Goal: Communication & Community: Participate in discussion

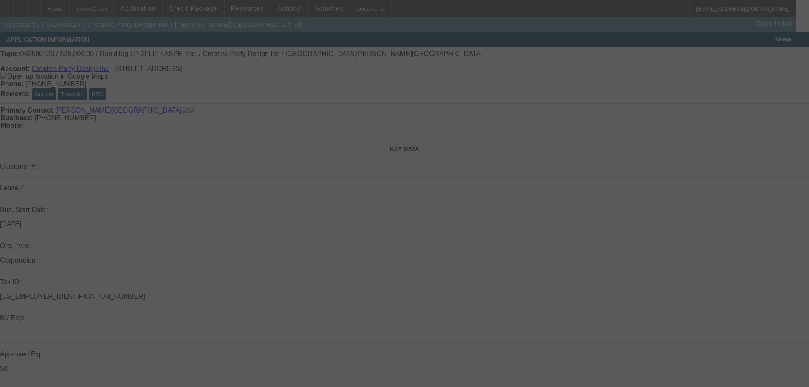
select select "0"
select select "6"
select select "0"
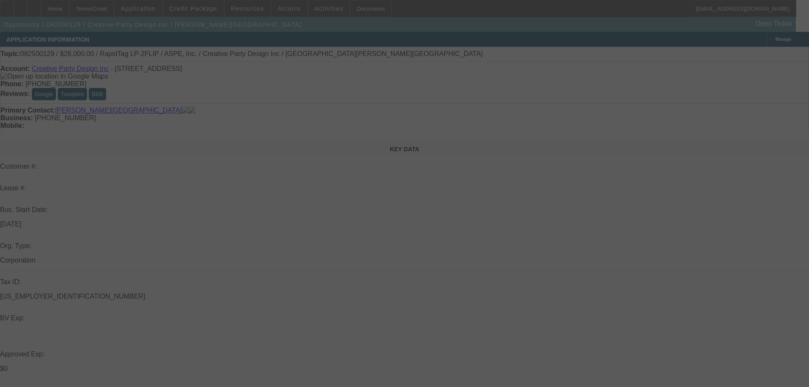
select select "0"
select select "6"
select select "0"
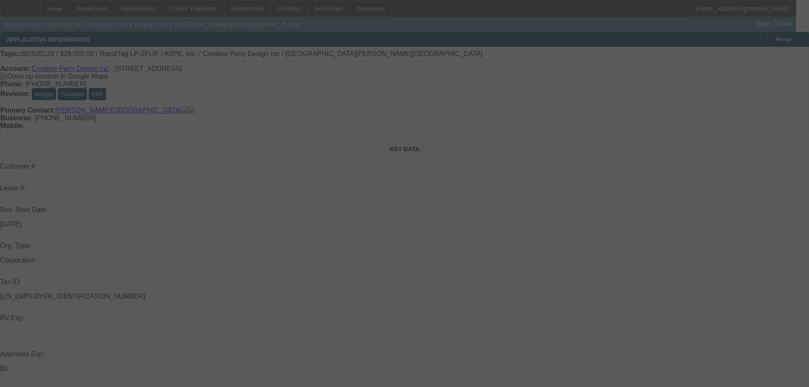
select select "0"
select select "6"
select select "0"
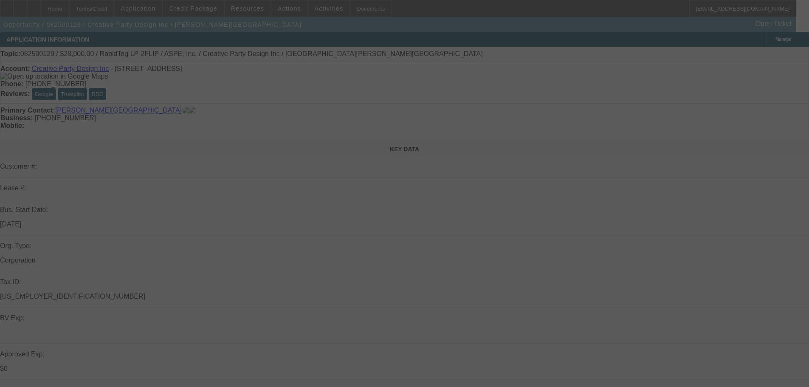
select select "6"
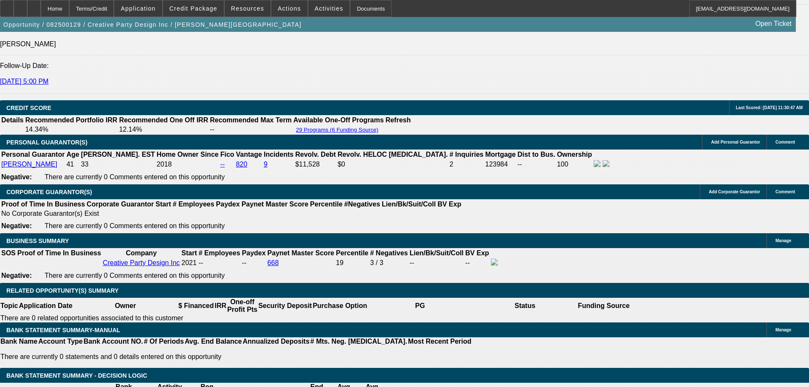
drag, startPoint x: 390, startPoint y: 347, endPoint x: 391, endPoint y: 356, distance: 8.5
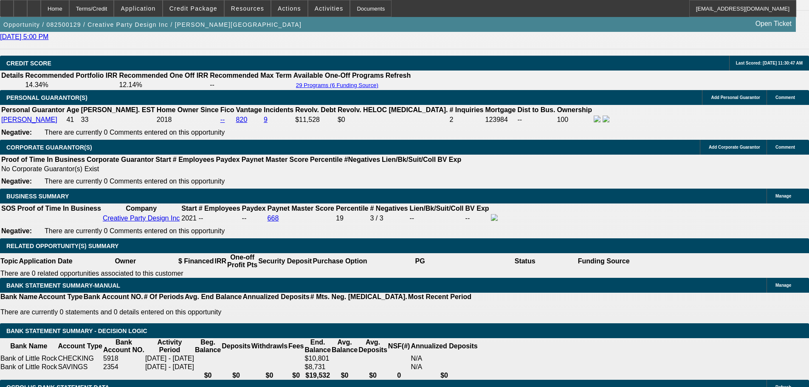
scroll to position [1232, 0]
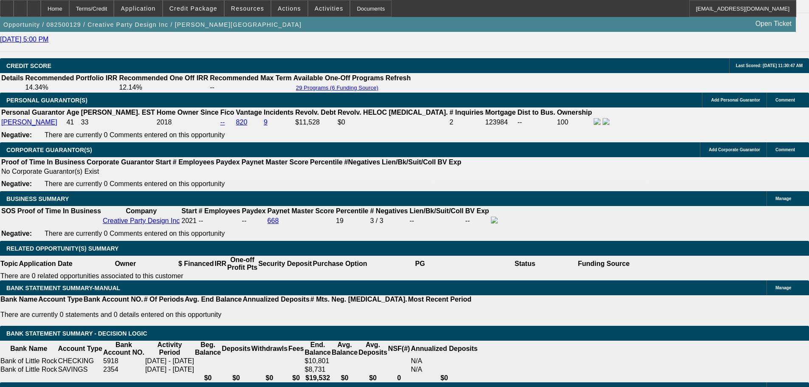
drag, startPoint x: 132, startPoint y: 146, endPoint x: 132, endPoint y: 152, distance: 5.1
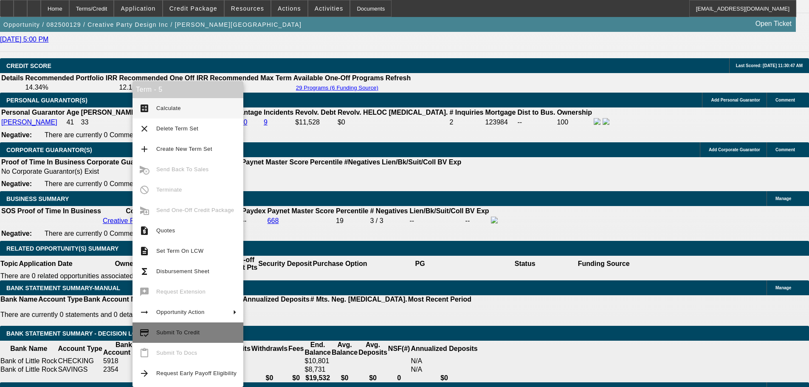
click at [196, 338] on button "credit_score Submit To Credit" at bounding box center [187, 332] width 111 height 20
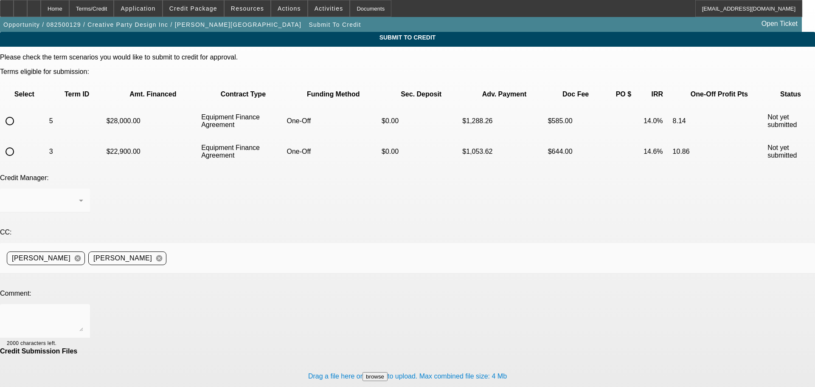
click at [20, 106] on td at bounding box center [24, 121] width 47 height 30
click at [18, 112] on input "radio" at bounding box center [9, 120] width 17 height 17
radio input "true"
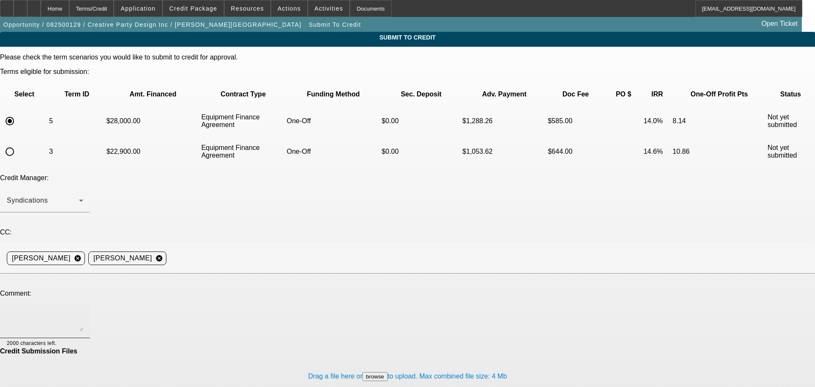
click at [83, 304] on div at bounding box center [45, 321] width 76 height 34
click at [83, 311] on textarea "Hey guys, can we go back to channel? Customer let me know there was some confus…" at bounding box center [45, 321] width 76 height 20
click at [83, 311] on textarea "Hey George, can we go back to channel? Customer let me know there was some conf…" at bounding box center [45, 321] width 76 height 20
type textarea "Hey [PERSON_NAME], can we go back to channel? Customer let me know there was so…"
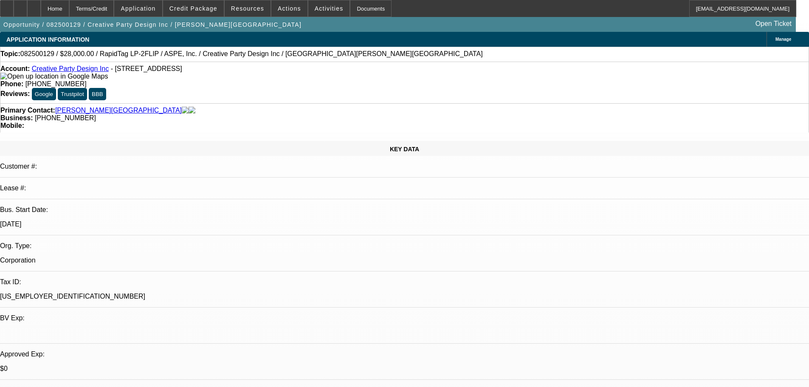
select select "0"
select select "6"
select select "0"
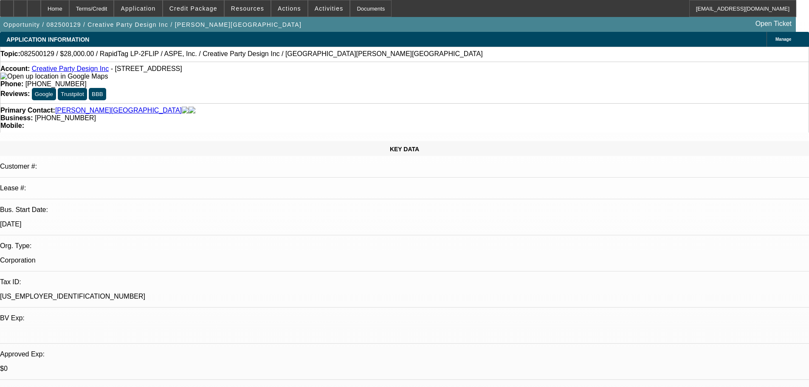
select select "0"
select select "6"
select select "0"
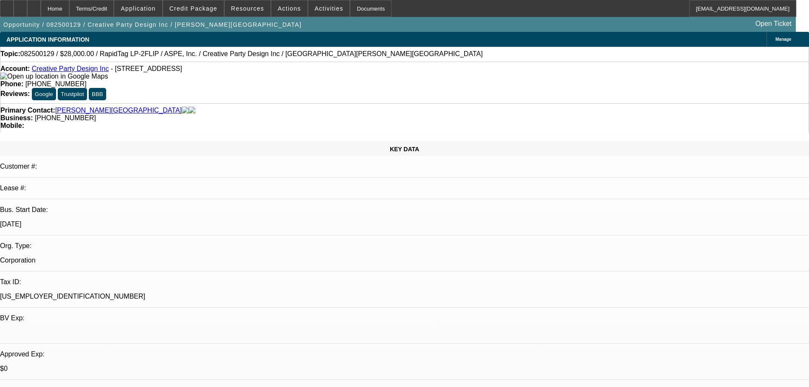
select select "0"
select select "6"
select select "0"
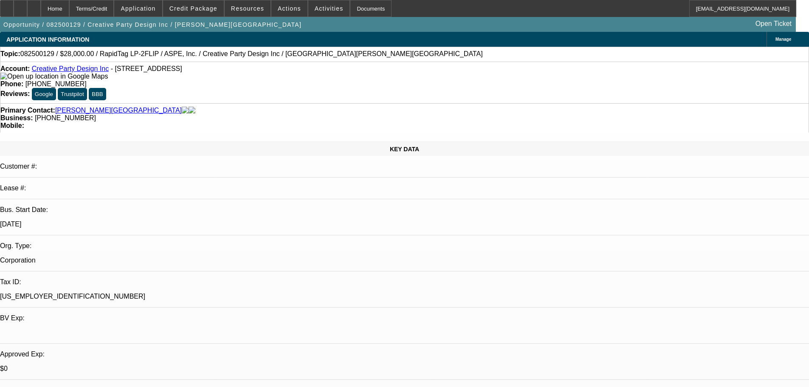
select select "6"
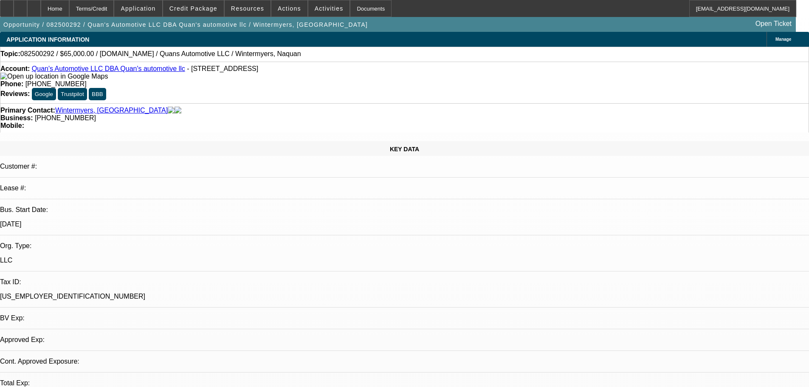
select select "0"
select select "2"
select select "0.1"
select select "4"
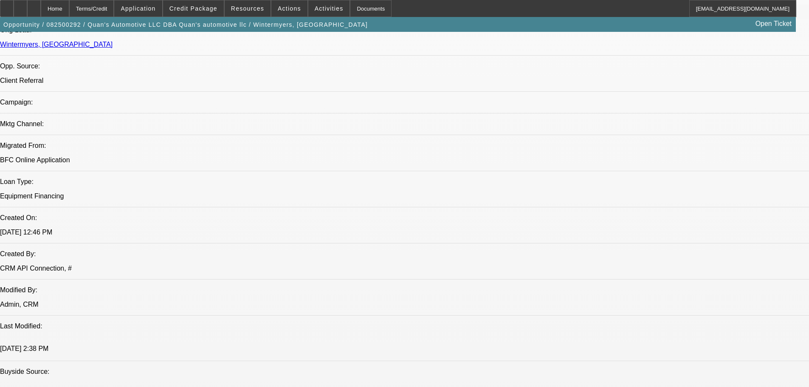
scroll to position [0, 0]
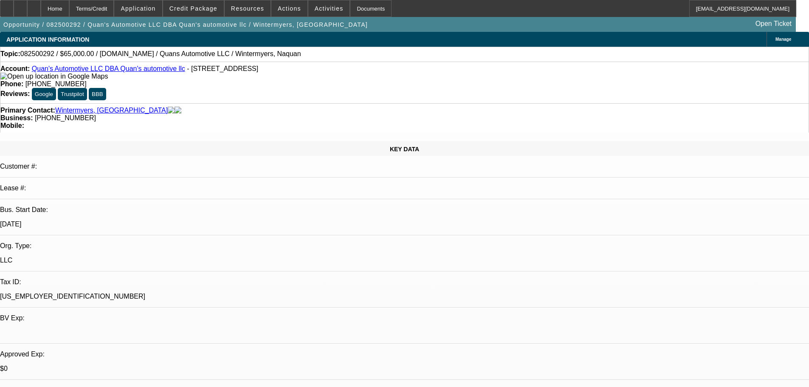
drag, startPoint x: 438, startPoint y: 199, endPoint x: 432, endPoint y: 111, distance: 88.1
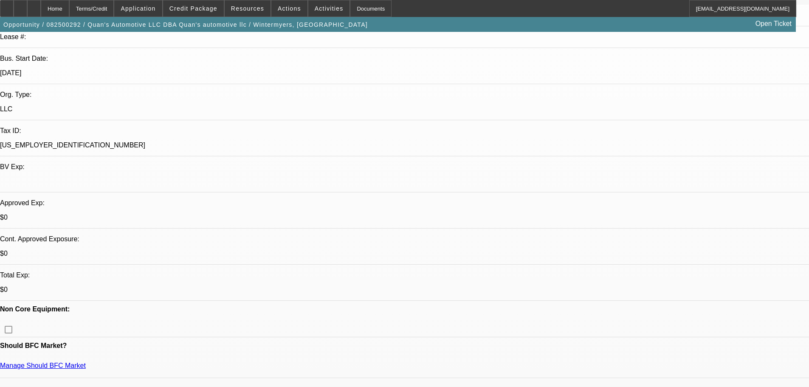
scroll to position [212, 0]
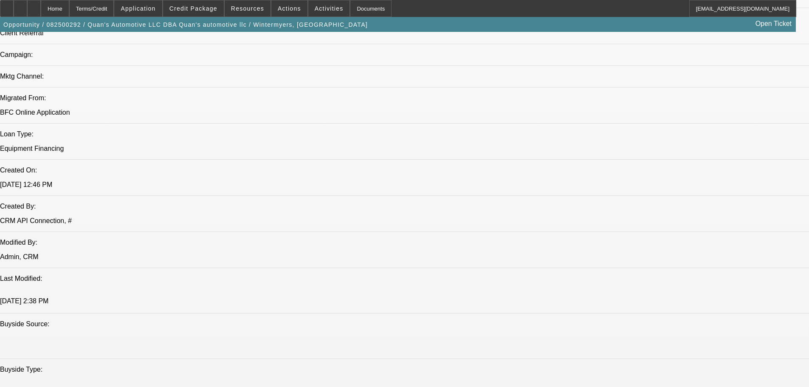
drag, startPoint x: 336, startPoint y: 233, endPoint x: 341, endPoint y: 140, distance: 93.1
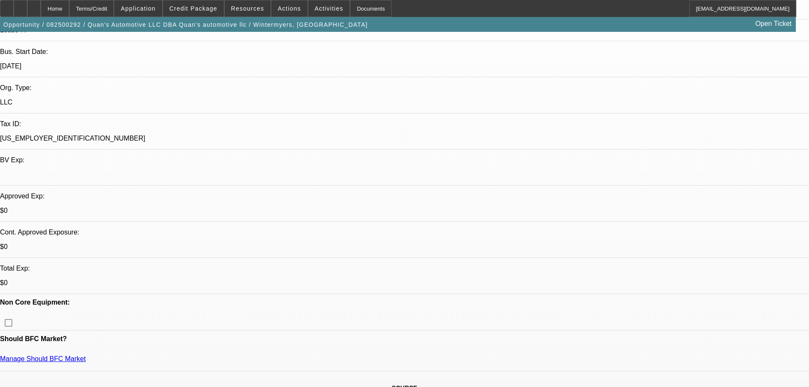
scroll to position [31, 0]
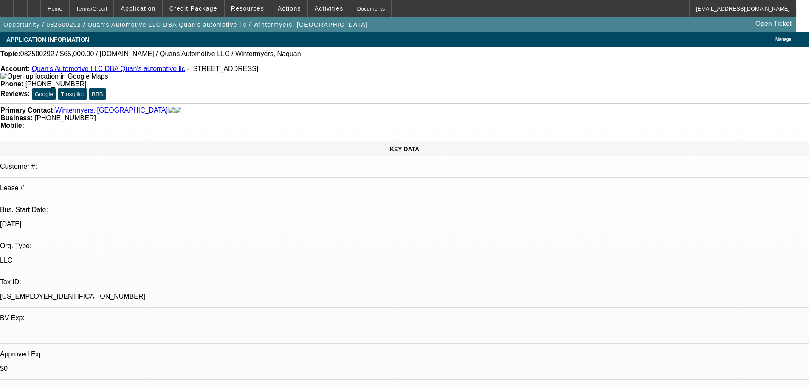
drag, startPoint x: 92, startPoint y: 106, endPoint x: 165, endPoint y: 231, distance: 144.9
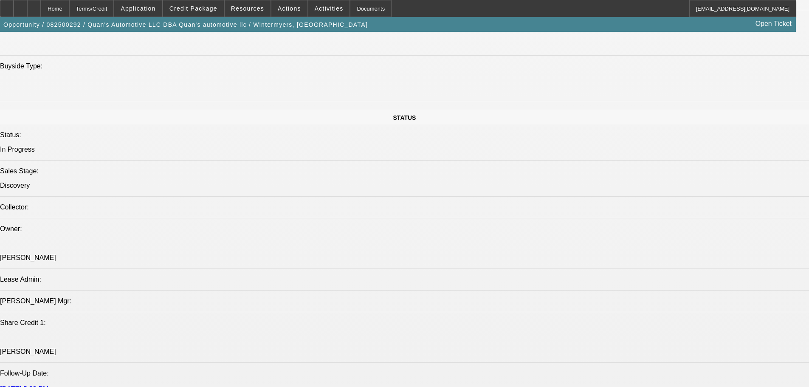
scroll to position [934, 0]
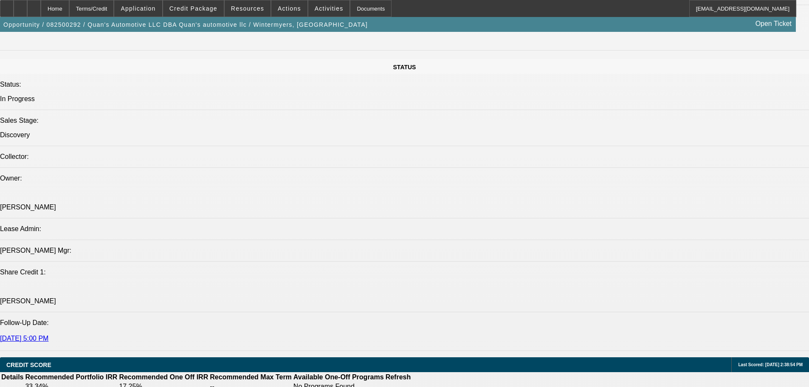
type input "$0.00"
type input "UNKNOWN"
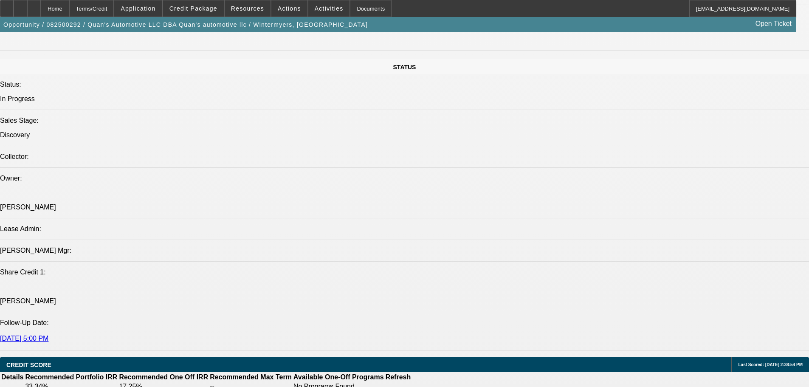
select select "0.15"
type input "9750"
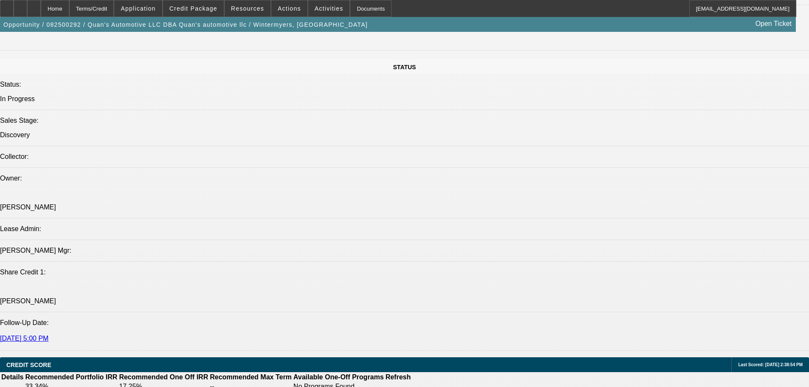
type input "$30,000.00"
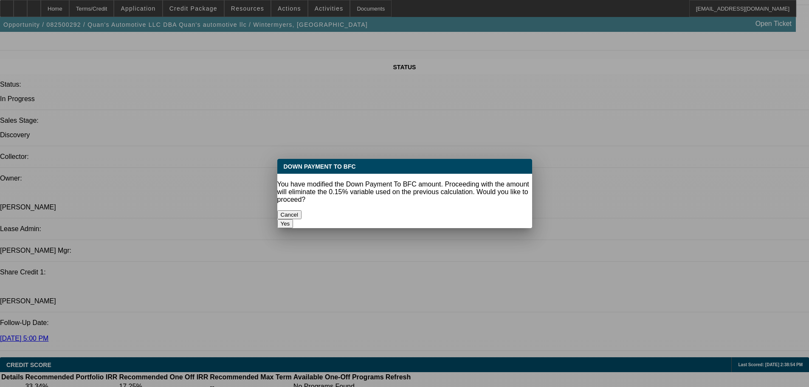
scroll to position [0, 0]
click at [293, 219] on button "Yes" at bounding box center [285, 223] width 16 height 9
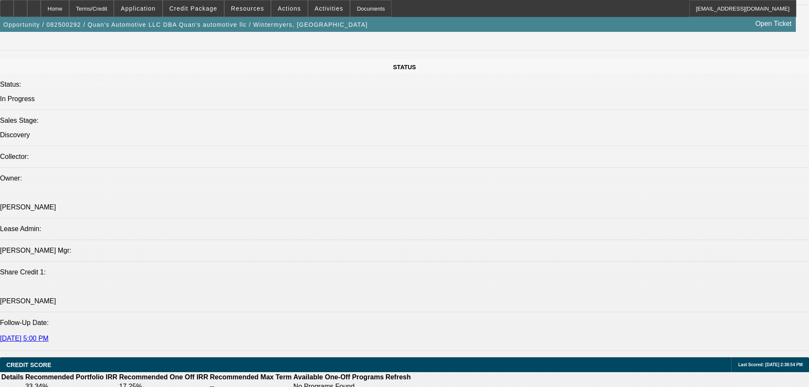
select select "0"
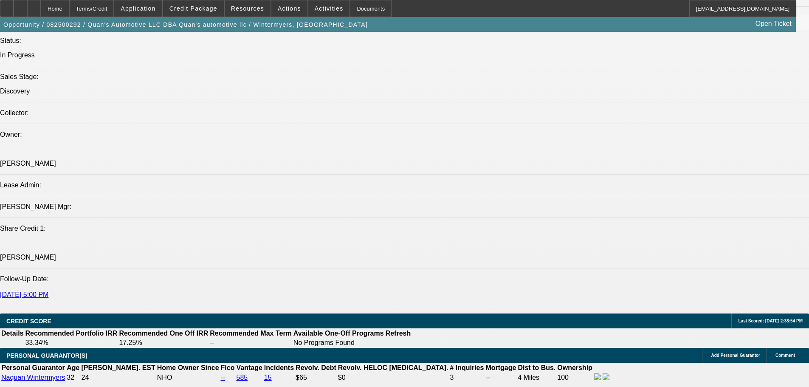
scroll to position [1019, 0]
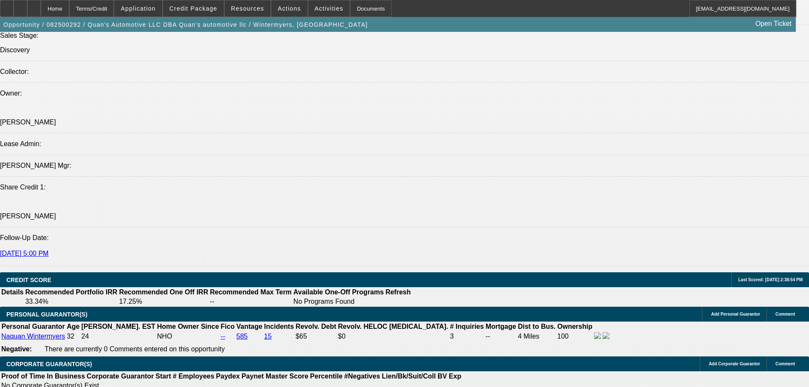
type input "24"
type input "2"
type input "$2,977.82"
type input "$1,488.91"
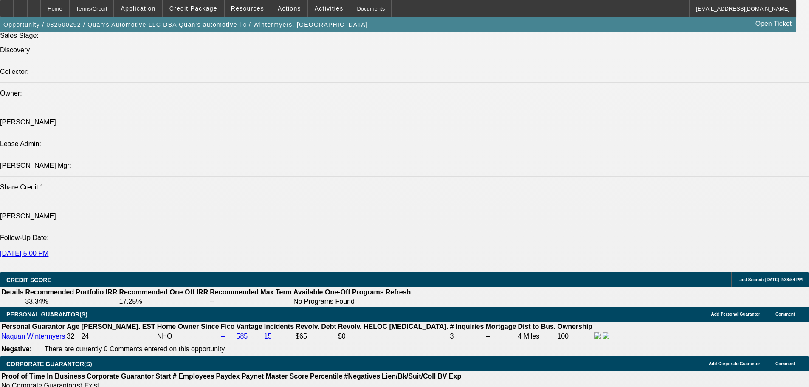
type input "28"
type input "$3,842.20"
type input "$1,921.10"
type input "28"
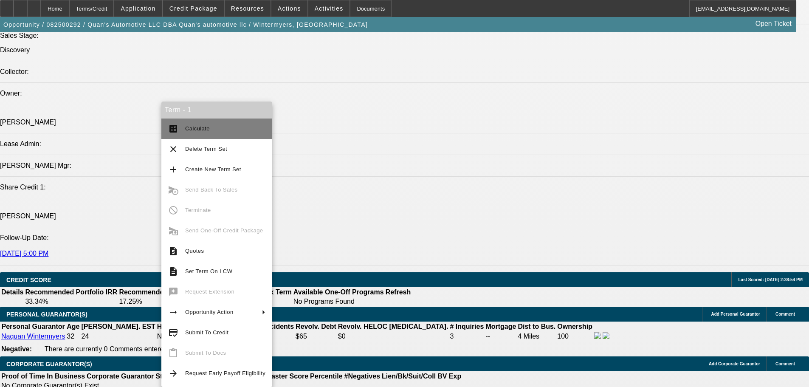
click at [232, 123] on button "calculate Calculate" at bounding box center [216, 128] width 111 height 20
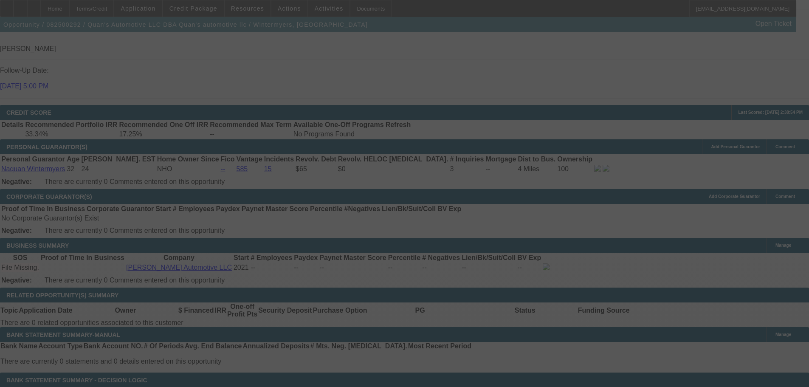
scroll to position [1146, 0]
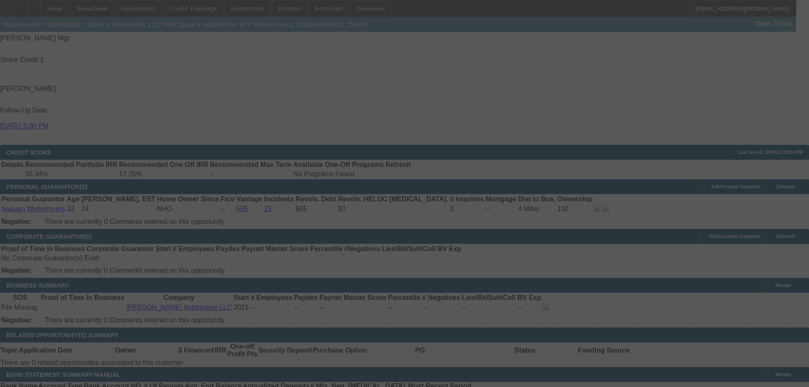
select select "0"
select select "2"
select select "0.1"
select select "4"
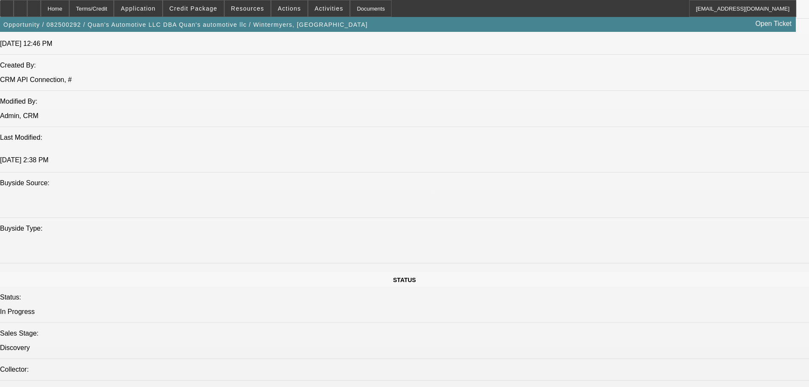
scroll to position [0, 0]
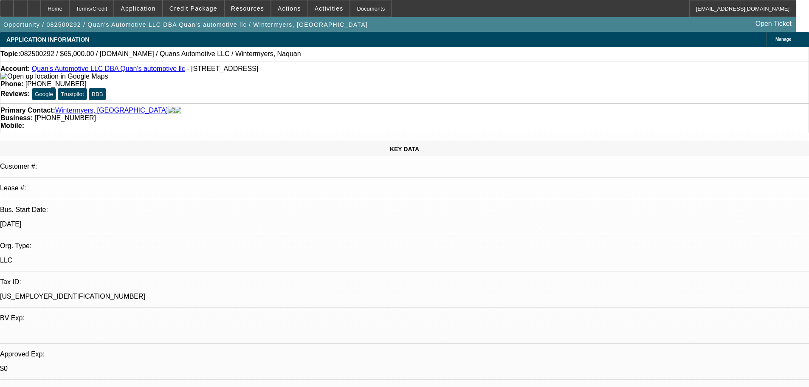
drag, startPoint x: 357, startPoint y: 264, endPoint x: 312, endPoint y: 73, distance: 196.4
drag, startPoint x: 348, startPoint y: 101, endPoint x: 303, endPoint y: 103, distance: 45.0
click at [303, 114] on div "Business: (717) 324-9456" at bounding box center [404, 118] width 808 height 8
copy span "(717) 324-9456"
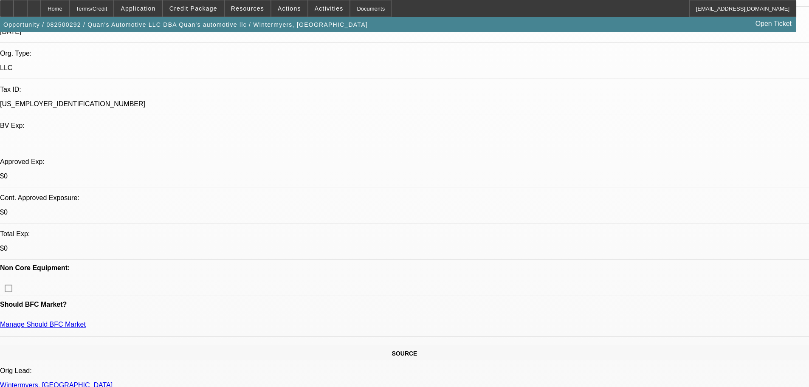
drag, startPoint x: 250, startPoint y: 85, endPoint x: 270, endPoint y: 222, distance: 138.5
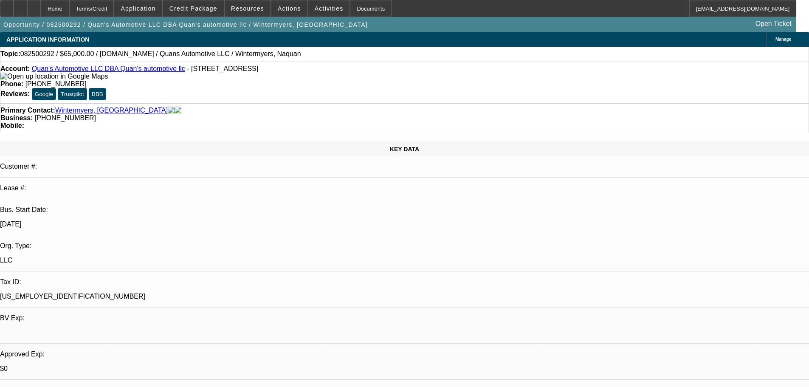
drag, startPoint x: 466, startPoint y: 283, endPoint x: 448, endPoint y: 65, distance: 218.9
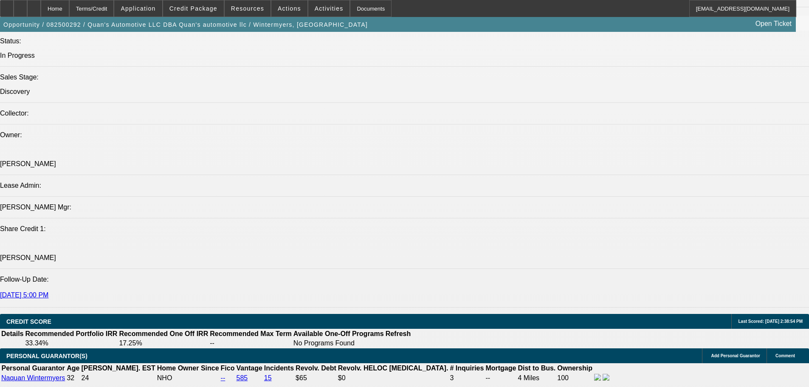
scroll to position [891, 0]
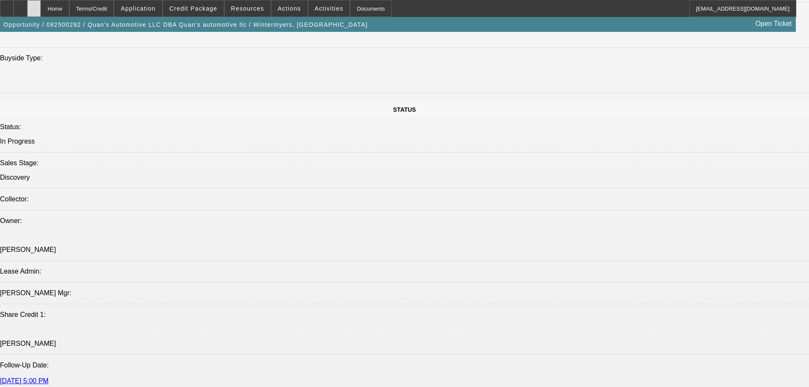
click at [41, 11] on div at bounding box center [34, 8] width 14 height 17
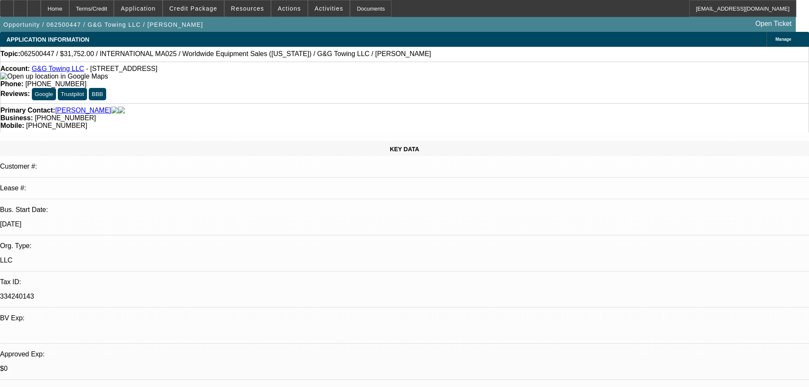
select select "0"
select select "2"
select select "0.1"
select select "4"
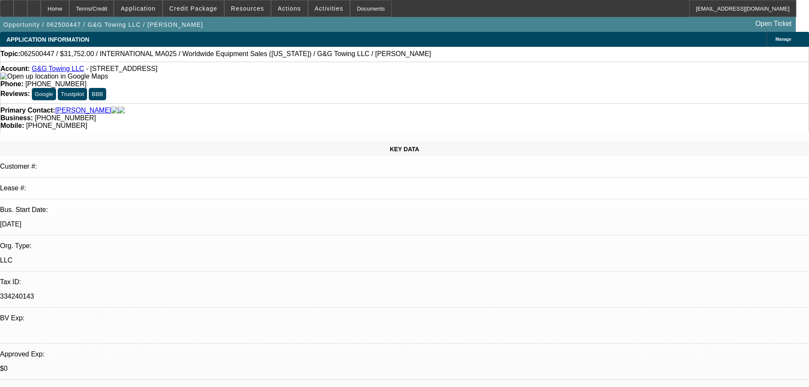
select select "0"
select select "2"
select select "0.1"
select select "4"
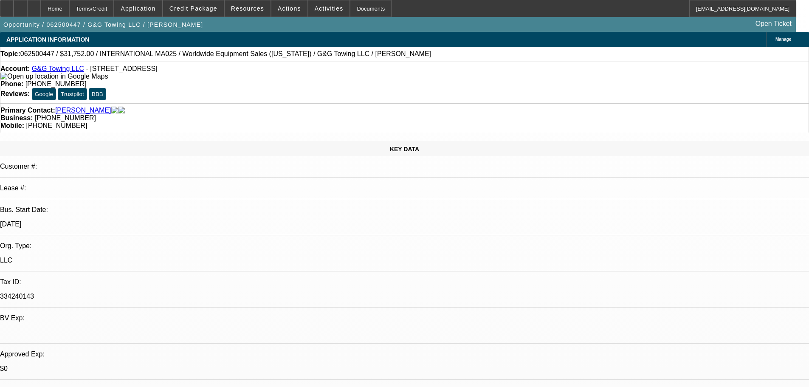
select select "0"
select select "2"
select select "0.1"
select select "4"
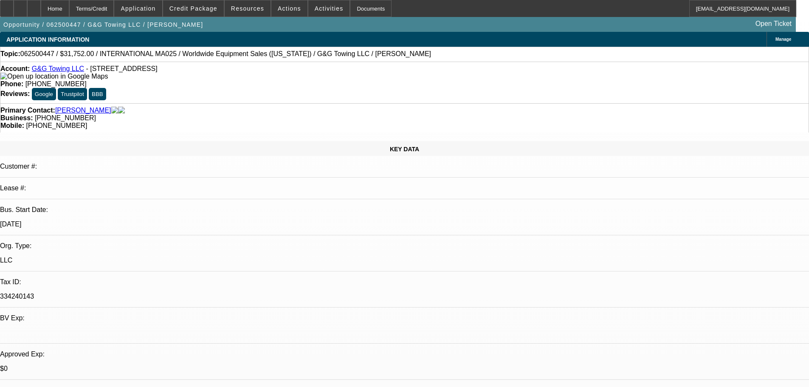
select select "0"
select select "2"
select select "0.1"
select select "4"
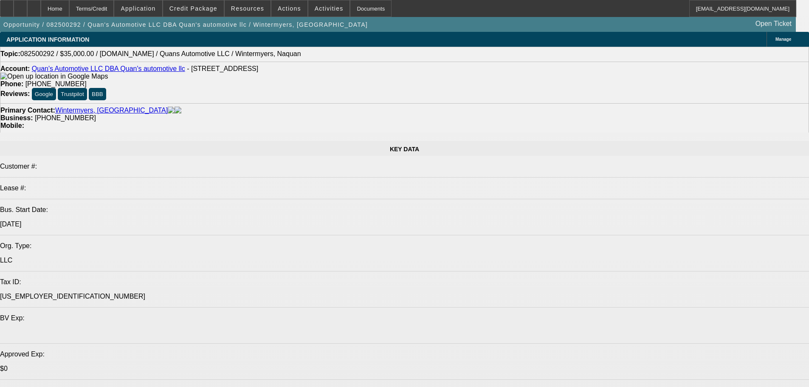
select select "0"
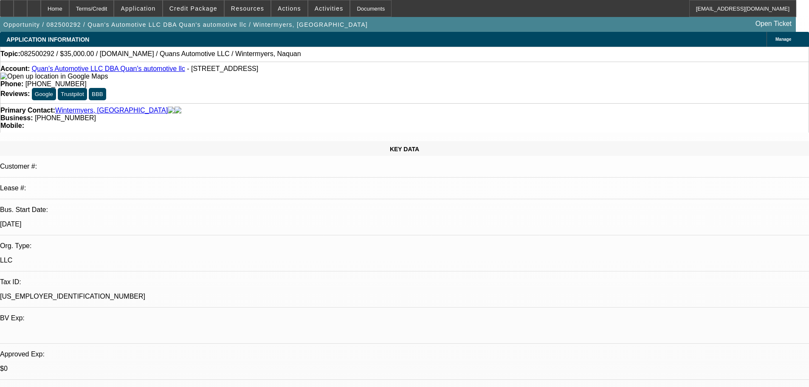
select select "2"
select select "0.1"
select select "4"
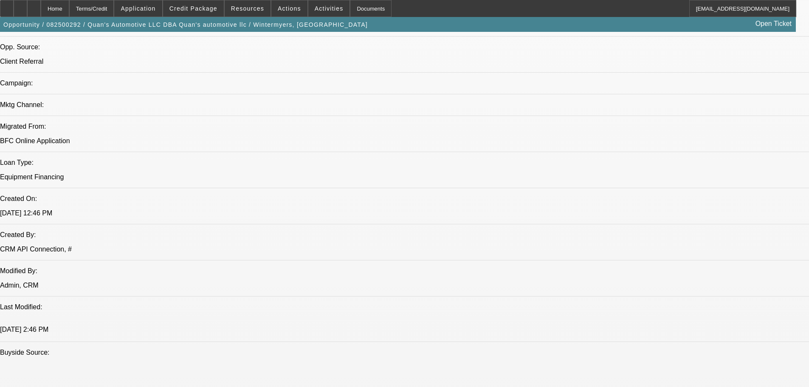
scroll to position [594, 0]
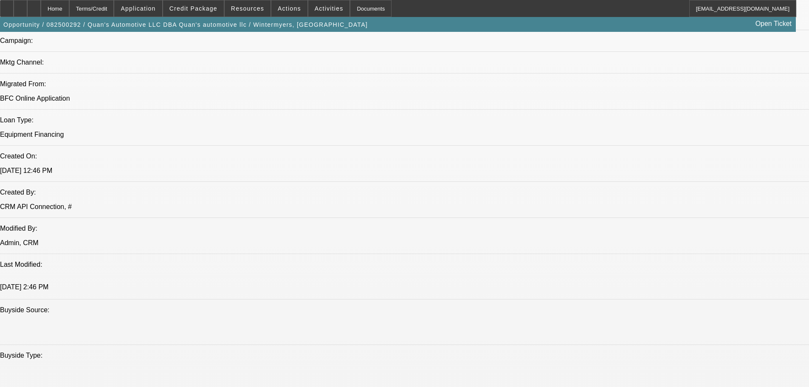
drag, startPoint x: 351, startPoint y: 260, endPoint x: 318, endPoint y: 269, distance: 34.4
drag, startPoint x: 154, startPoint y: 166, endPoint x: 102, endPoint y: 155, distance: 53.9
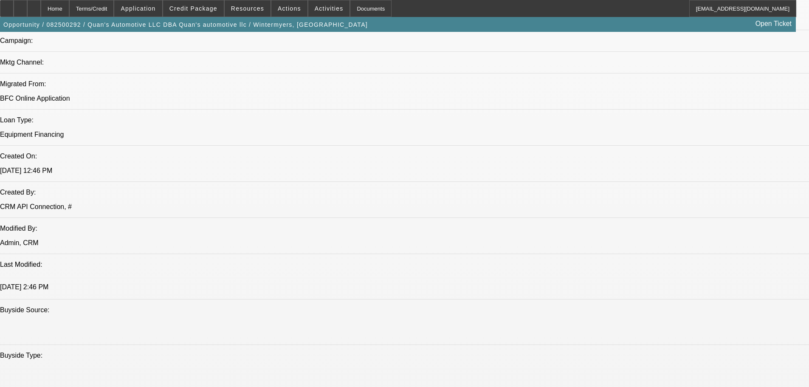
drag, startPoint x: 323, startPoint y: 167, endPoint x: 436, endPoint y: 191, distance: 115.9
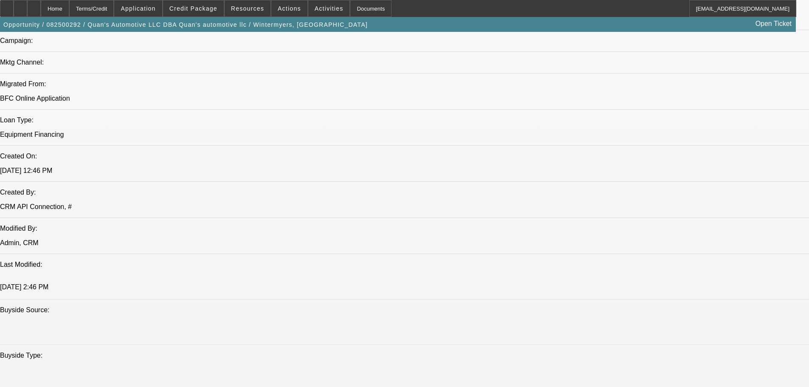
drag, startPoint x: 348, startPoint y: 238, endPoint x: 304, endPoint y: 231, distance: 45.1
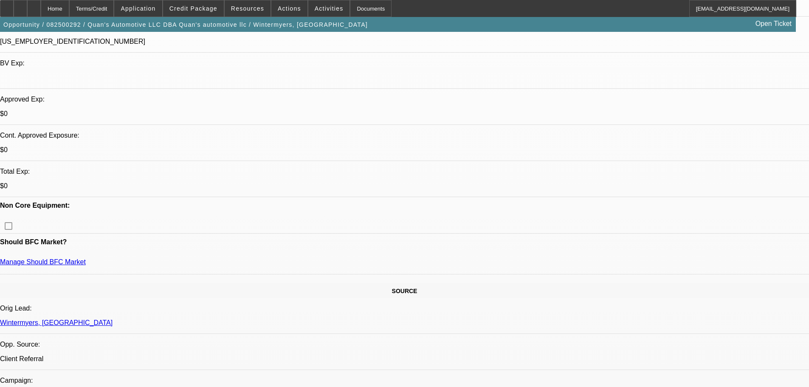
scroll to position [170, 0]
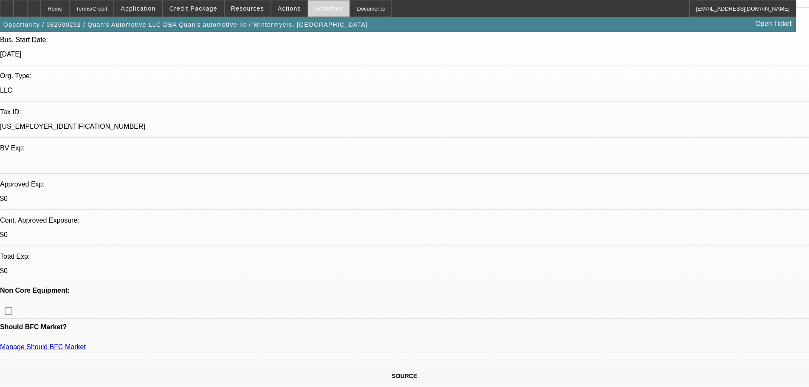
drag, startPoint x: 207, startPoint y: 216, endPoint x: 312, endPoint y: 14, distance: 227.6
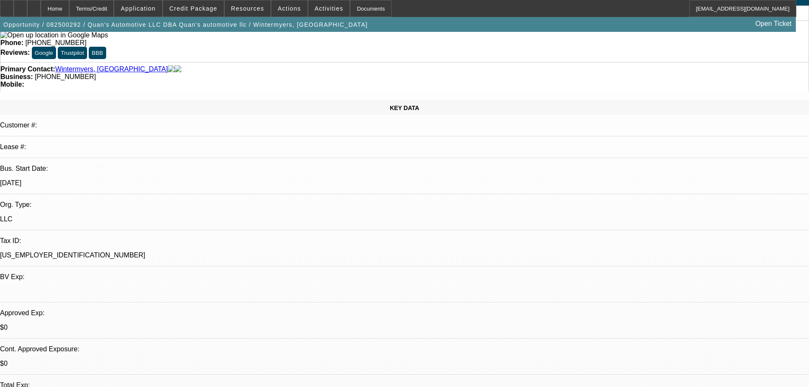
scroll to position [0, 0]
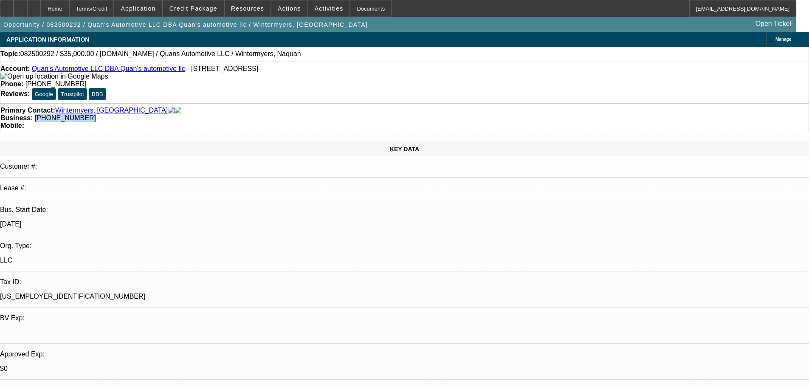
drag, startPoint x: 345, startPoint y: 103, endPoint x: 304, endPoint y: 102, distance: 41.6
click at [304, 114] on div "Business: (717) 324-9456" at bounding box center [404, 118] width 808 height 8
copy span "(717) 324-9456"
click at [187, 69] on span "- 7520 Carlisle Road, Wellsville, PA 17365" at bounding box center [222, 68] width 71 height 7
drag, startPoint x: 666, startPoint y: 148, endPoint x: 668, endPoint y: 139, distance: 9.1
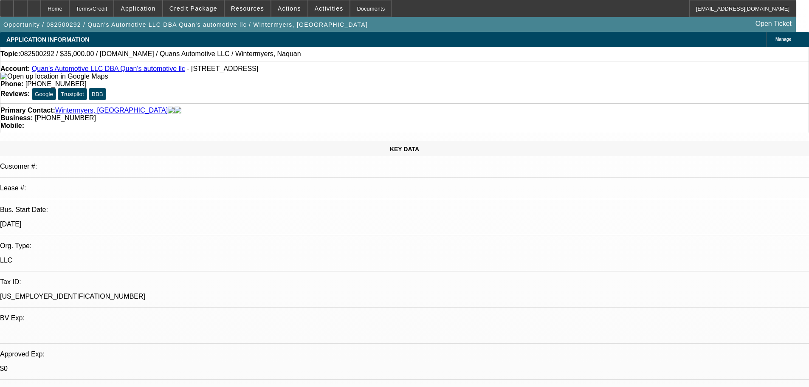
drag, startPoint x: 666, startPoint y: 126, endPoint x: 666, endPoint y: 114, distance: 12.7
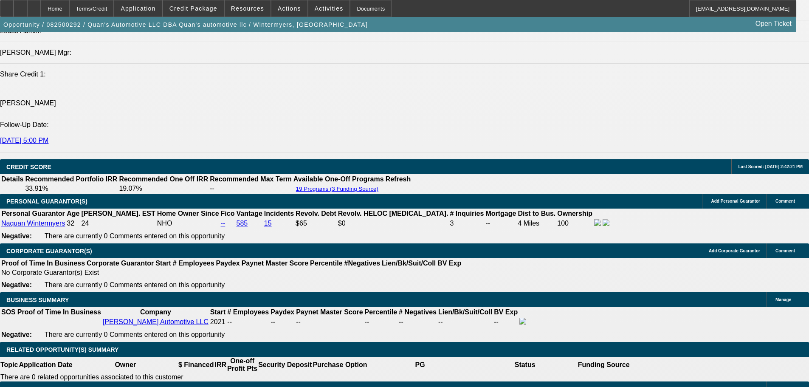
scroll to position [1188, 0]
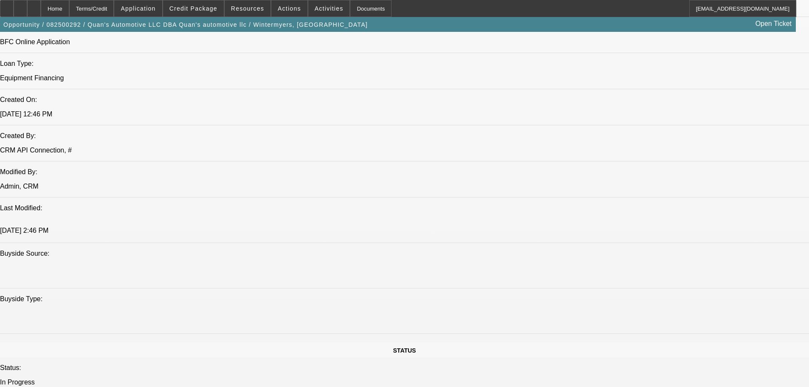
drag, startPoint x: 430, startPoint y: 334, endPoint x: 430, endPoint y: 276, distance: 58.1
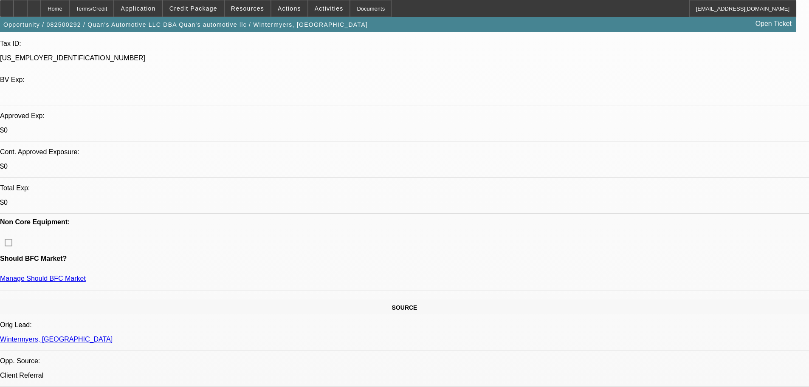
scroll to position [226, 0]
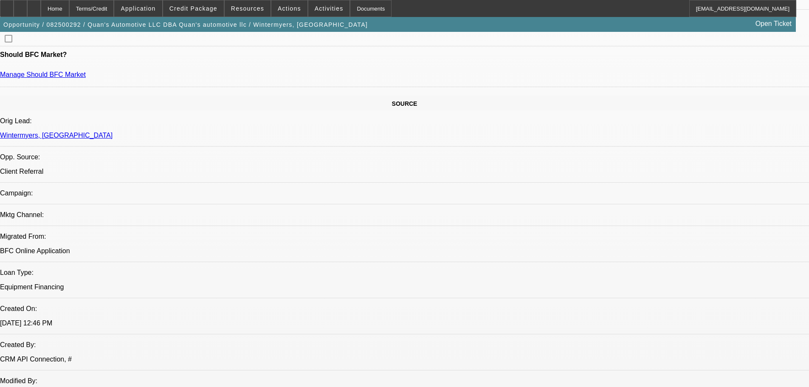
scroll to position [566, 0]
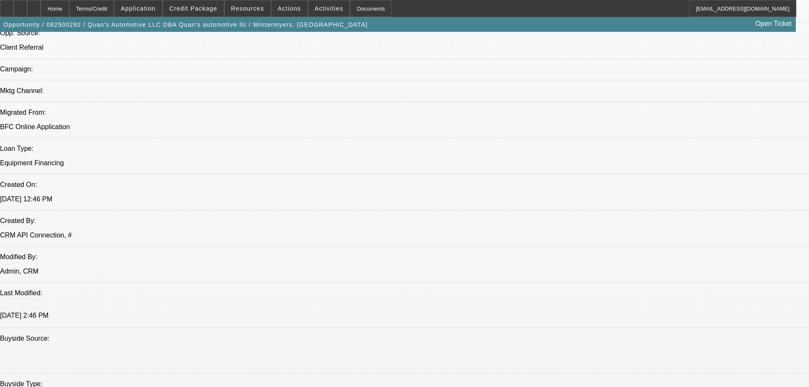
drag, startPoint x: 348, startPoint y: 267, endPoint x: 328, endPoint y: 264, distance: 20.1
drag, startPoint x: 356, startPoint y: 268, endPoint x: 312, endPoint y: 268, distance: 43.7
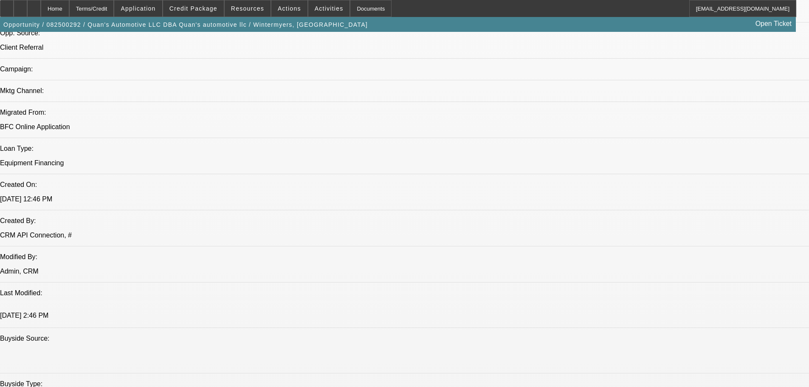
drag, startPoint x: 357, startPoint y: 270, endPoint x: 303, endPoint y: 267, distance: 53.9
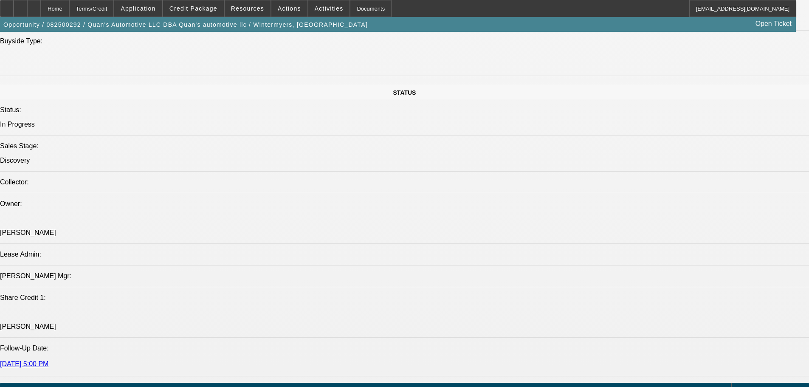
drag, startPoint x: 314, startPoint y: 288, endPoint x: 305, endPoint y: 309, distance: 22.5
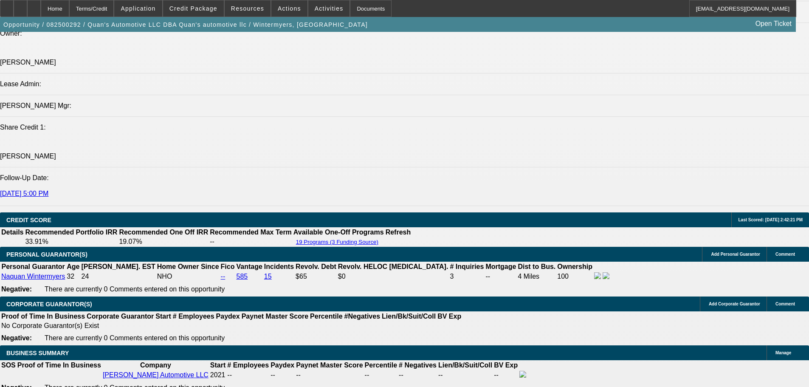
drag, startPoint x: 625, startPoint y: 79, endPoint x: 612, endPoint y: 63, distance: 21.1
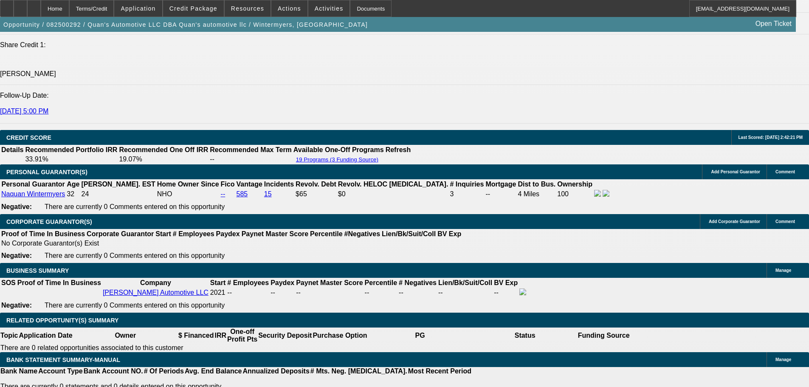
scroll to position [1163, 0]
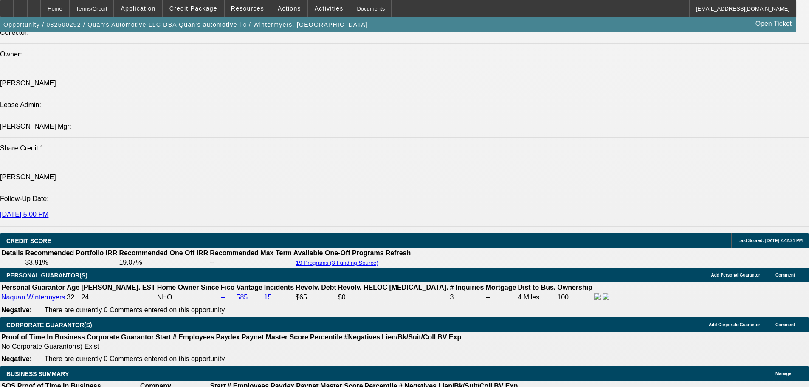
scroll to position [0, 0]
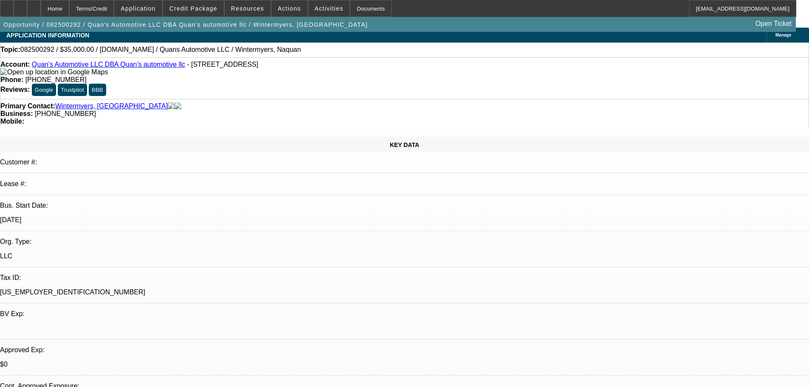
drag, startPoint x: 384, startPoint y: 326, endPoint x: 365, endPoint y: 143, distance: 183.9
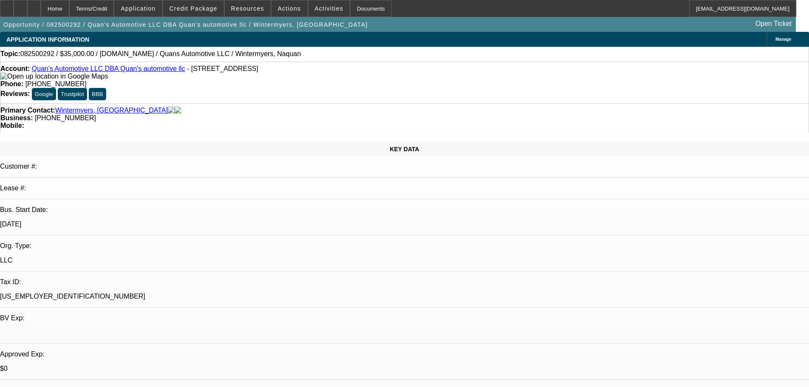
drag, startPoint x: 339, startPoint y: 182, endPoint x: 266, endPoint y: 187, distance: 72.7
drag, startPoint x: 284, startPoint y: 194, endPoint x: 328, endPoint y: 218, distance: 50.5
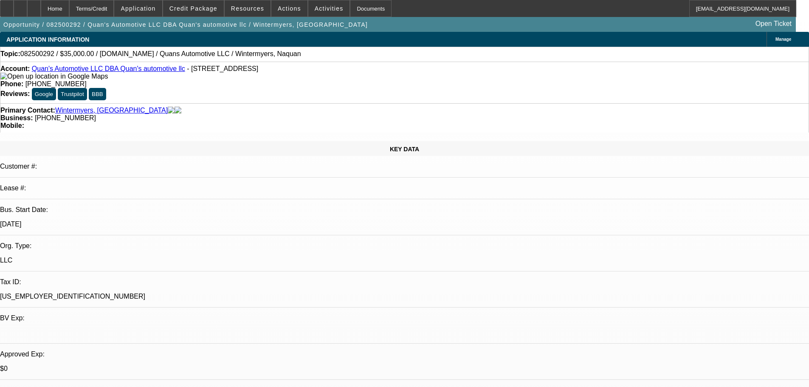
drag, startPoint x: 337, startPoint y: 219, endPoint x: 276, endPoint y: 183, distance: 70.8
drag, startPoint x: 275, startPoint y: 181, endPoint x: 337, endPoint y: 220, distance: 72.5
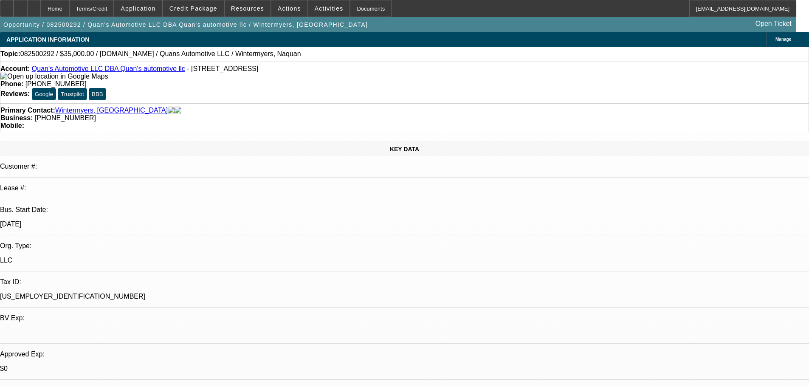
drag, startPoint x: 320, startPoint y: 213, endPoint x: 274, endPoint y: 182, distance: 55.5
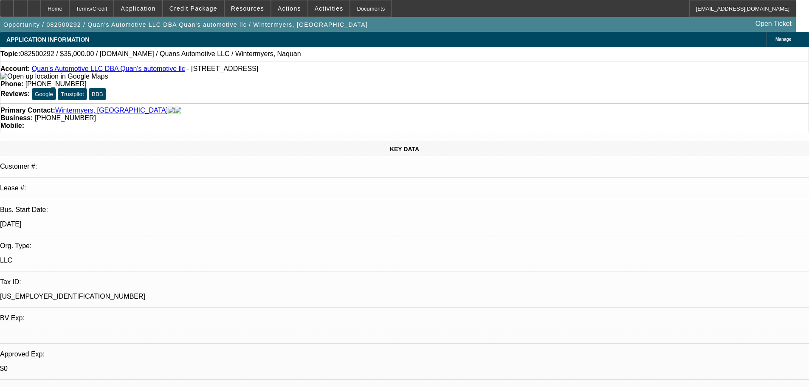
drag, startPoint x: 275, startPoint y: 182, endPoint x: 336, endPoint y: 221, distance: 72.8
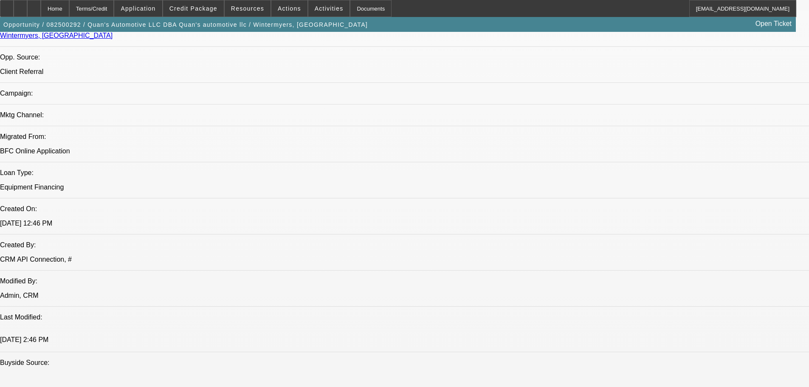
scroll to position [637, 0]
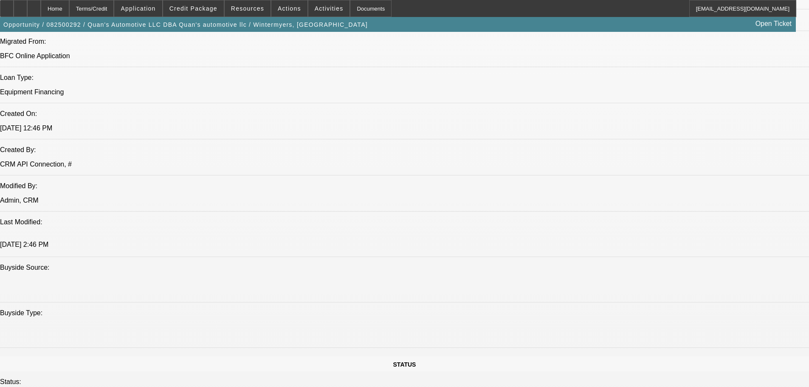
drag, startPoint x: 355, startPoint y: 198, endPoint x: 297, endPoint y: 193, distance: 58.8
click at [204, 7] on span "Credit Package" at bounding box center [193, 8] width 48 height 7
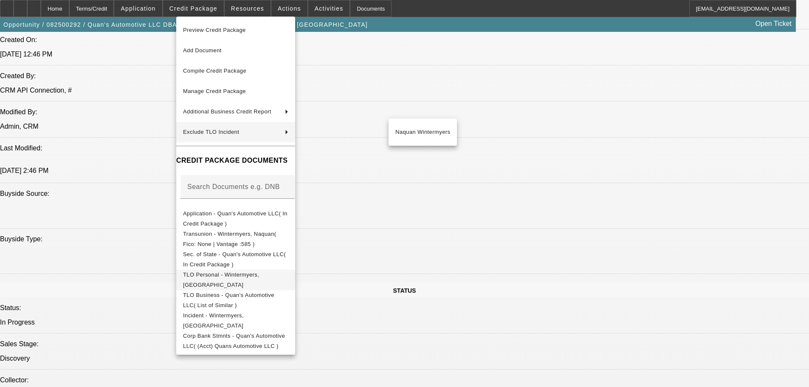
scroll to position [806, 0]
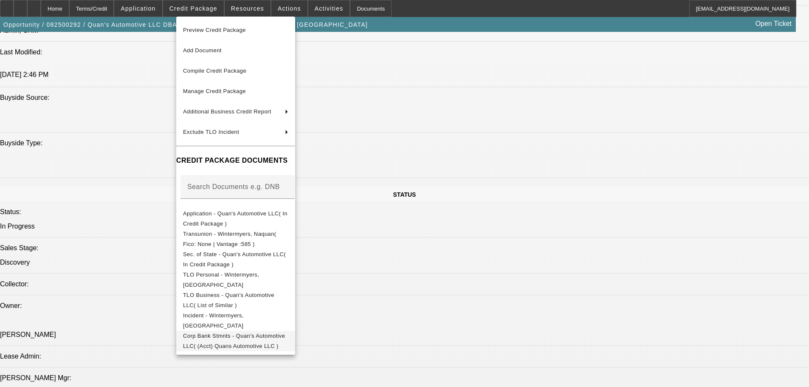
click at [285, 335] on span "Corp Bank Stmnts - Quan's Automotive LLC( (Acct) Quans Automotive LLC )" at bounding box center [234, 340] width 102 height 17
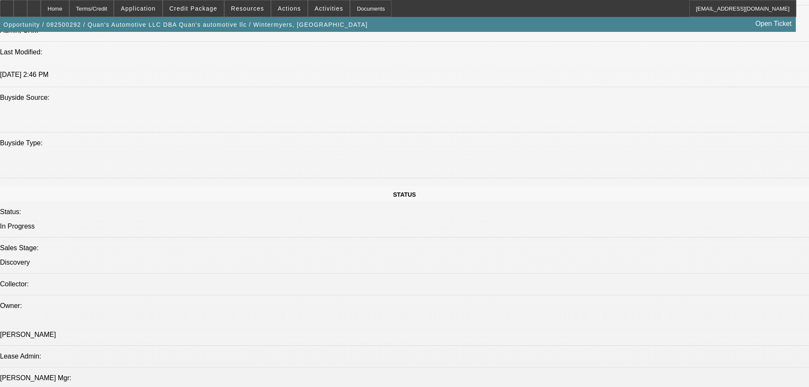
drag, startPoint x: 300, startPoint y: 285, endPoint x: 302, endPoint y: 178, distance: 107.0
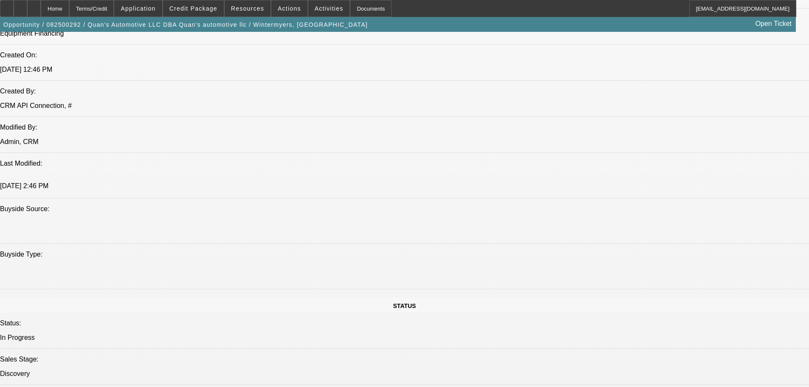
scroll to position [0, 0]
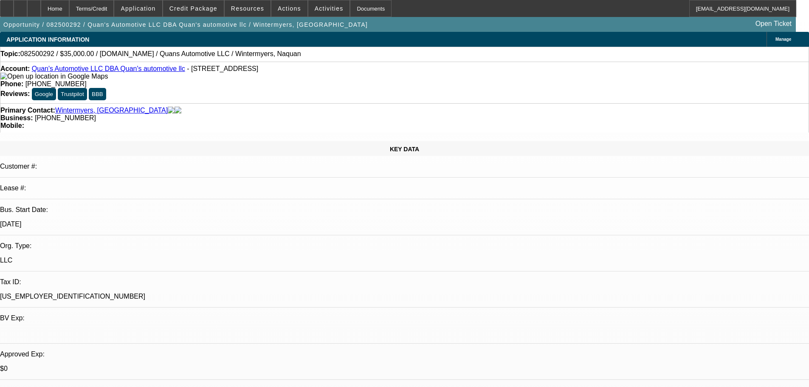
drag, startPoint x: 325, startPoint y: 185, endPoint x: 422, endPoint y: 177, distance: 97.9
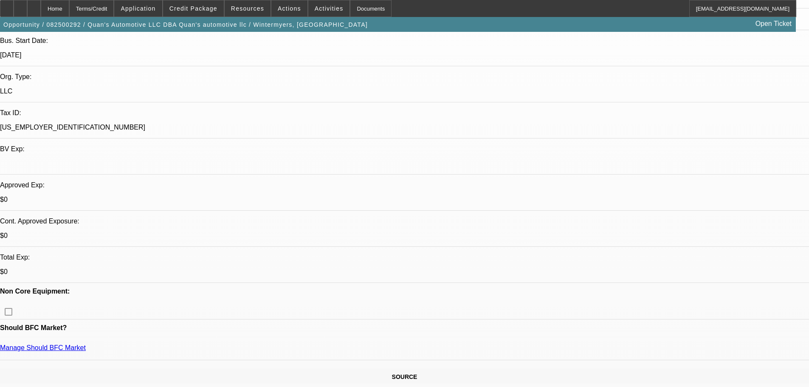
scroll to position [170, 0]
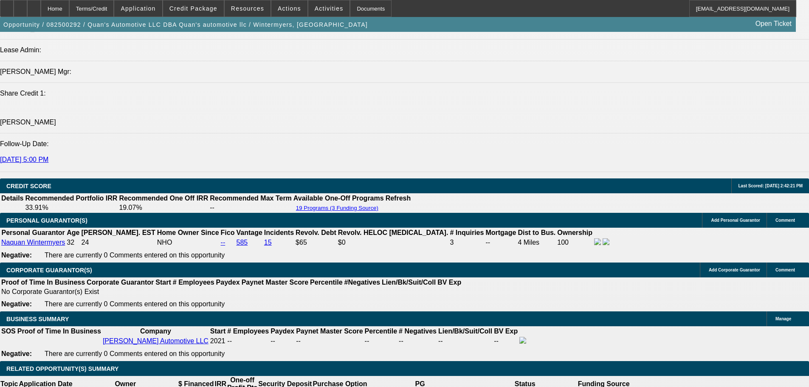
scroll to position [1231, 0]
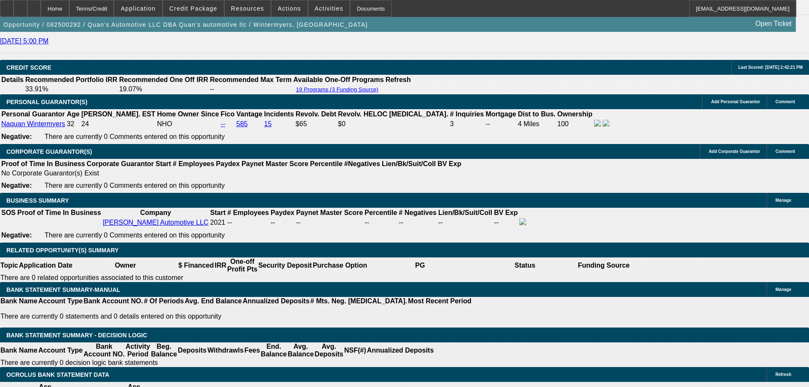
drag, startPoint x: 663, startPoint y: 76, endPoint x: 628, endPoint y: 80, distance: 35.0
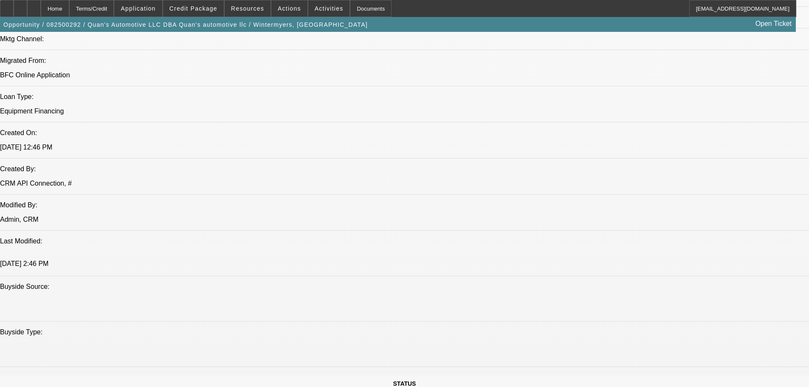
drag, startPoint x: 378, startPoint y: 227, endPoint x: 390, endPoint y: 100, distance: 127.5
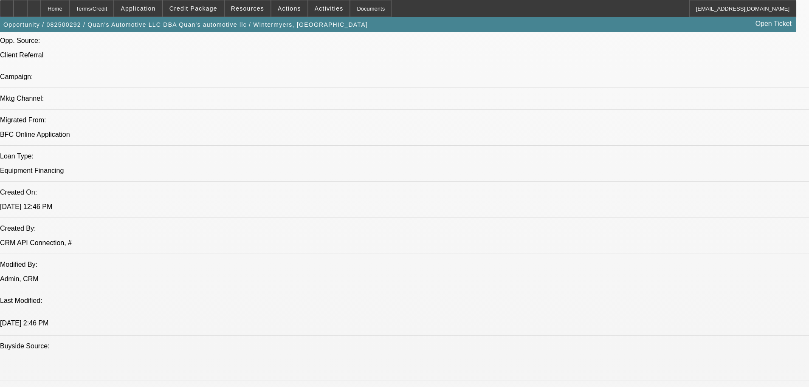
drag, startPoint x: 274, startPoint y: 138, endPoint x: 272, endPoint y: 240, distance: 101.4
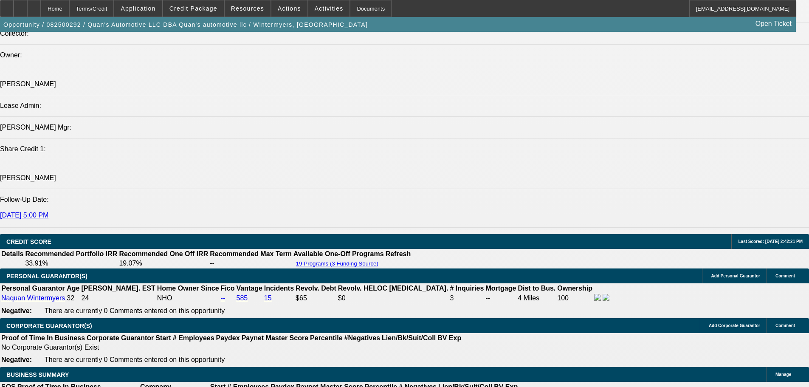
drag, startPoint x: 405, startPoint y: 290, endPoint x: 369, endPoint y: 128, distance: 166.5
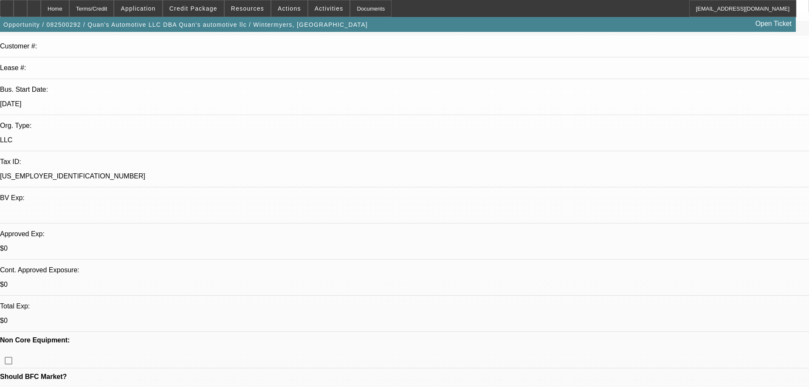
drag, startPoint x: 629, startPoint y: 54, endPoint x: 620, endPoint y: 57, distance: 9.0
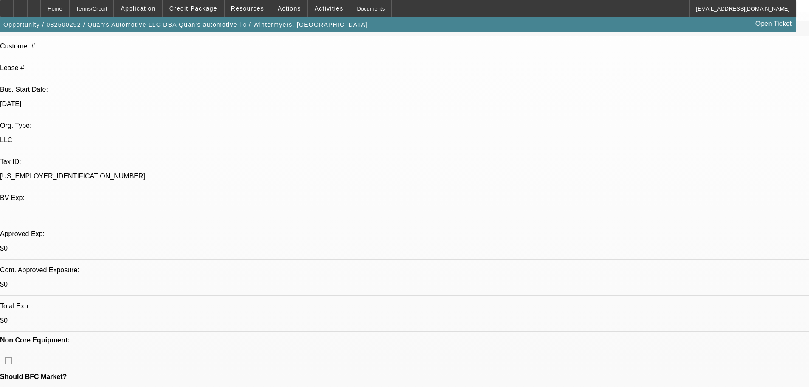
drag, startPoint x: 741, startPoint y: 55, endPoint x: 707, endPoint y: 59, distance: 33.8
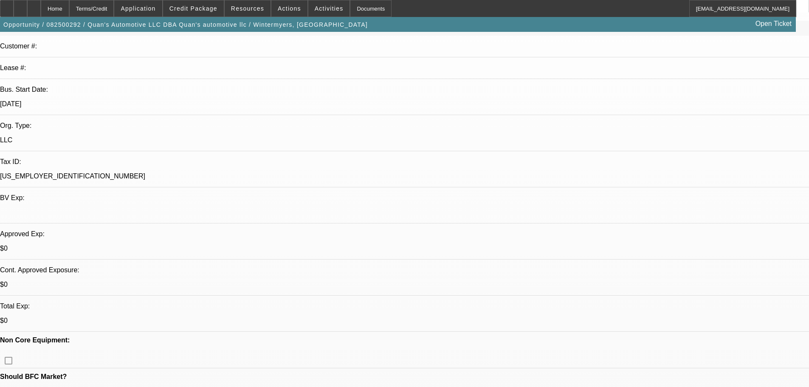
drag, startPoint x: 654, startPoint y: 139, endPoint x: 650, endPoint y: 132, distance: 8.5
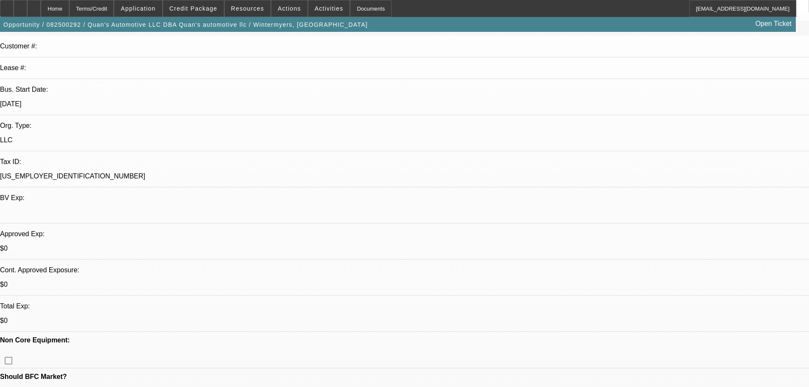
radio input "true"
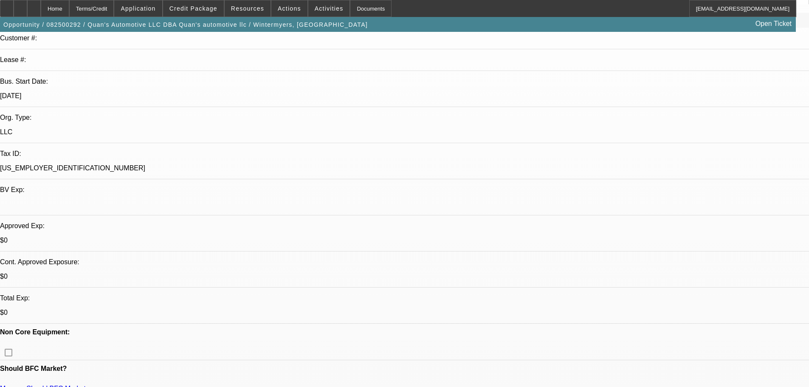
drag, startPoint x: 370, startPoint y: 159, endPoint x: 370, endPoint y: 295, distance: 135.8
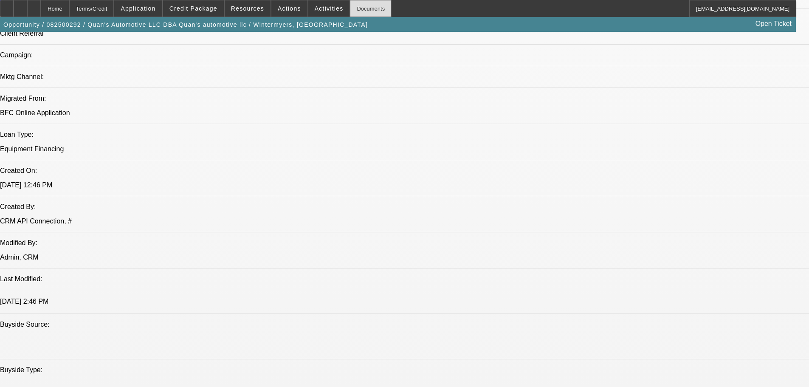
scroll to position [0, 0]
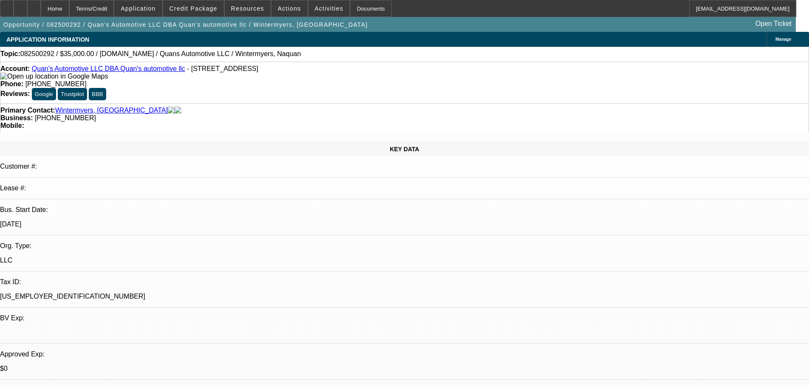
drag, startPoint x: 378, startPoint y: 241, endPoint x: 297, endPoint y: 93, distance: 169.2
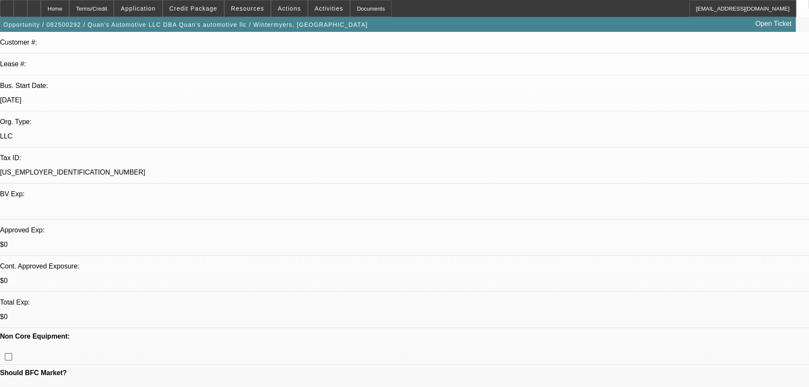
scroll to position [212, 0]
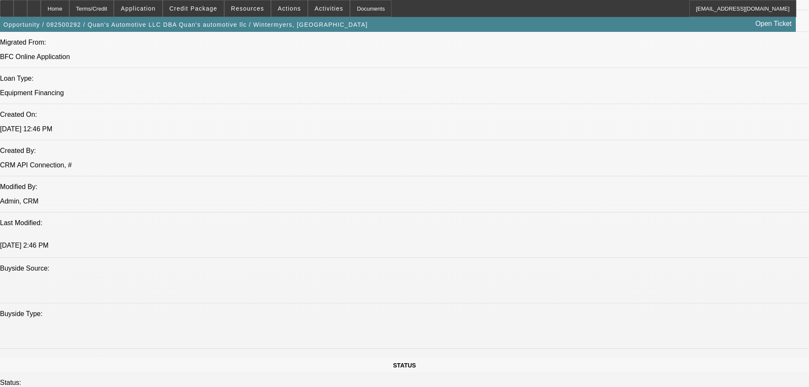
scroll to position [637, 0]
drag, startPoint x: 354, startPoint y: 202, endPoint x: 350, endPoint y: 211, distance: 9.7
drag, startPoint x: 350, startPoint y: 211, endPoint x: 298, endPoint y: 212, distance: 51.8
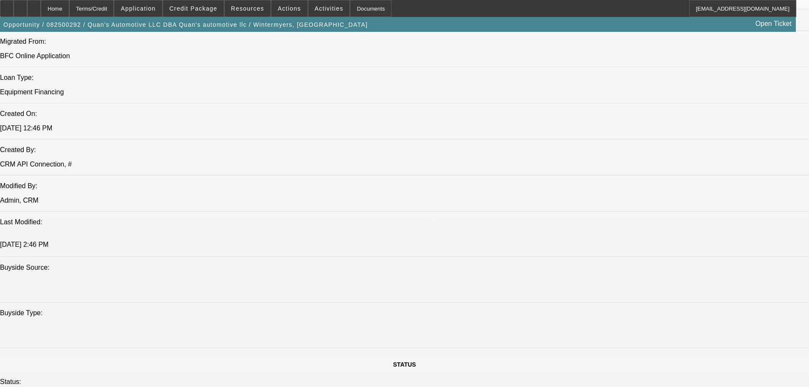
drag, startPoint x: 324, startPoint y: 190, endPoint x: 301, endPoint y: 190, distance: 22.5
drag, startPoint x: 352, startPoint y: 203, endPoint x: 326, endPoint y: 195, distance: 27.5
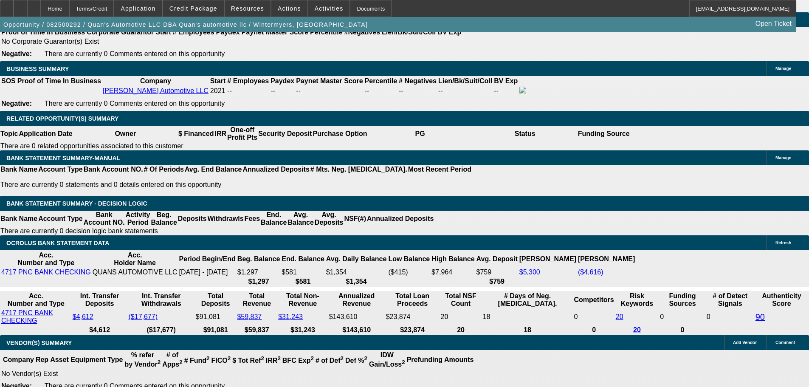
scroll to position [8, 0]
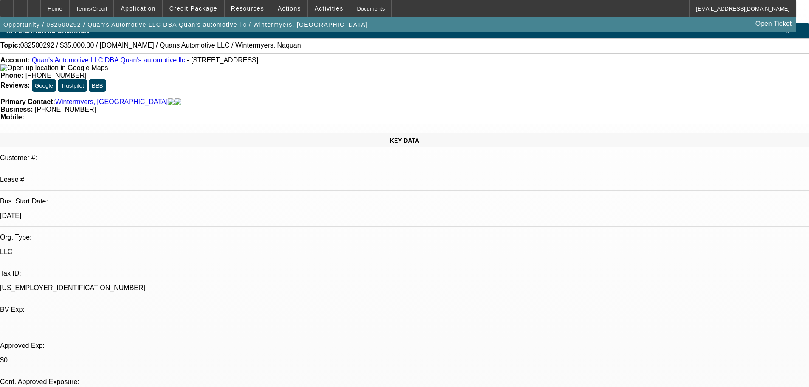
drag, startPoint x: 340, startPoint y: 169, endPoint x: 353, endPoint y: 37, distance: 133.0
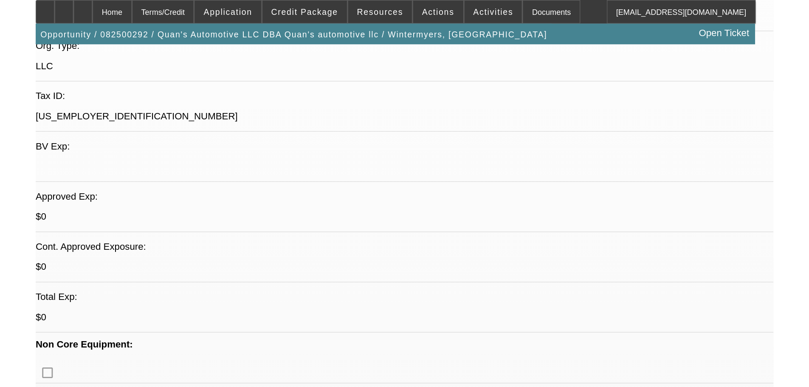
scroll to position [212, 0]
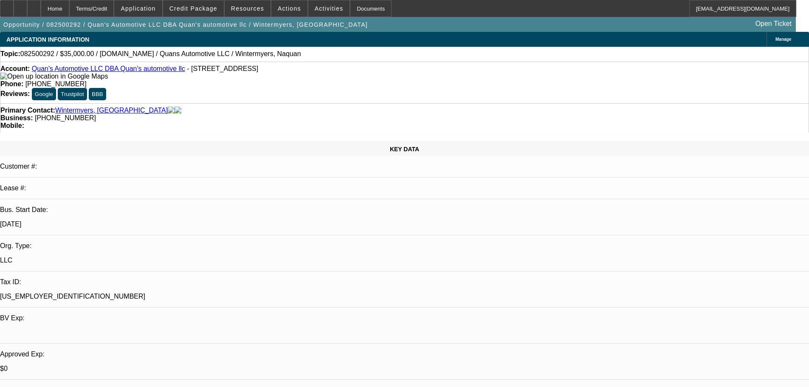
drag, startPoint x: 458, startPoint y: 275, endPoint x: 394, endPoint y: 81, distance: 204.3
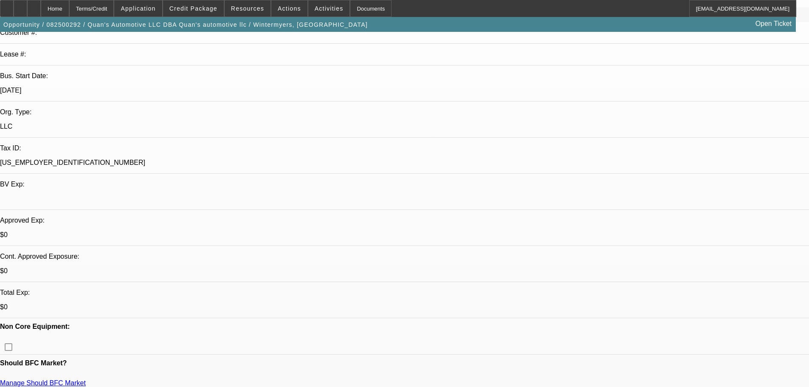
drag, startPoint x: 293, startPoint y: 205, endPoint x: 328, endPoint y: 294, distance: 95.9
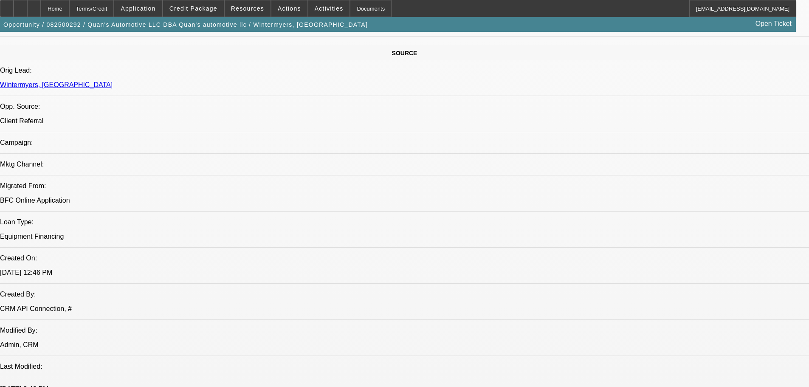
scroll to position [560, 0]
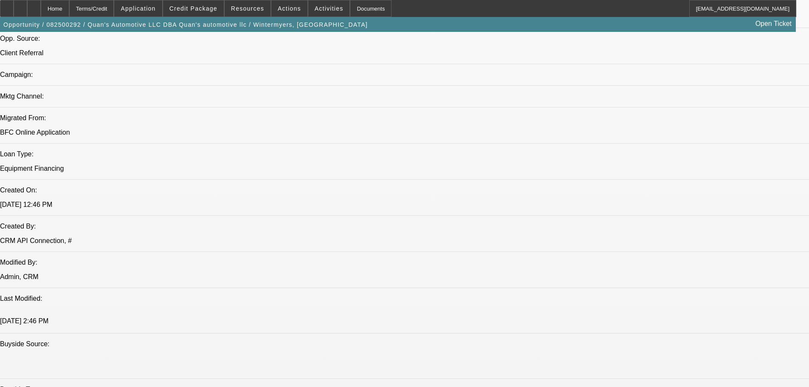
drag, startPoint x: 368, startPoint y: 204, endPoint x: 315, endPoint y: 202, distance: 53.1
drag, startPoint x: 386, startPoint y: 294, endPoint x: 312, endPoint y: 292, distance: 74.3
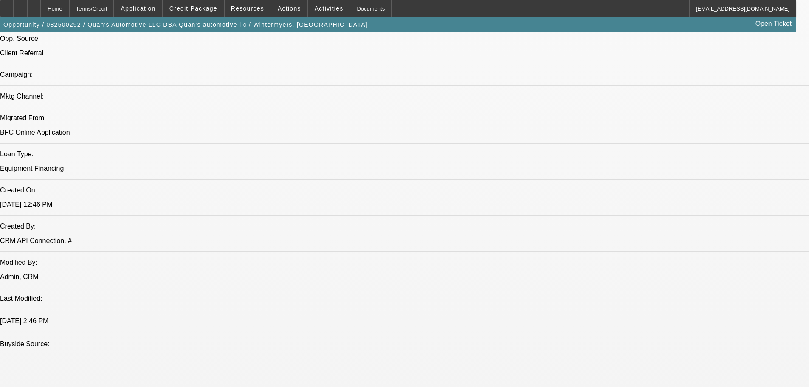
drag, startPoint x: 312, startPoint y: 293, endPoint x: 402, endPoint y: 292, distance: 90.0
drag, startPoint x: 385, startPoint y: 298, endPoint x: 309, endPoint y: 295, distance: 76.0
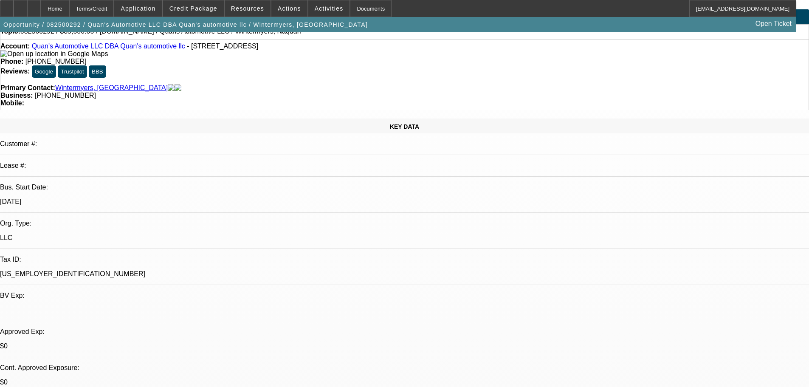
scroll to position [0, 0]
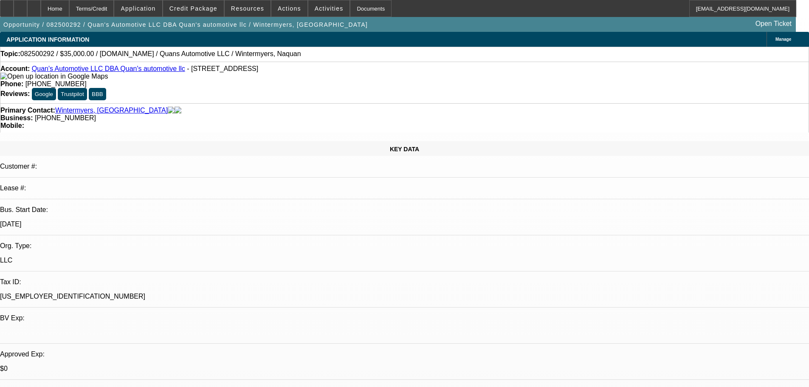
drag, startPoint x: 348, startPoint y: 339, endPoint x: 307, endPoint y: 145, distance: 198.6
drag, startPoint x: 584, startPoint y: 34, endPoint x: 642, endPoint y: 43, distance: 58.4
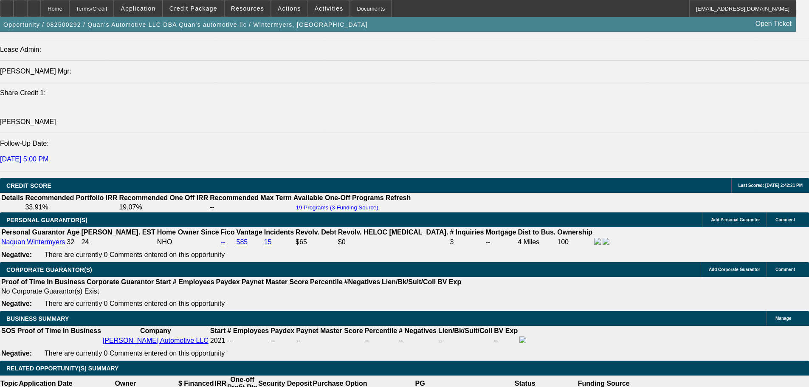
scroll to position [1231, 0]
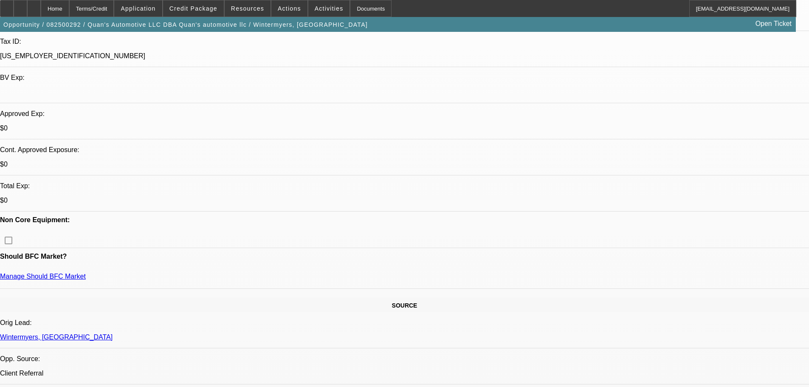
drag, startPoint x: 306, startPoint y: 175, endPoint x: 268, endPoint y: 32, distance: 148.2
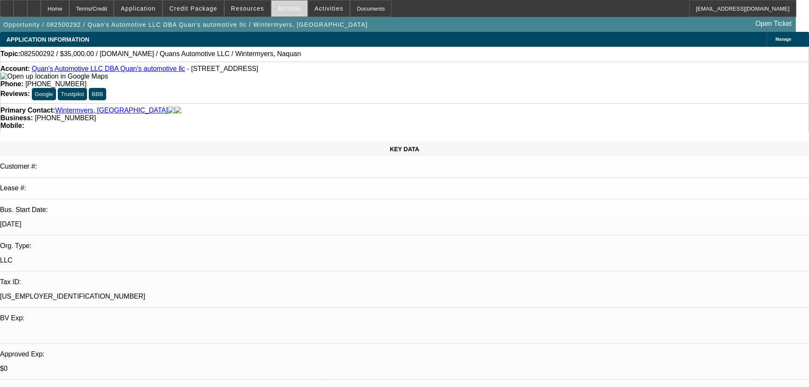
click at [284, 2] on span at bounding box center [289, 8] width 36 height 20
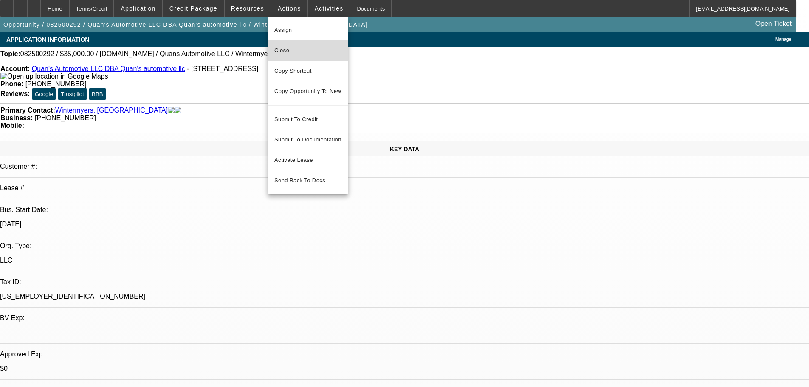
click at [323, 50] on span "Close" at bounding box center [307, 50] width 67 height 10
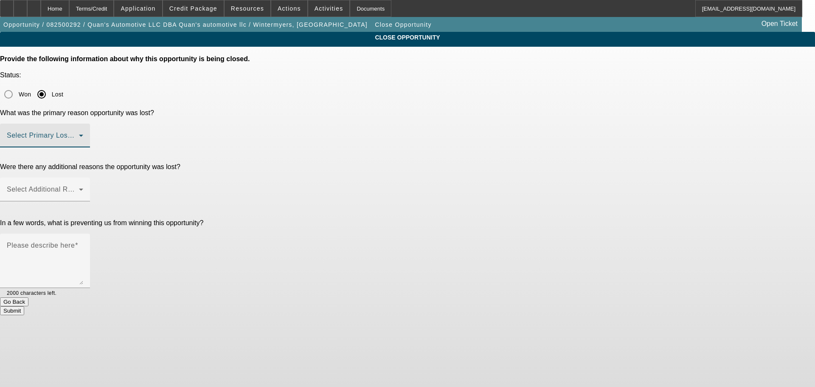
click at [79, 134] on span at bounding box center [43, 139] width 72 height 10
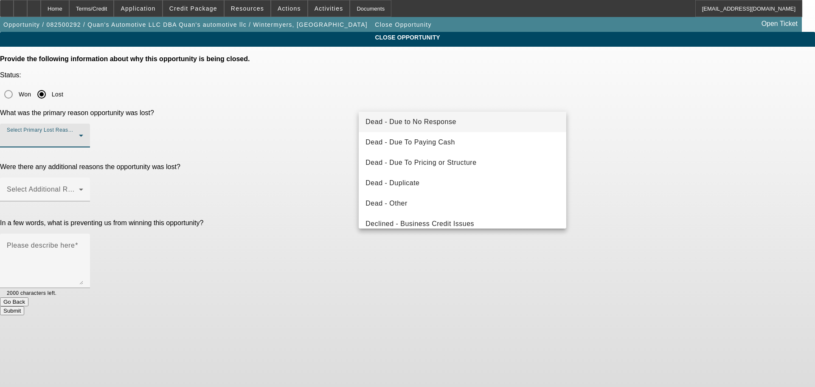
scroll to position [114, 0]
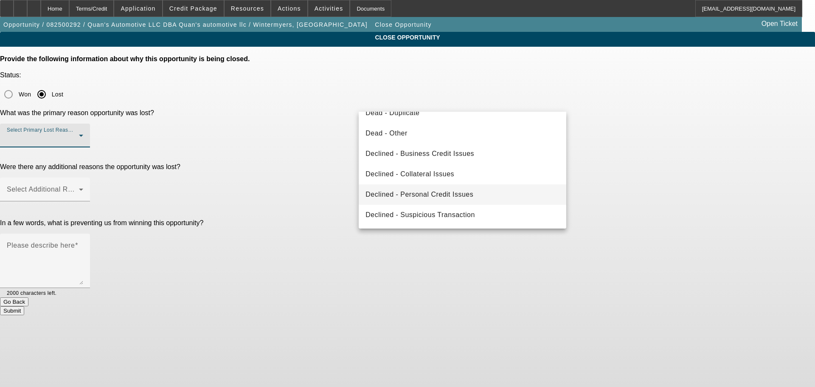
drag, startPoint x: 526, startPoint y: 196, endPoint x: 719, endPoint y: 196, distance: 192.3
click at [528, 196] on mat-option "Declined - Personal Credit Issues" at bounding box center [463, 194] width 208 height 20
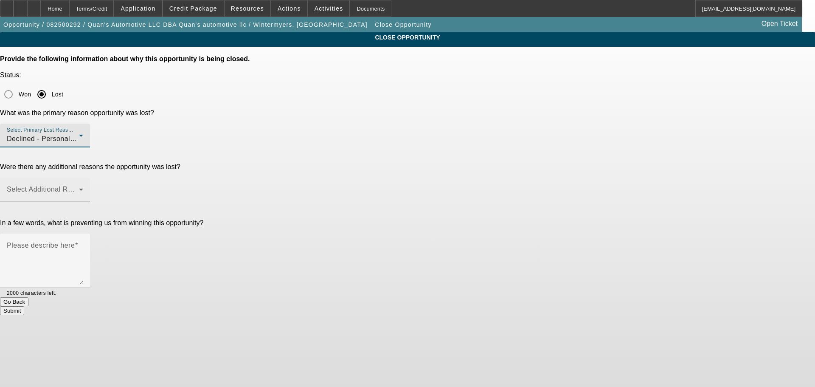
click at [83, 177] on div "Select Additional Reasons" at bounding box center [45, 189] width 76 height 24
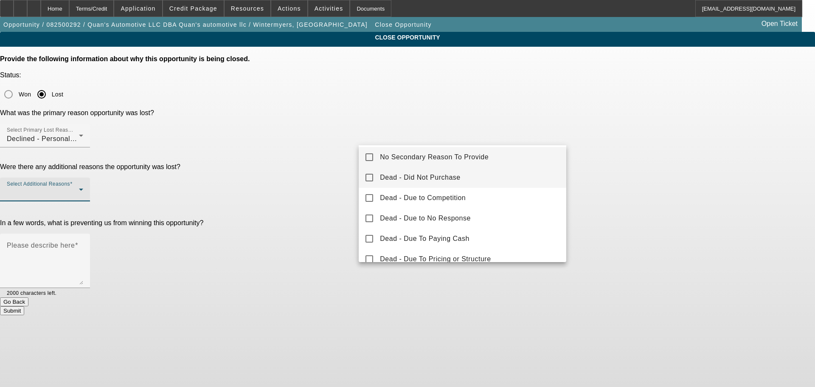
scroll to position [0, 0]
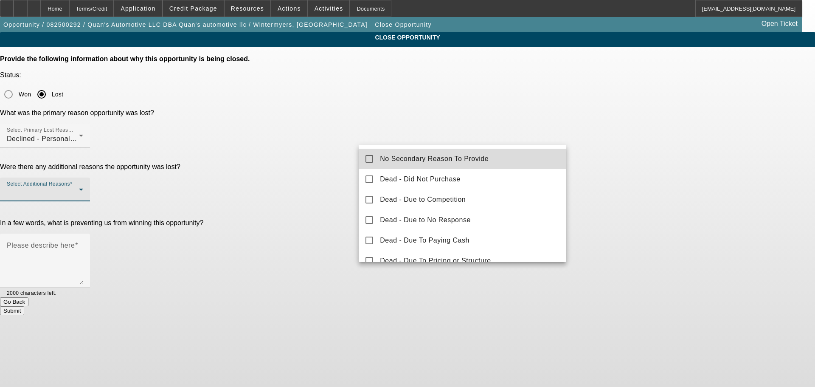
click at [471, 159] on span "No Secondary Reason To Provide" at bounding box center [434, 159] width 109 height 10
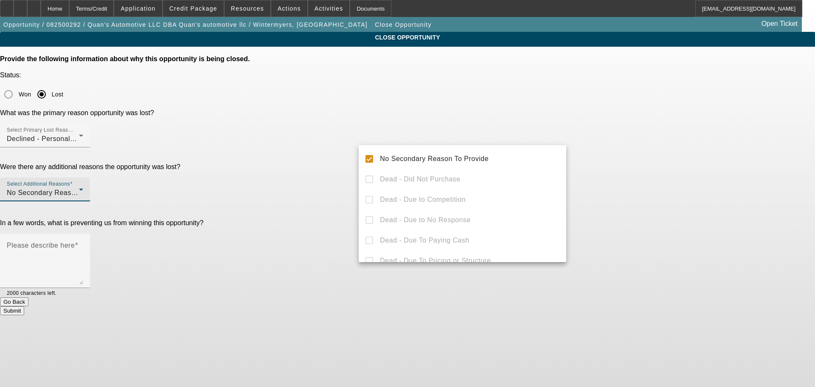
click at [674, 160] on div at bounding box center [407, 193] width 815 height 387
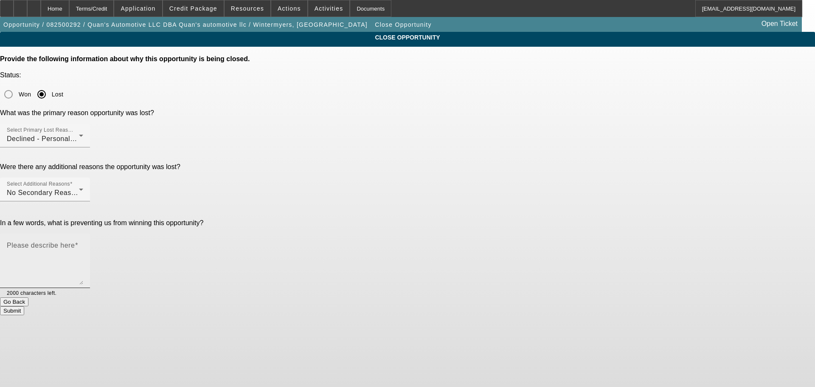
click at [83, 233] on div "Please describe here" at bounding box center [45, 260] width 76 height 54
type textarea "P"
type textarea "Bad TLo, credit & Banks"
click at [24, 306] on button "Submit" at bounding box center [12, 310] width 24 height 9
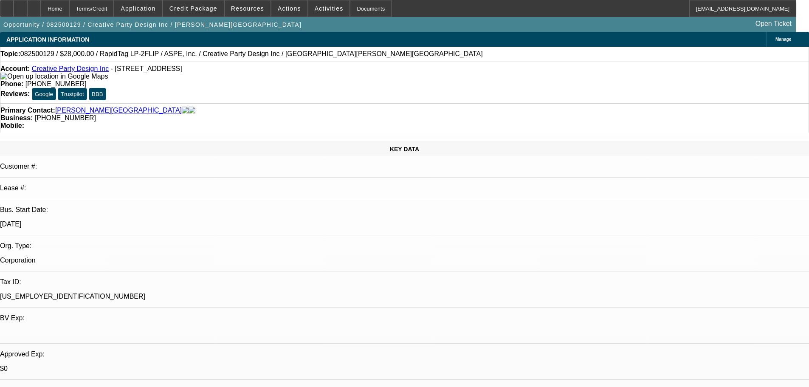
select select "0"
select select "6"
select select "0"
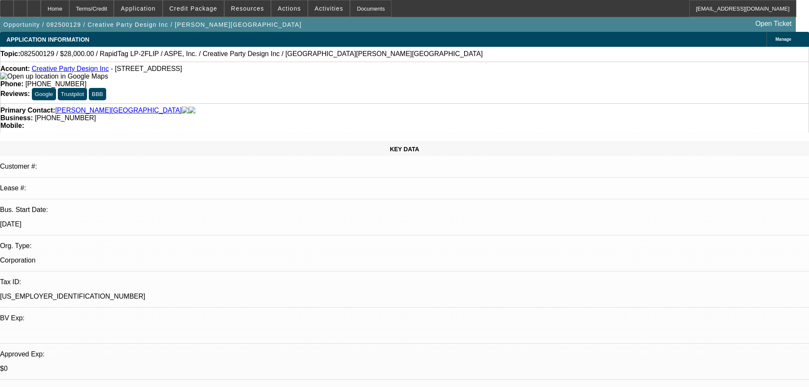
select select "0"
select select "6"
select select "0"
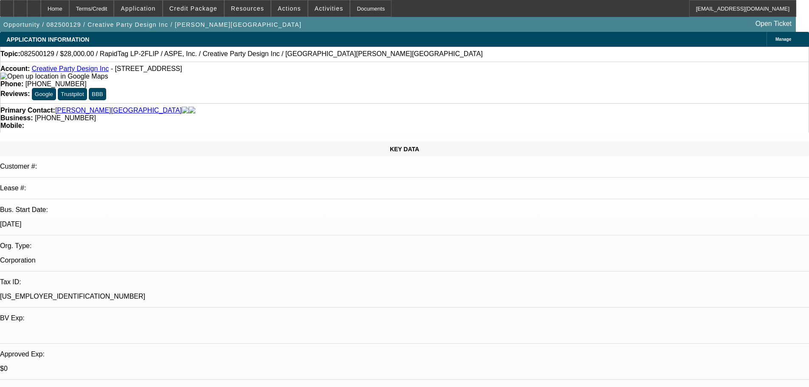
select select "0"
select select "6"
select select "0"
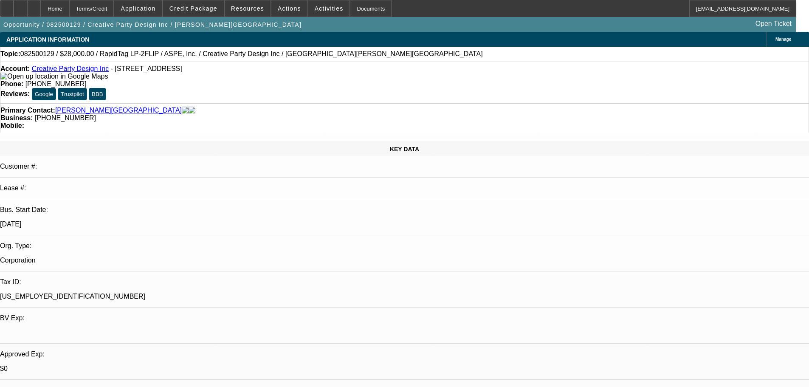
select select "6"
click at [41, 11] on div at bounding box center [34, 8] width 14 height 17
select select "0"
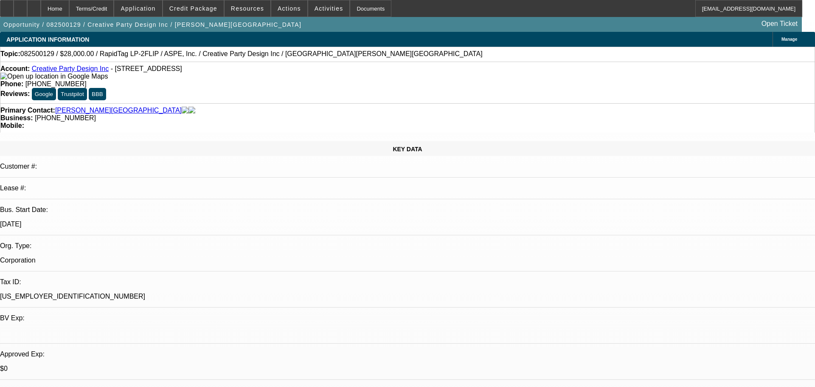
select select "6"
select select "0"
select select "6"
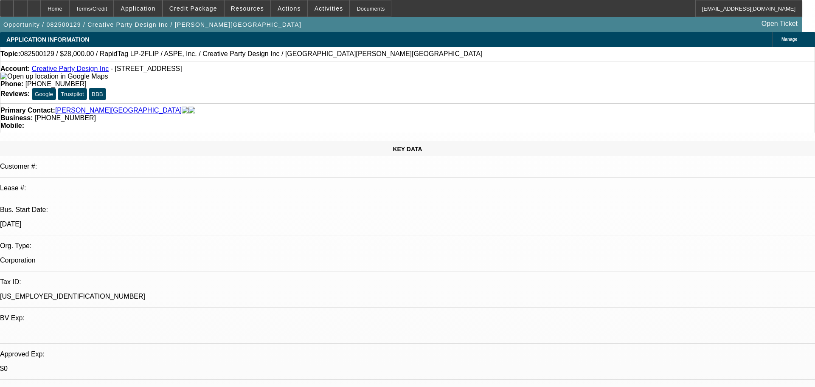
select select "0"
select select "6"
select select "0"
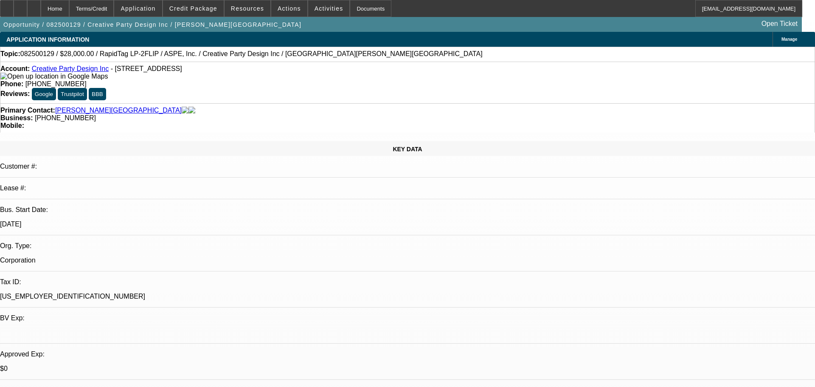
select select "0"
select select "6"
drag, startPoint x: 634, startPoint y: 132, endPoint x: 632, endPoint y: 128, distance: 5.1
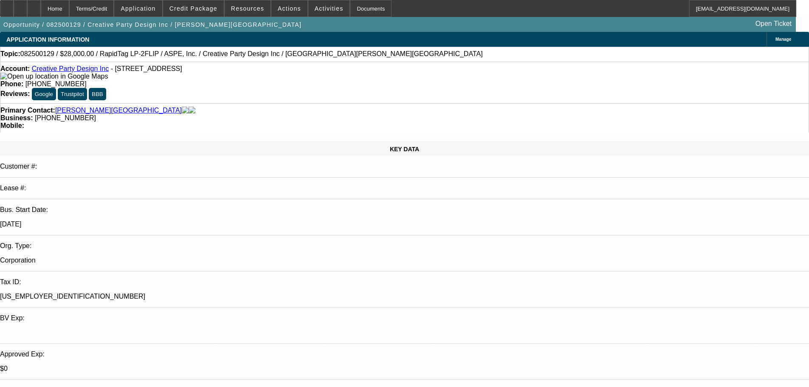
click at [41, 12] on div at bounding box center [34, 8] width 14 height 17
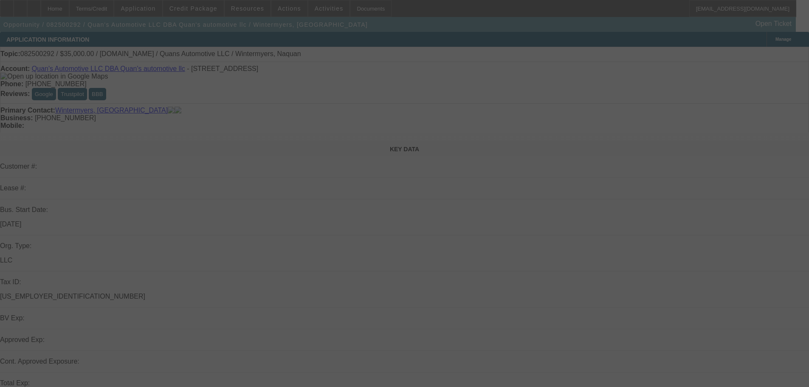
select select "0"
select select "2"
select select "0.1"
select select "4"
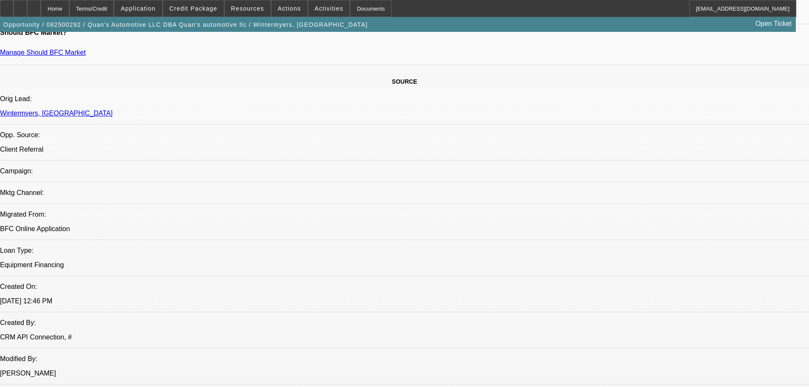
scroll to position [594, 0]
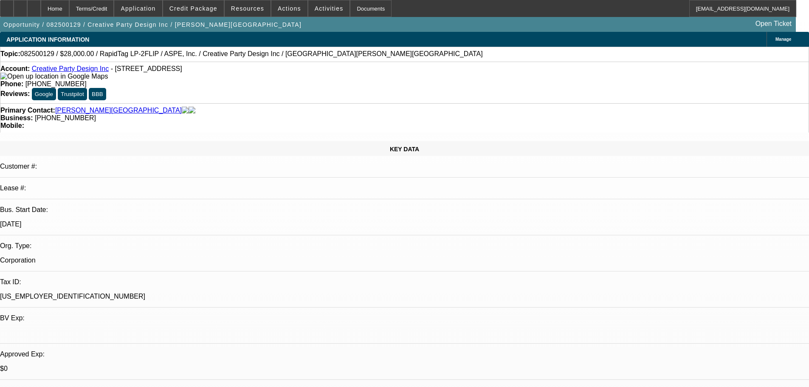
select select "0"
select select "6"
select select "0"
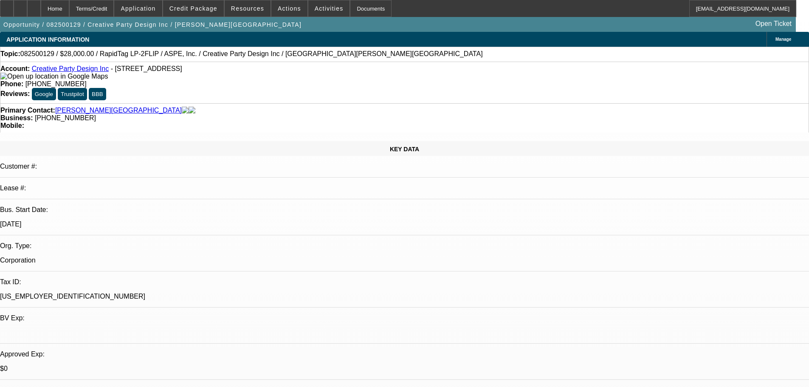
select select "0"
select select "6"
select select "0"
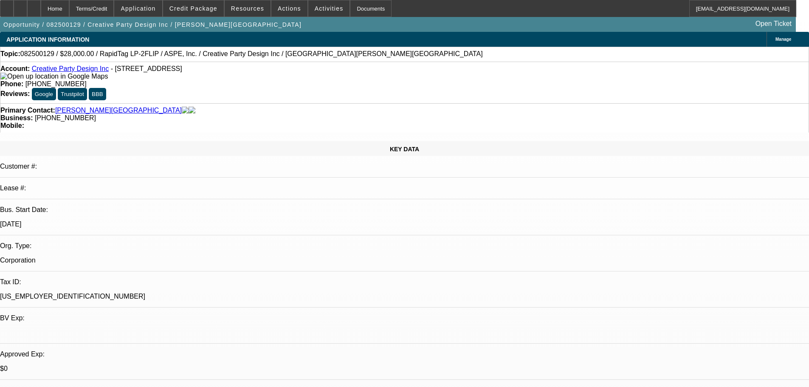
select select "0"
select select "6"
select select "0"
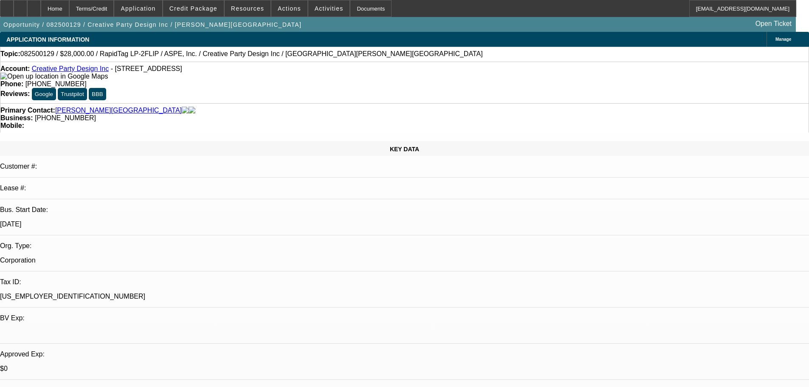
select select "6"
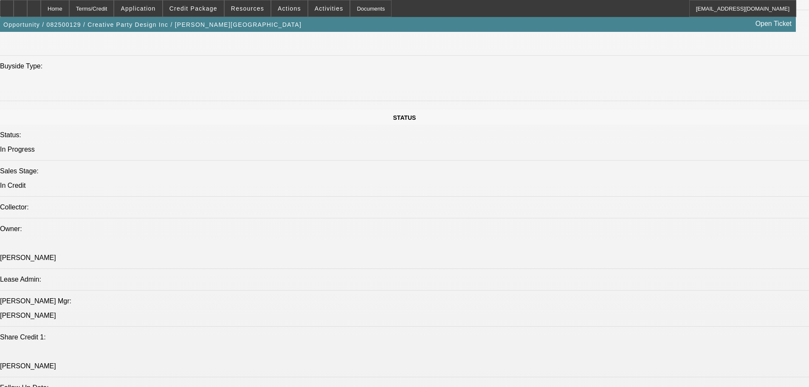
drag, startPoint x: 208, startPoint y: 205, endPoint x: 255, endPoint y: 290, distance: 97.1
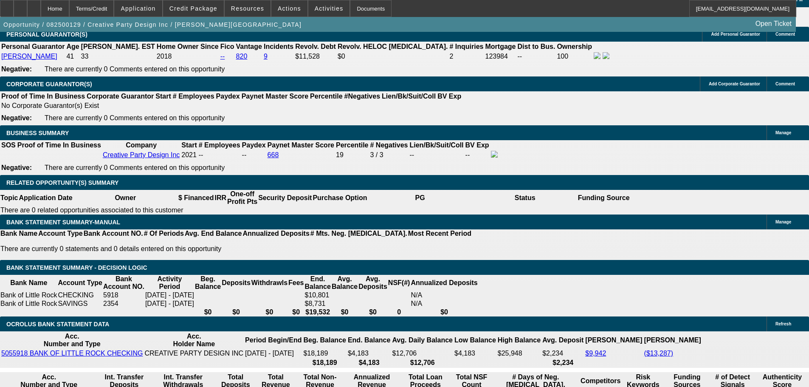
drag, startPoint x: 300, startPoint y: 300, endPoint x: 335, endPoint y: 361, distance: 70.0
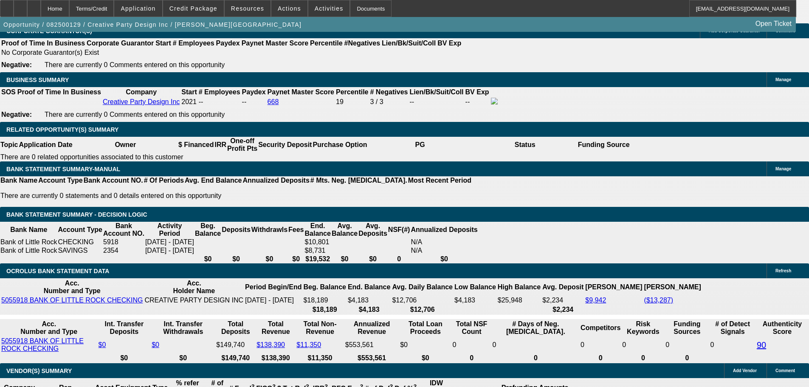
scroll to position [1350, 0]
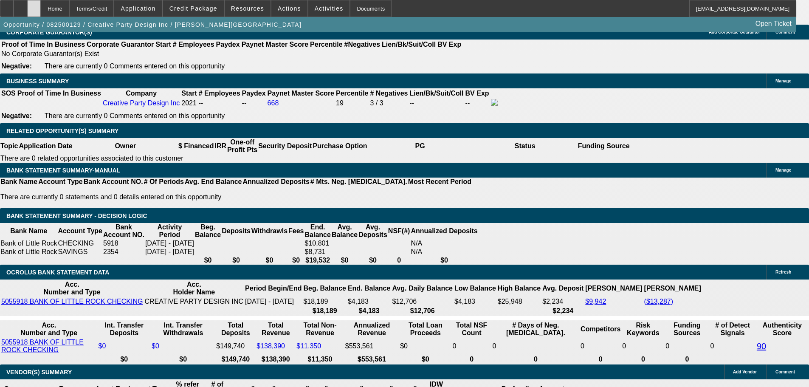
click at [41, 11] on div at bounding box center [34, 8] width 14 height 17
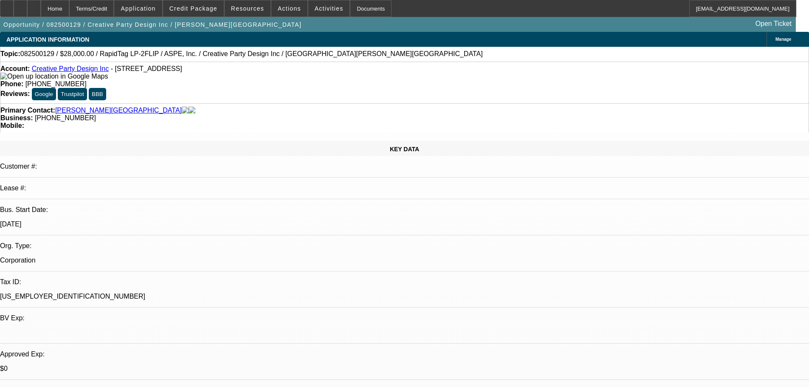
select select "0"
select select "6"
select select "0"
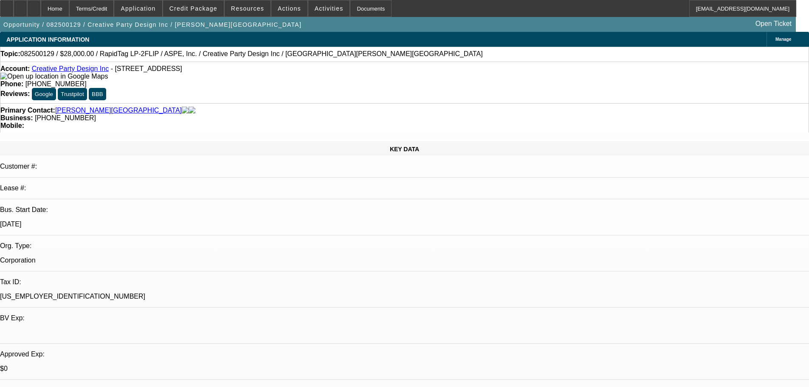
select select "0"
select select "6"
select select "0"
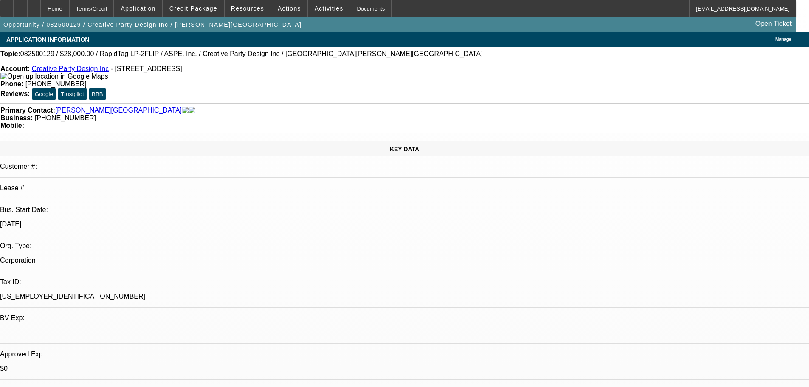
select select "0"
select select "6"
select select "0"
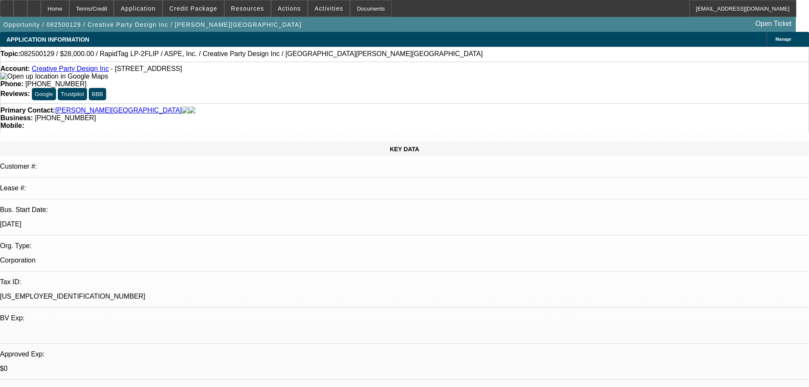
select select "6"
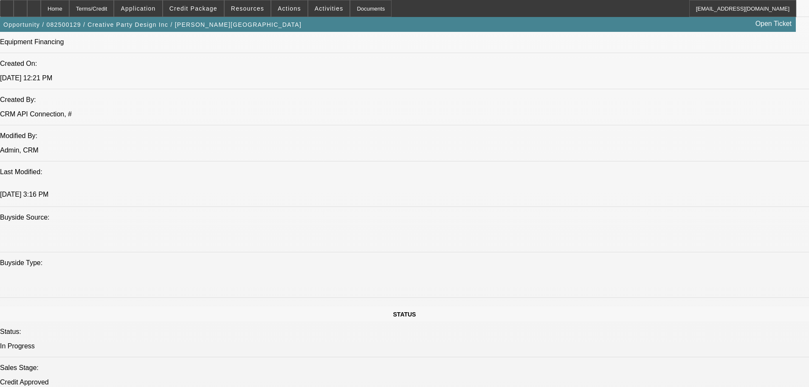
drag, startPoint x: 288, startPoint y: 130, endPoint x: 225, endPoint y: 368, distance: 246.1
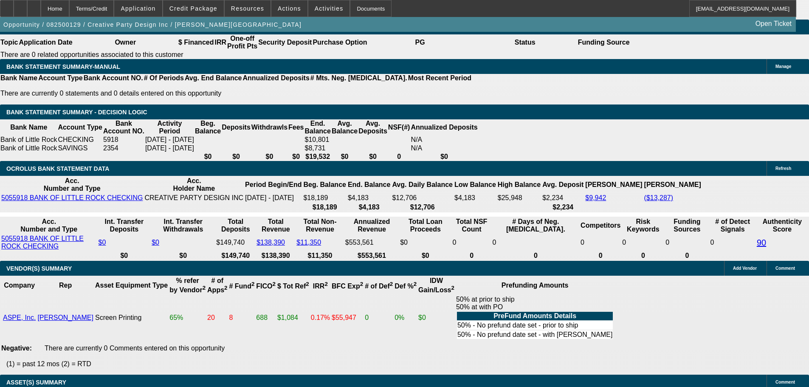
scroll to position [1400, 0]
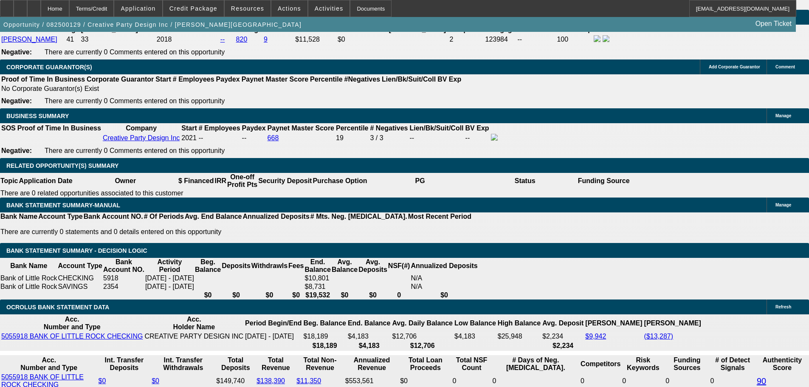
drag, startPoint x: 620, startPoint y: 214, endPoint x: 624, endPoint y: 179, distance: 35.4
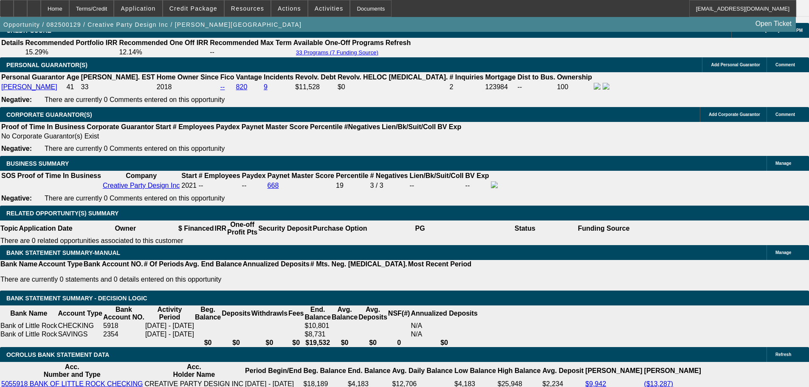
scroll to position [1188, 0]
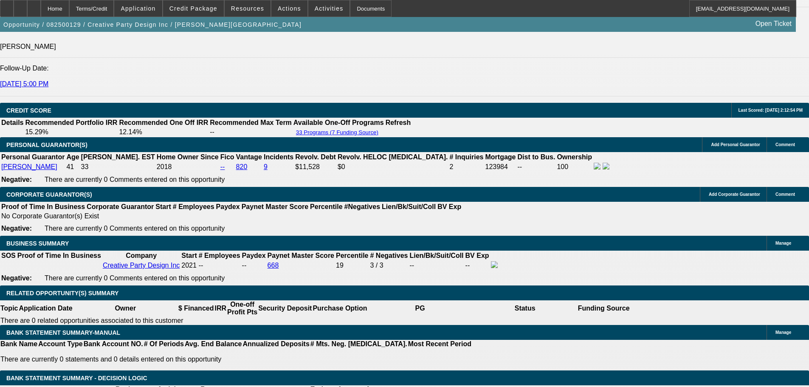
scroll to position [85, 0]
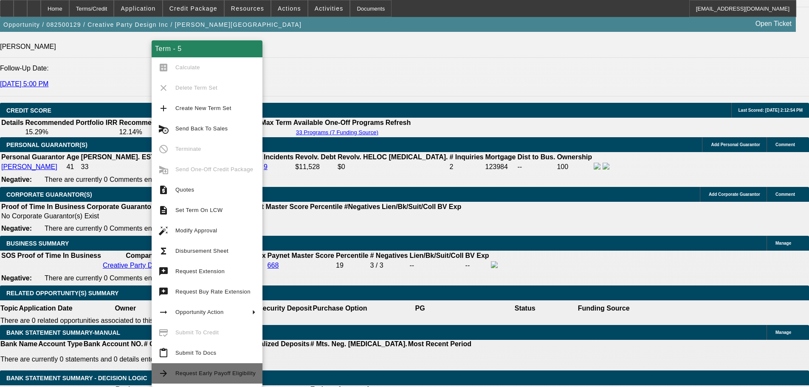
click at [233, 371] on span "Request Early Payoff Eligibility" at bounding box center [215, 373] width 80 height 6
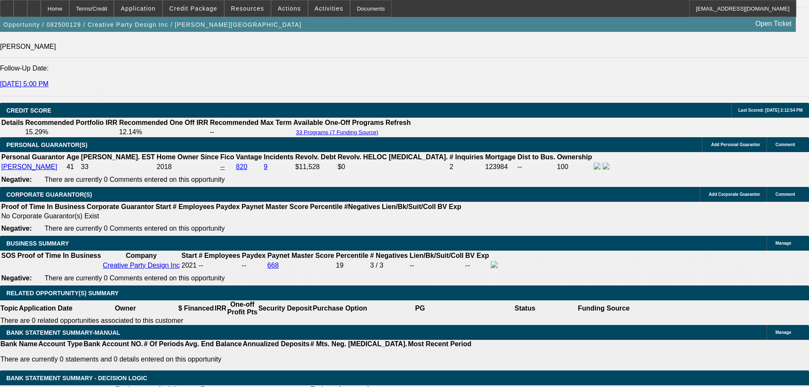
scroll to position [1232, 0]
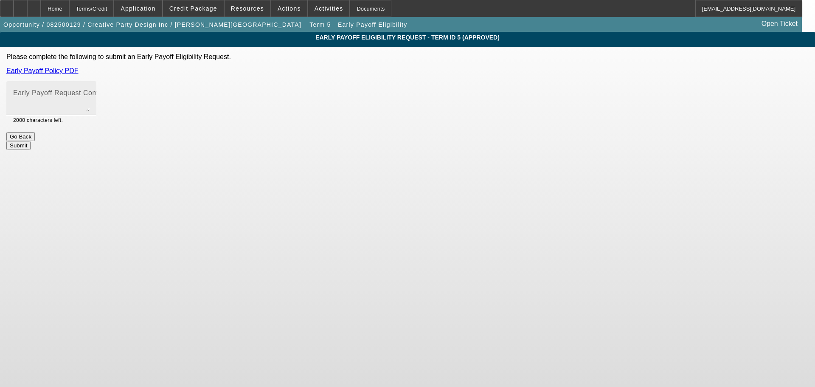
click at [90, 103] on textarea "Early Payoff Request Comment" at bounding box center [51, 101] width 76 height 20
type textarea "Customer requested the option to save money if she pays off early"
click at [31, 144] on button "Submit" at bounding box center [18, 145] width 24 height 9
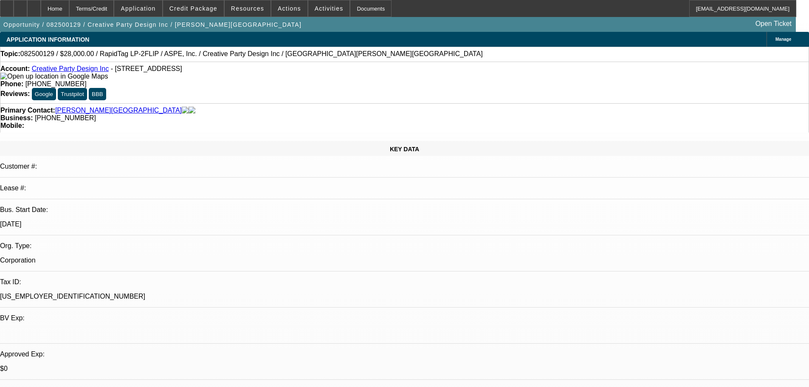
select select "0"
select select "6"
select select "0"
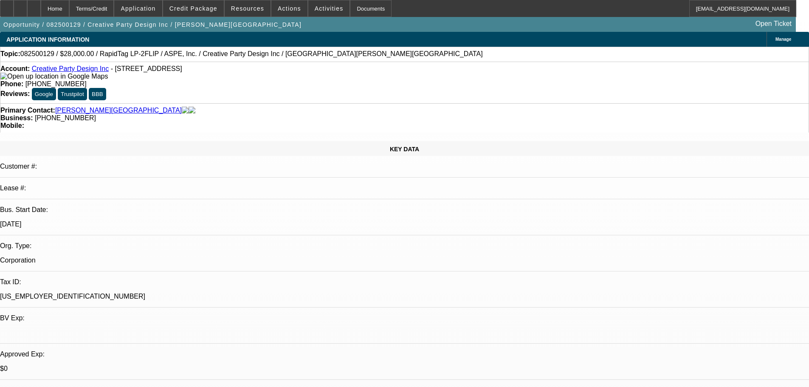
select select "0"
select select "6"
select select "0"
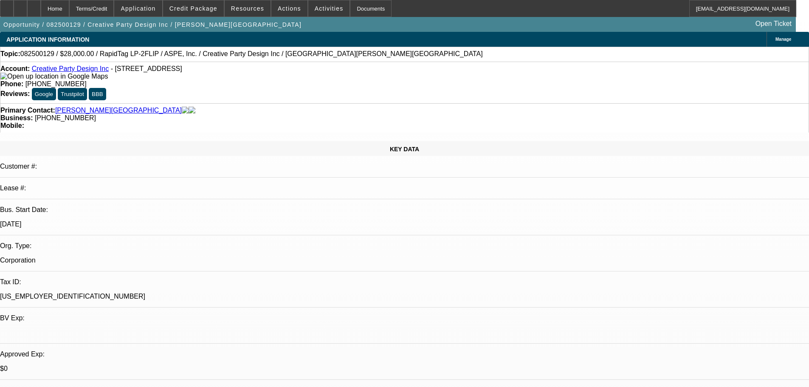
select select "0"
select select "6"
select select "0"
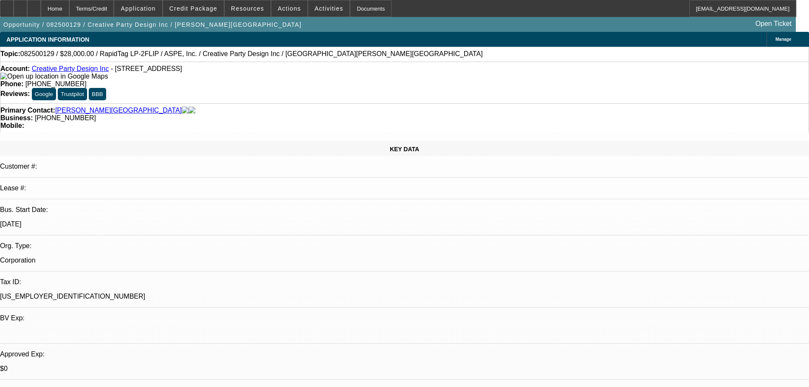
select select "6"
drag, startPoint x: 707, startPoint y: 104, endPoint x: 697, endPoint y: 85, distance: 21.1
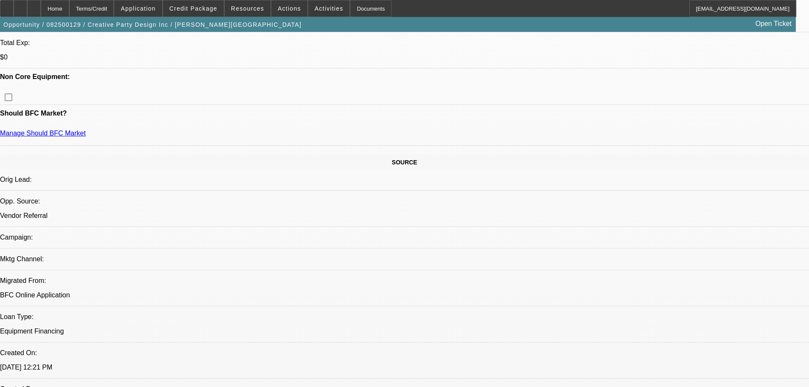
drag, startPoint x: 309, startPoint y: 225, endPoint x: 345, endPoint y: 373, distance: 152.5
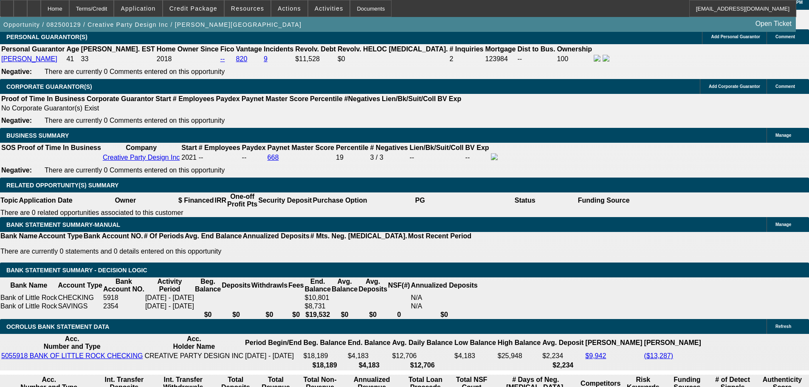
scroll to position [1432, 0]
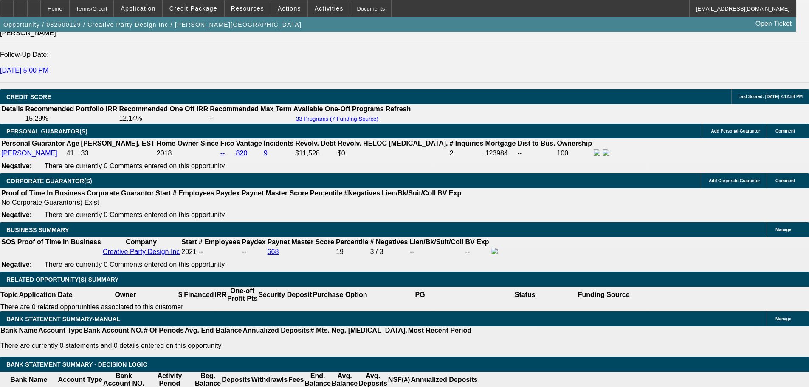
scroll to position [1092, 0]
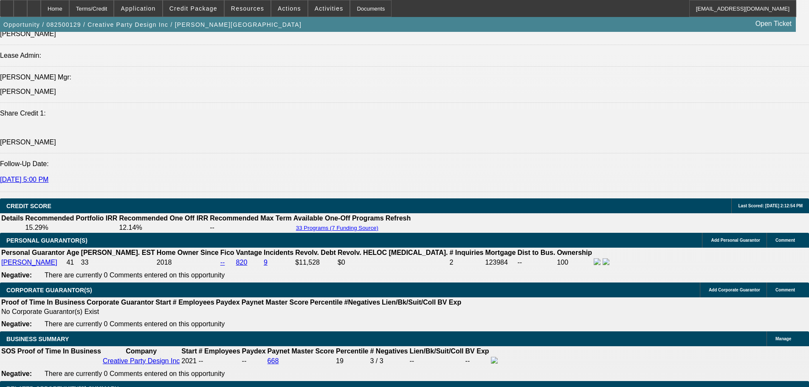
select select "0"
select select "6"
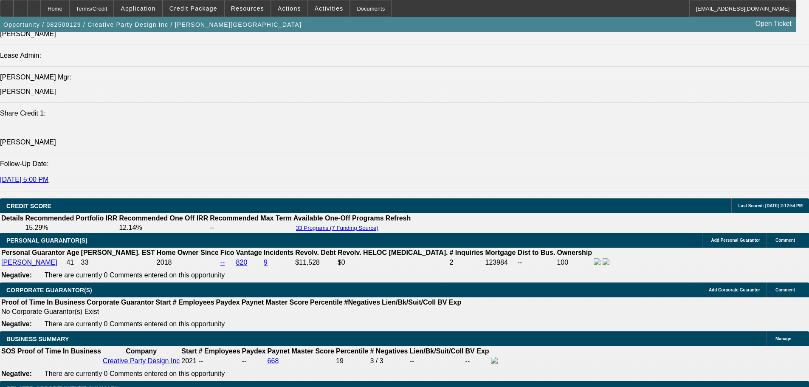
select select "0"
select select "6"
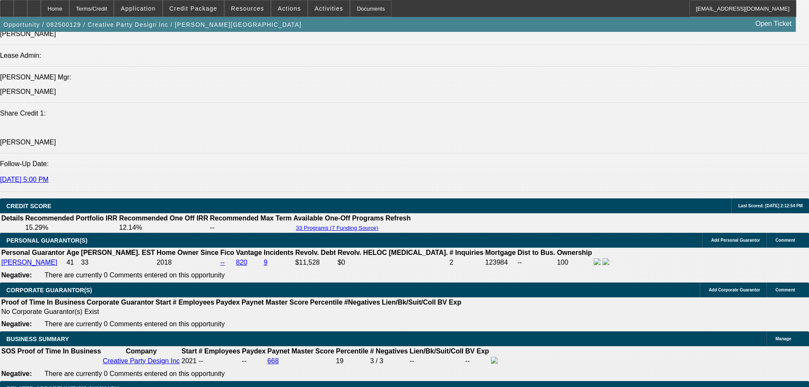
select select "0"
select select "6"
select select "0"
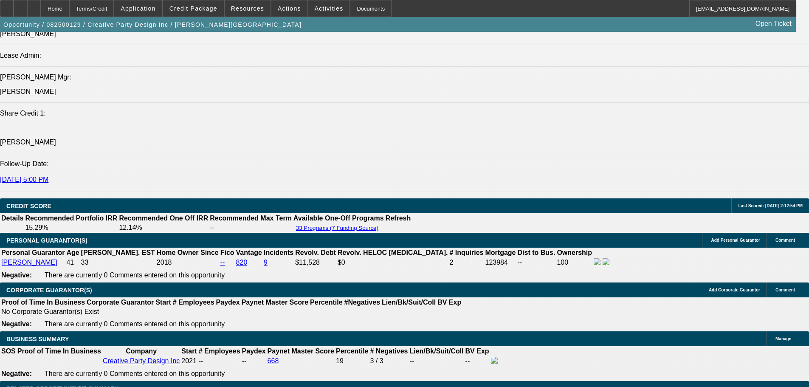
select select "0"
select select "6"
select select "0"
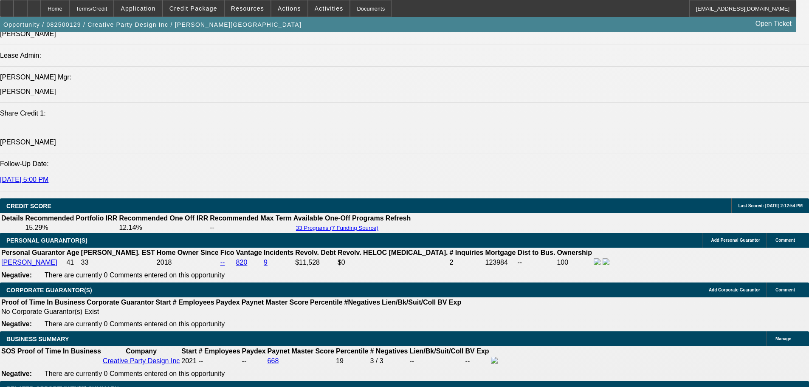
select select "0"
select select "6"
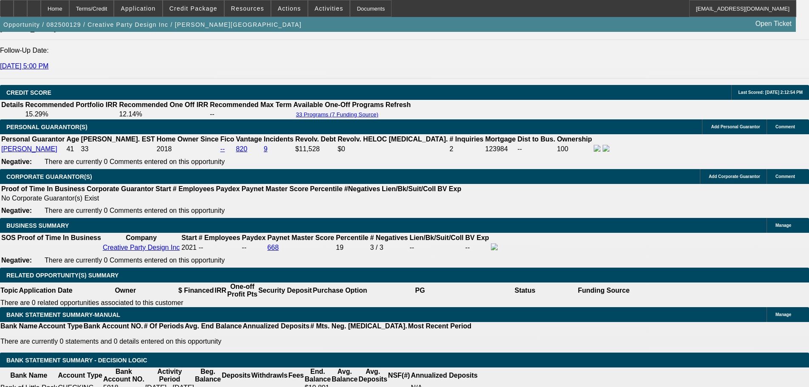
scroll to position [1262, 0]
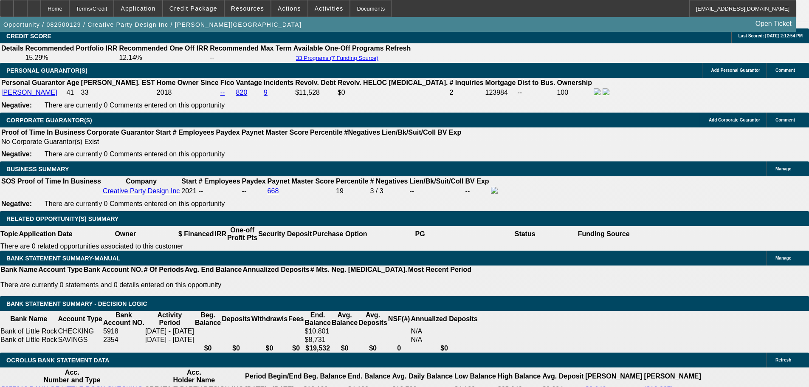
radio input "true"
type textarea "8/12 sent updated terms fu"
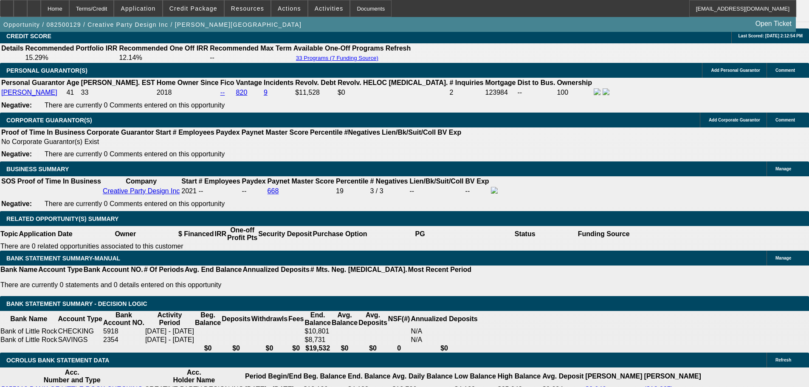
radio input "true"
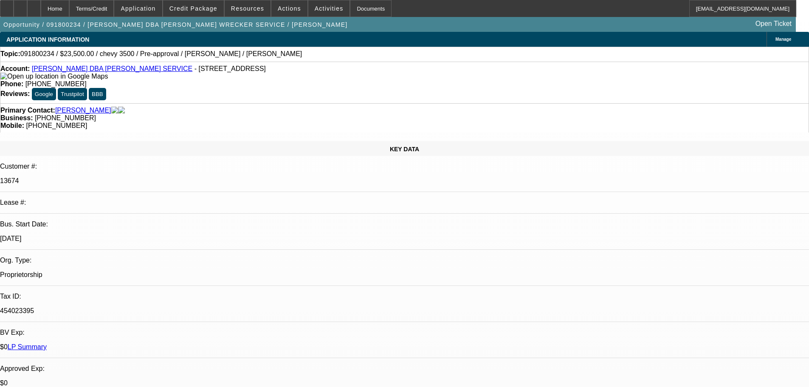
select select "0"
select select "2"
select select "0"
select select "6"
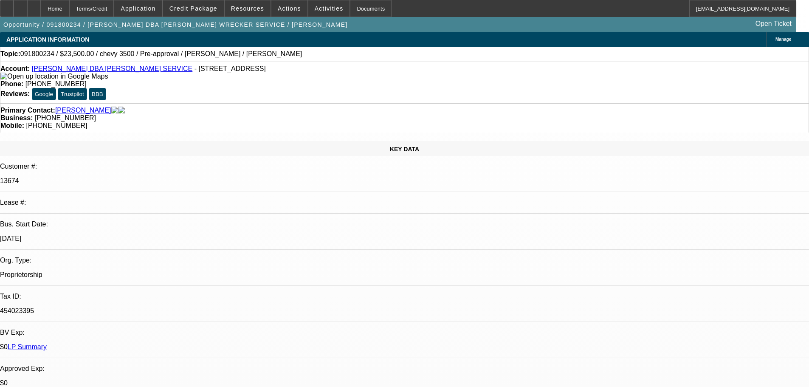
select select "0"
select select "2"
select select "0"
select select "6"
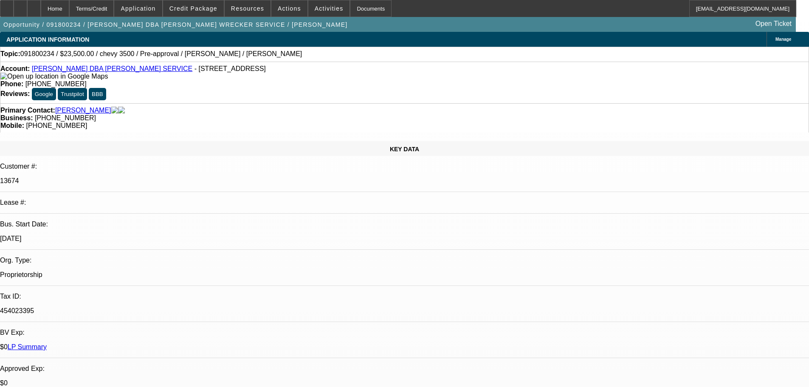
select select "0"
select select "2"
select select "0"
select select "6"
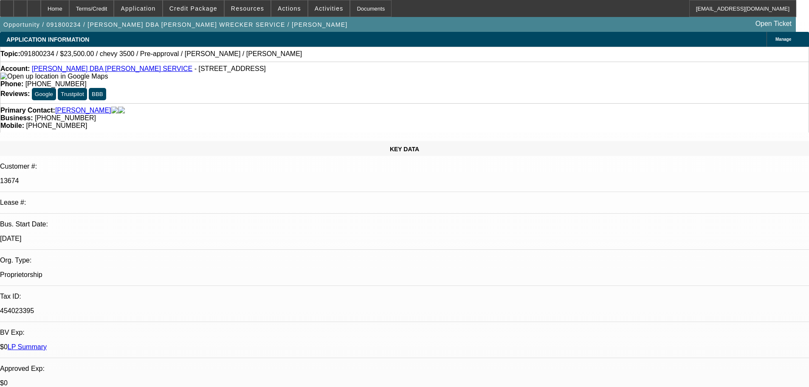
select select "0"
select select "2"
select select "0"
select select "6"
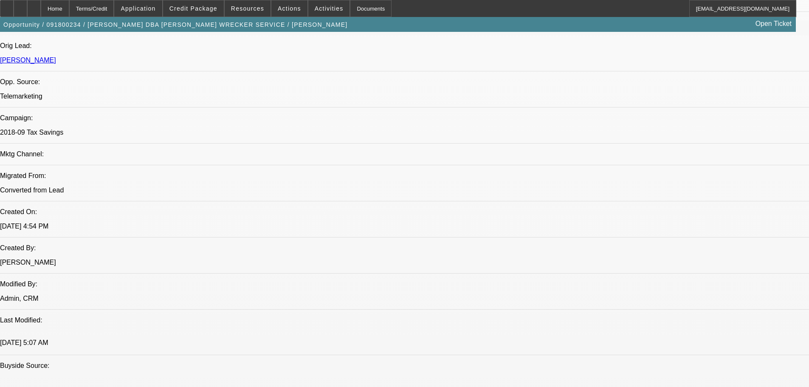
drag, startPoint x: 423, startPoint y: 392, endPoint x: 399, endPoint y: 346, distance: 51.5
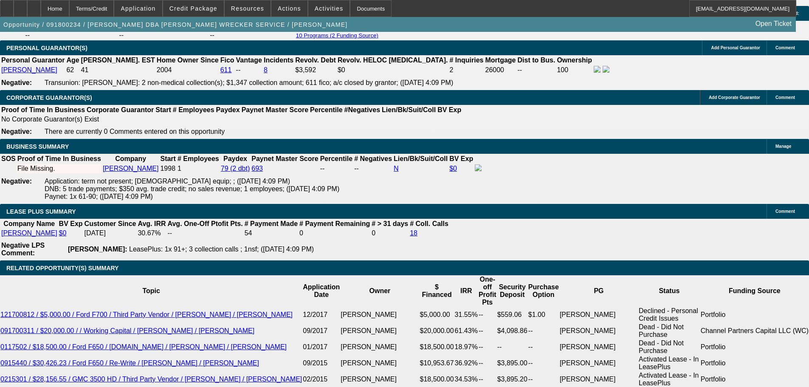
scroll to position [0, 5]
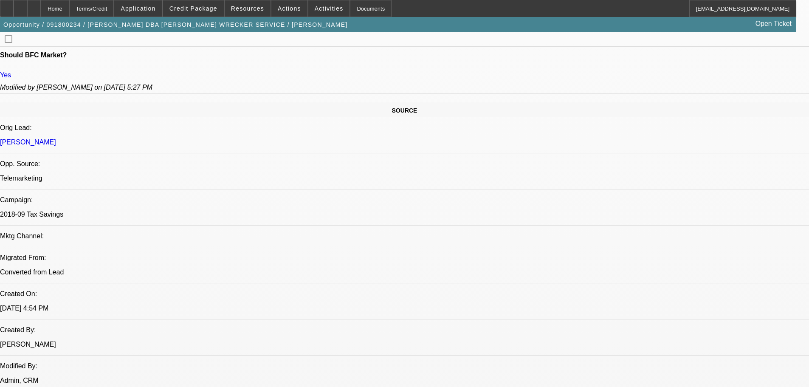
drag, startPoint x: 375, startPoint y: 108, endPoint x: 371, endPoint y: 113, distance: 6.4
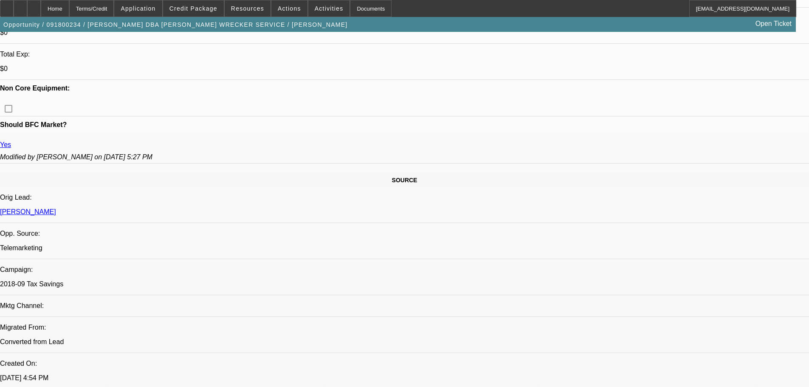
scroll to position [243, 0]
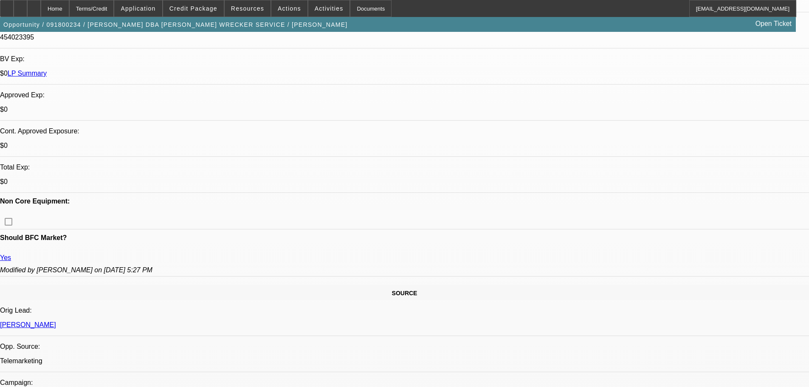
drag, startPoint x: 341, startPoint y: 112, endPoint x: 340, endPoint y: 59, distance: 53.1
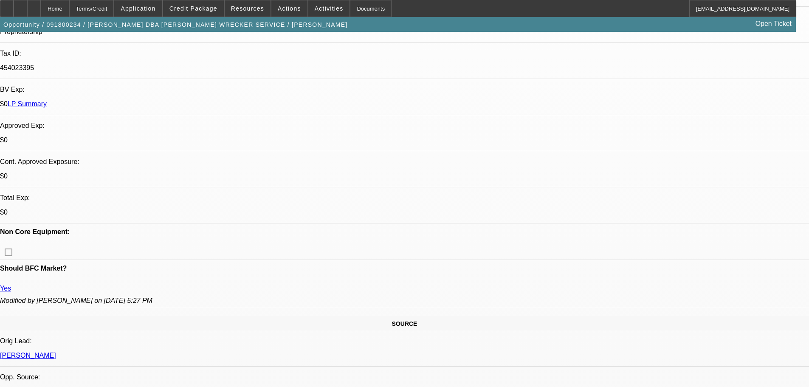
drag, startPoint x: 404, startPoint y: 244, endPoint x: 271, endPoint y: 249, distance: 132.9
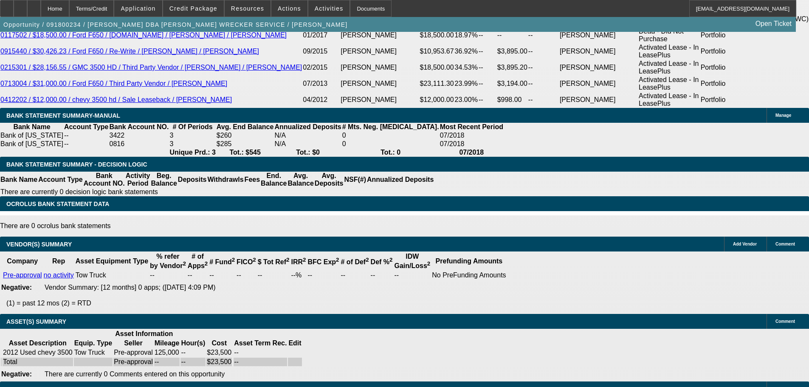
drag, startPoint x: 418, startPoint y: 349, endPoint x: 416, endPoint y: 384, distance: 35.3
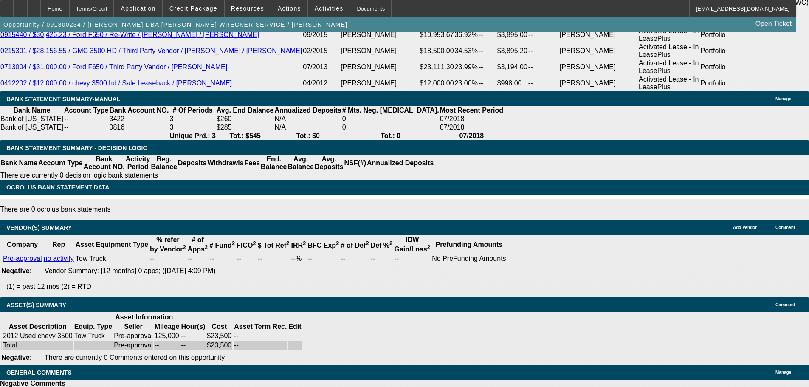
scroll to position [0, 101]
drag, startPoint x: 334, startPoint y: 239, endPoint x: 456, endPoint y: 243, distance: 122.7
drag, startPoint x: 447, startPoint y: 241, endPoint x: 70, endPoint y: 202, distance: 379.4
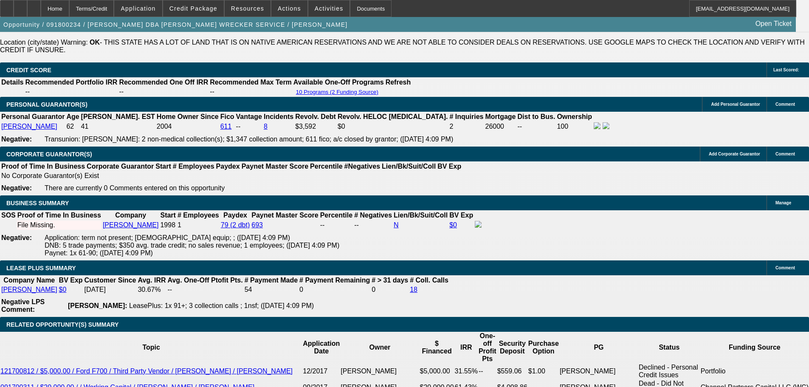
drag, startPoint x: 398, startPoint y: 218, endPoint x: 391, endPoint y: 61, distance: 156.8
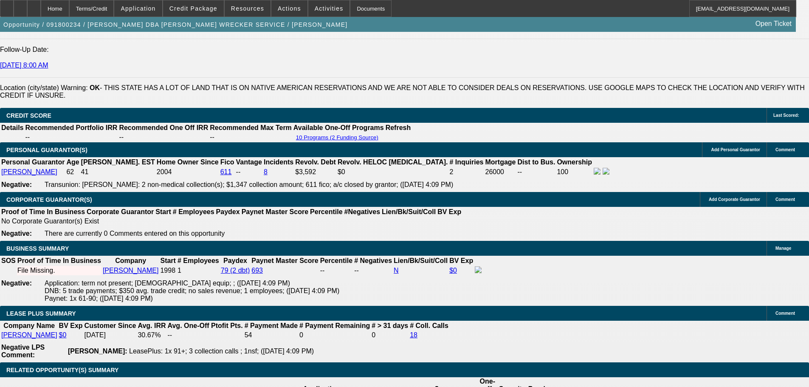
drag, startPoint x: 259, startPoint y: 231, endPoint x: 324, endPoint y: 255, distance: 69.5
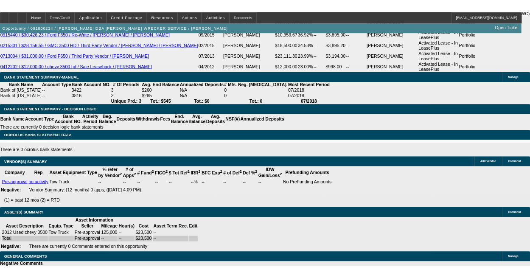
scroll to position [1919, 0]
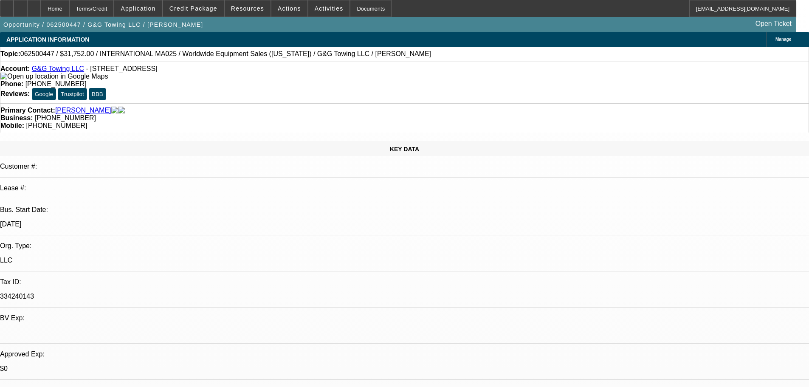
select select "0"
select select "2"
select select "0.1"
select select "4"
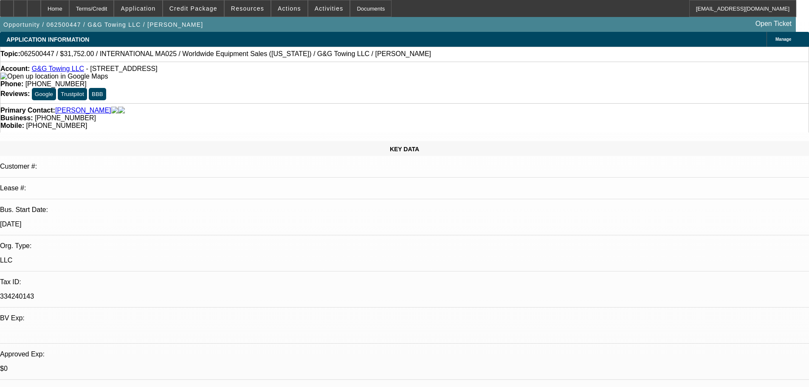
select select "0"
select select "2"
select select "0.1"
select select "4"
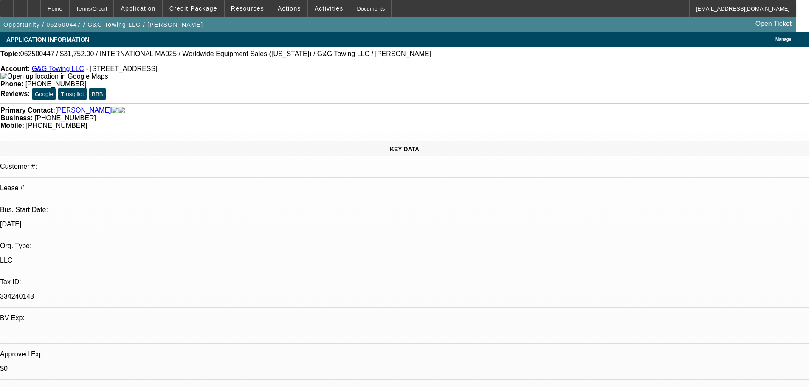
select select "0"
select select "2"
select select "0.1"
select select "4"
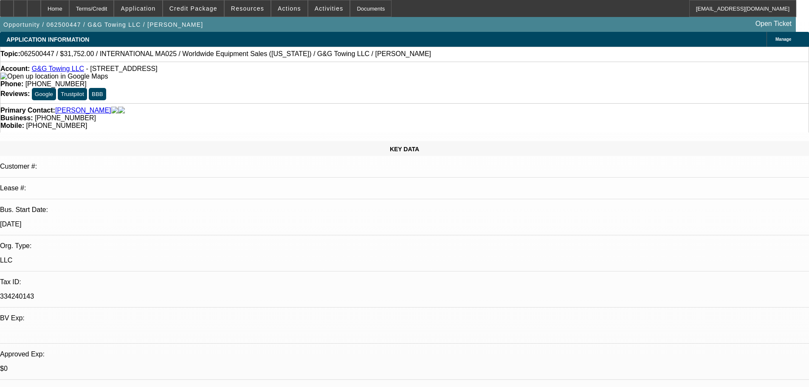
select select "0"
select select "2"
select select "0.1"
select select "4"
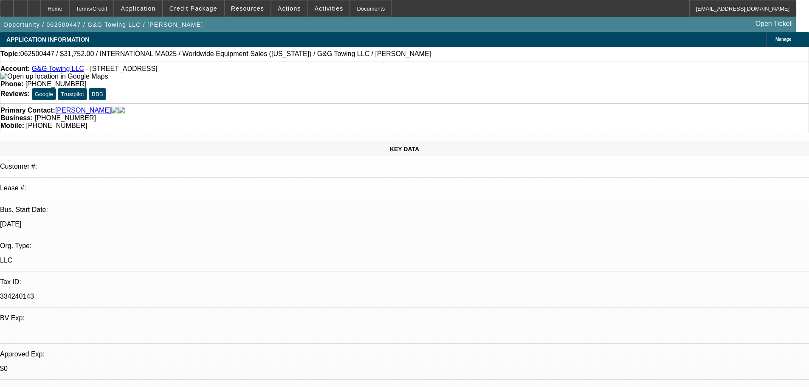
drag, startPoint x: 609, startPoint y: 280, endPoint x: 547, endPoint y: 275, distance: 61.3
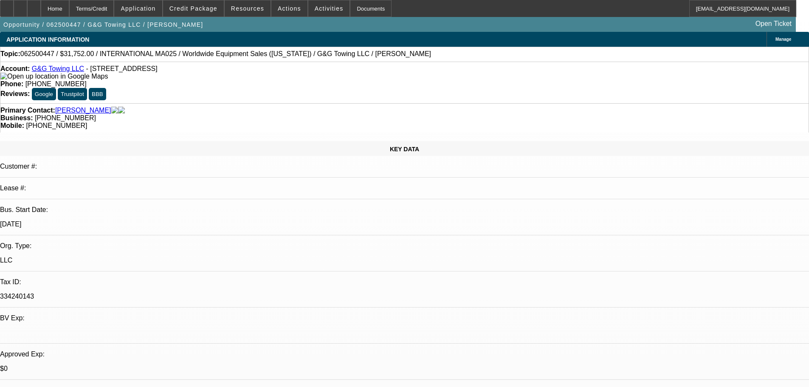
copy div "8/12 sent approval"
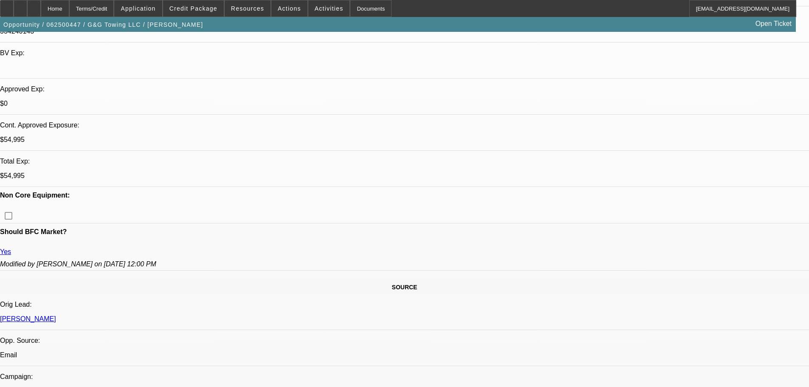
drag, startPoint x: 466, startPoint y: 385, endPoint x: 467, endPoint y: 368, distance: 17.8
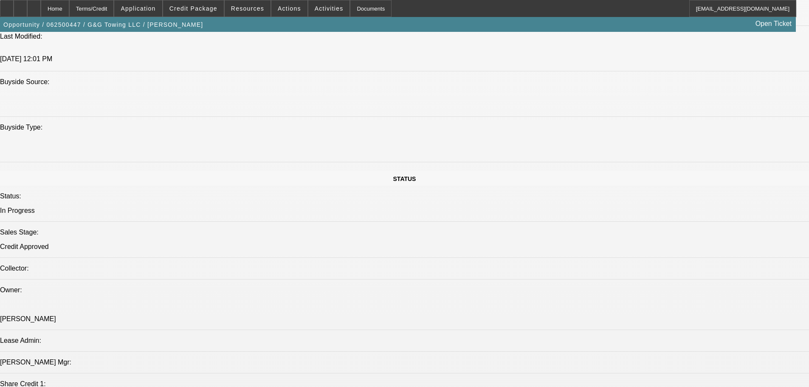
scroll to position [890, 0]
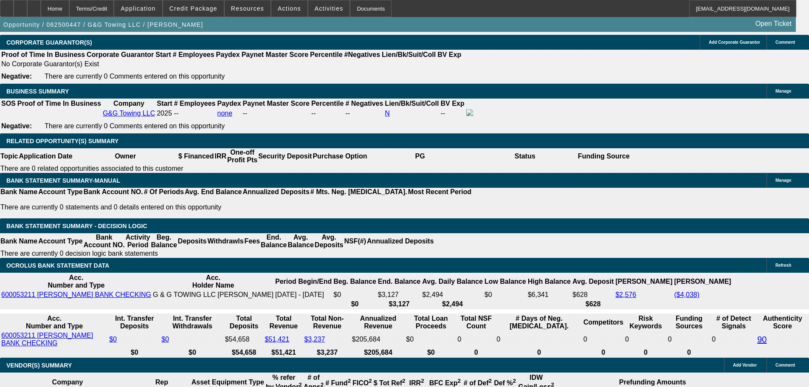
scroll to position [1357, 0]
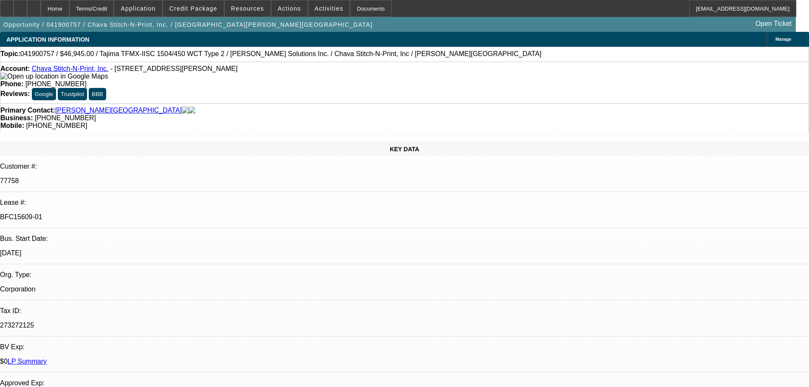
select select "0"
select select "2"
select select "0.1"
select select "4"
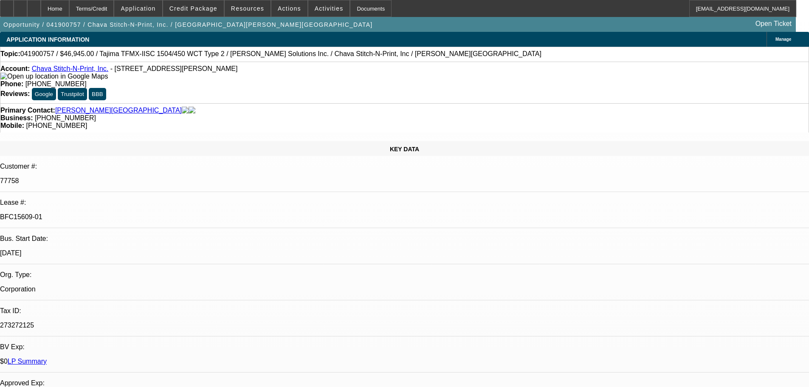
select select "0"
select select "2"
select select "0.1"
select select "4"
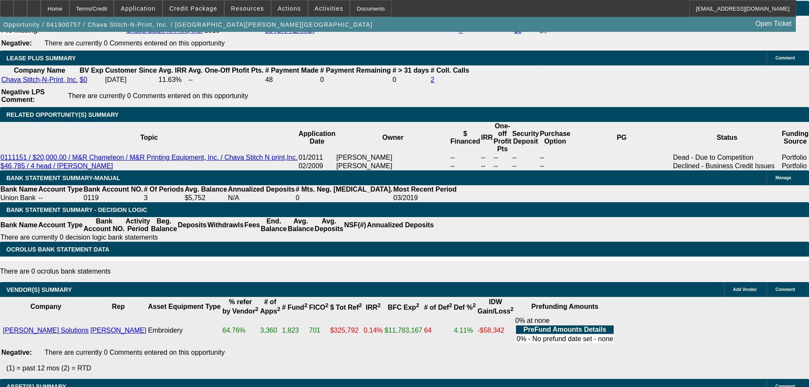
drag, startPoint x: 321, startPoint y: 188, endPoint x: 322, endPoint y: 351, distance: 163.0
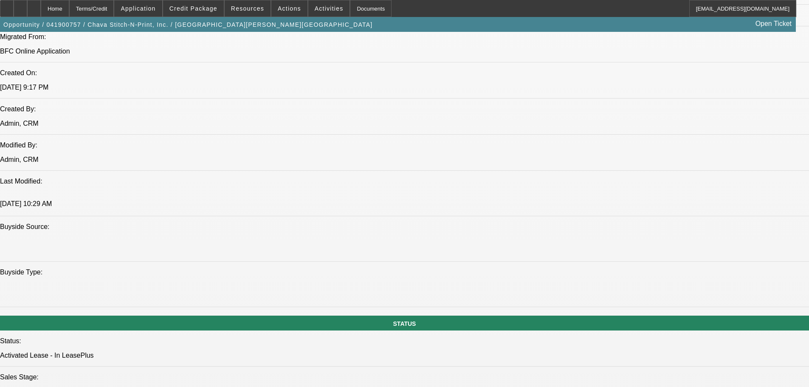
scroll to position [722, 0]
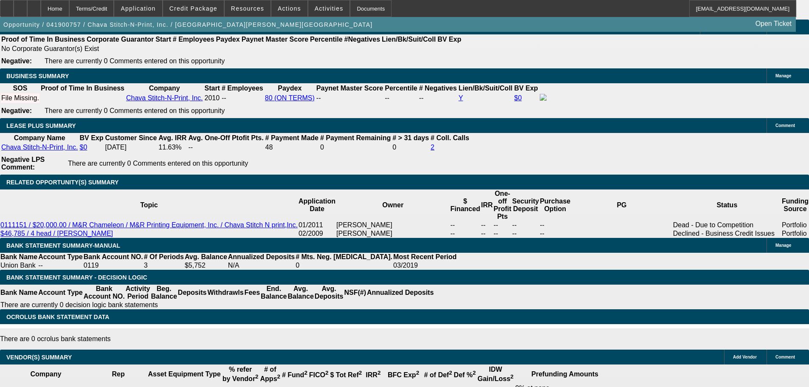
drag, startPoint x: 263, startPoint y: 246, endPoint x: 266, endPoint y: 275, distance: 29.4
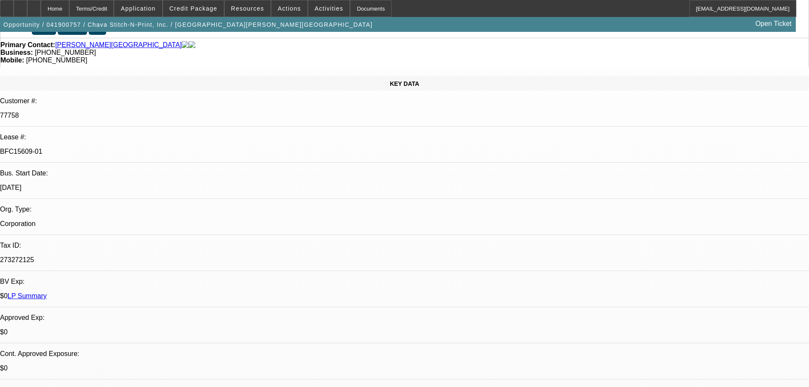
scroll to position [0, 0]
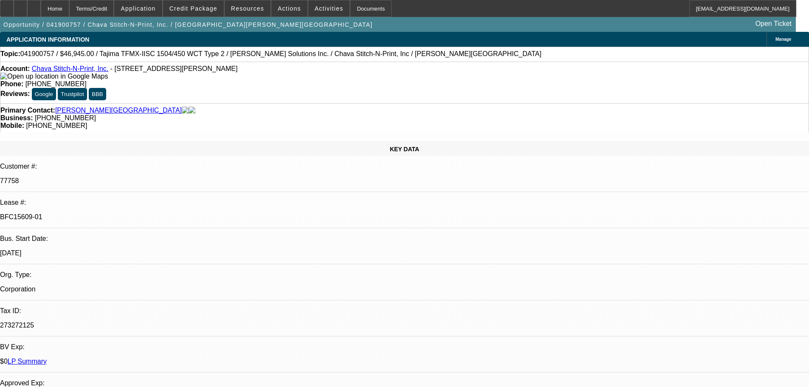
drag, startPoint x: 474, startPoint y: 216, endPoint x: 465, endPoint y: 81, distance: 134.8
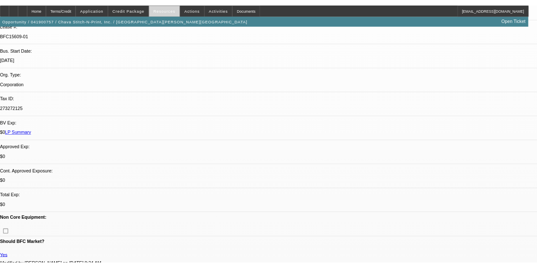
scroll to position [184, 0]
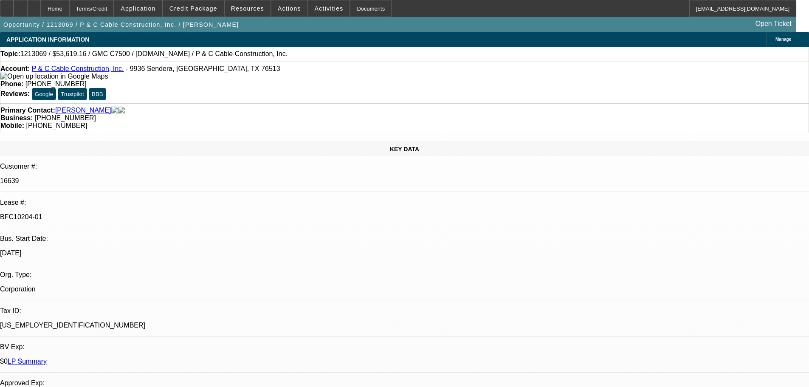
select select "0"
select select "2"
select select "0"
select select "6"
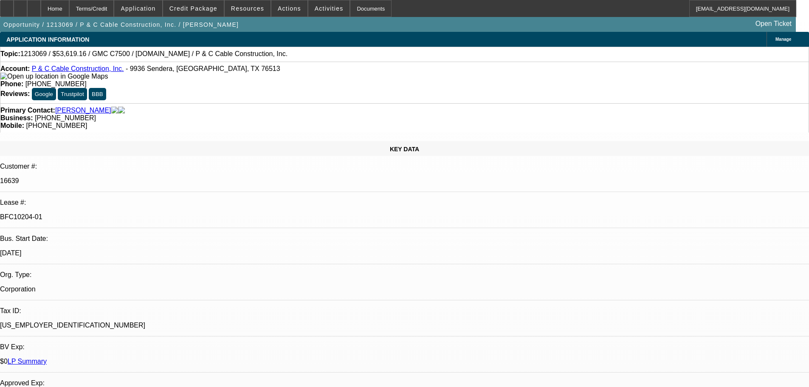
select select "0"
select select "2"
select select "0"
select select "6"
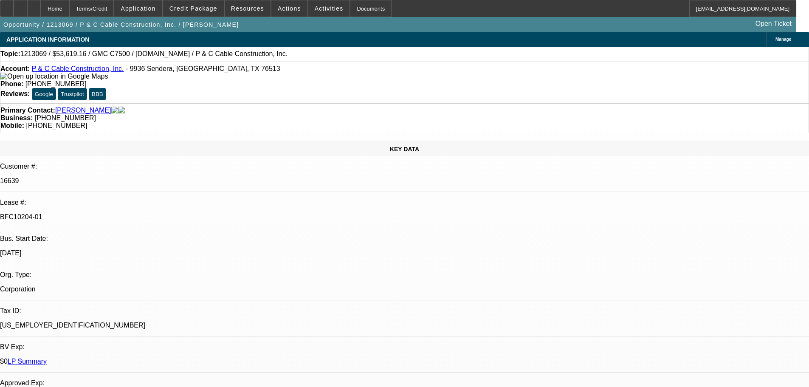
select select "0"
select select "2"
select select "0"
select select "6"
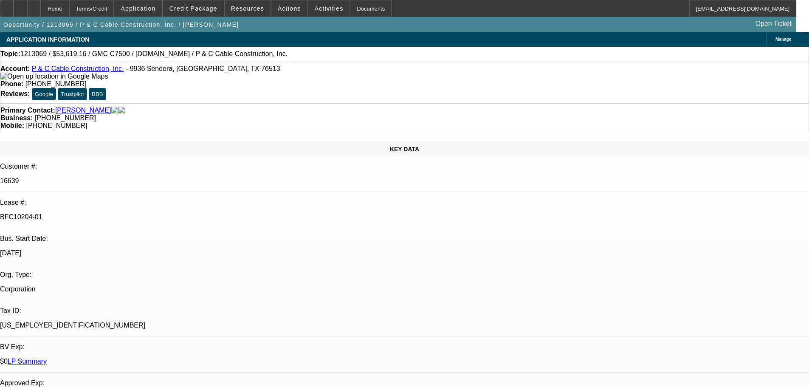
select select "0"
select select "2"
select select "0"
select select "6"
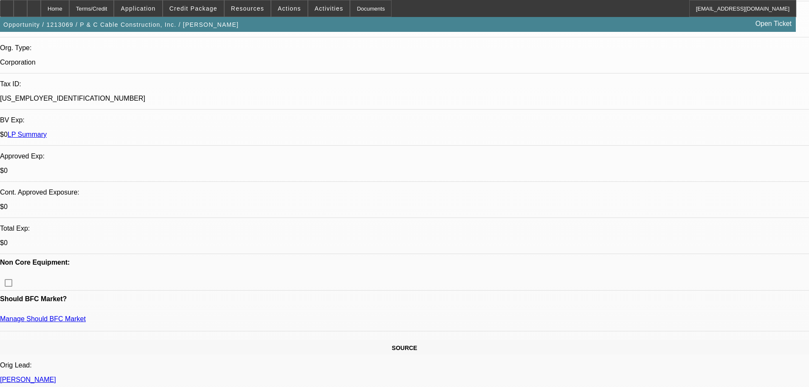
scroll to position [85, 0]
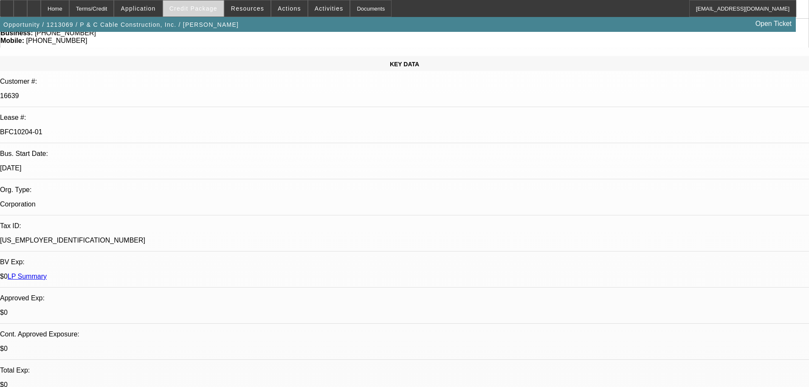
click at [202, 5] on span at bounding box center [193, 8] width 61 height 20
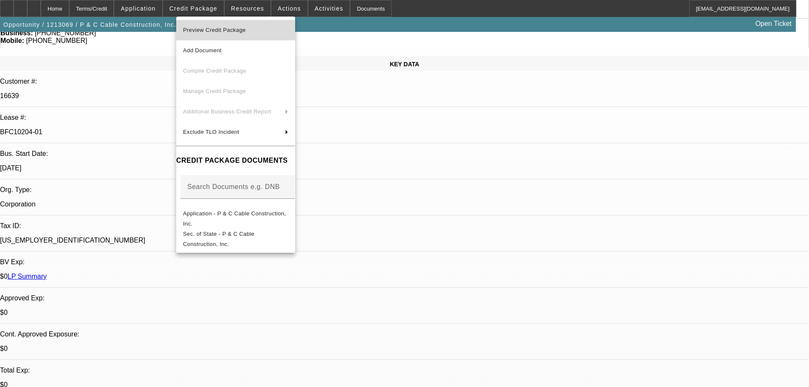
click at [244, 28] on span "Preview Credit Package" at bounding box center [214, 30] width 63 height 6
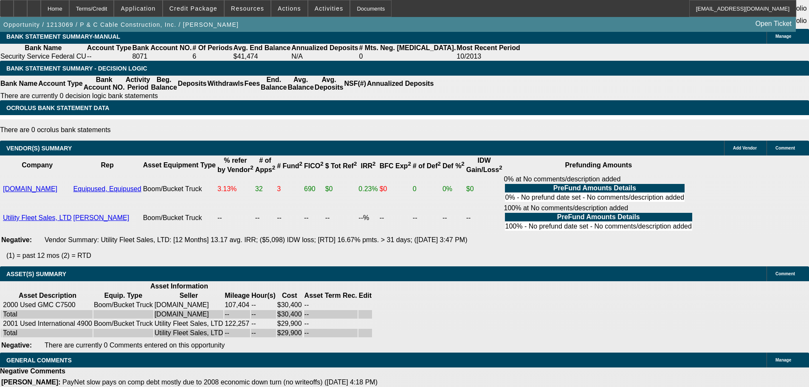
drag, startPoint x: 345, startPoint y: 143, endPoint x: 342, endPoint y: 272, distance: 128.7
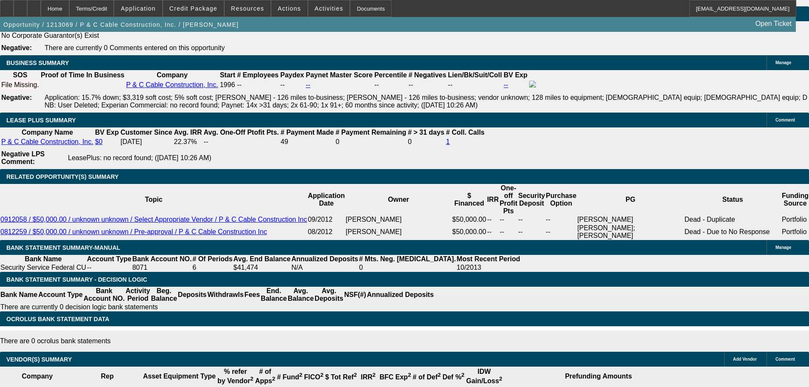
drag, startPoint x: 364, startPoint y: 196, endPoint x: 362, endPoint y: 191, distance: 5.0
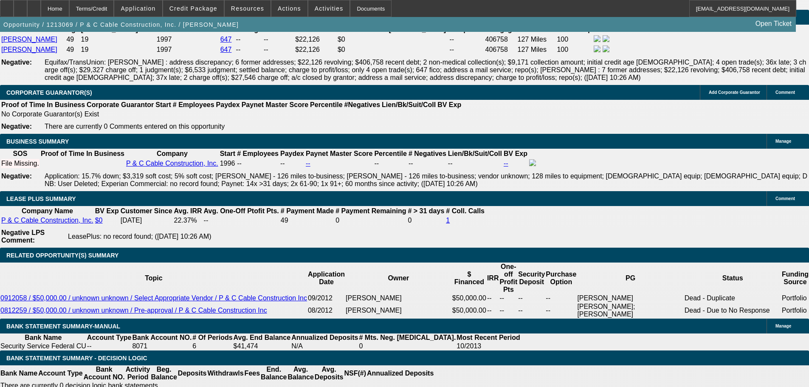
drag, startPoint x: 374, startPoint y: 344, endPoint x: 368, endPoint y: 325, distance: 20.0
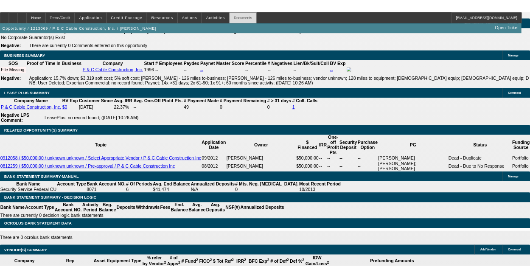
scroll to position [1689, 0]
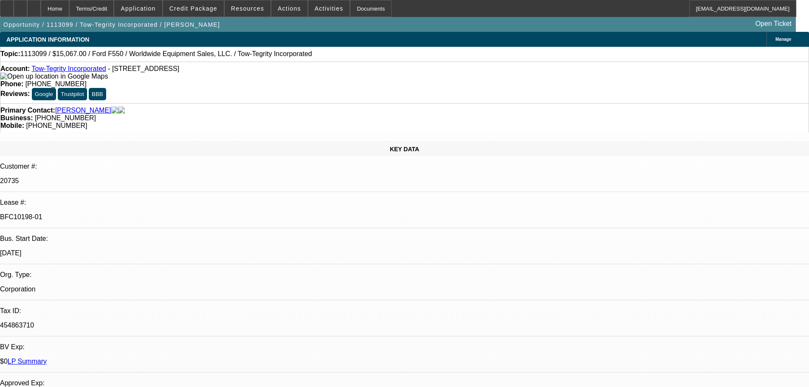
select select "0"
select select "2"
select select "0"
select select "6"
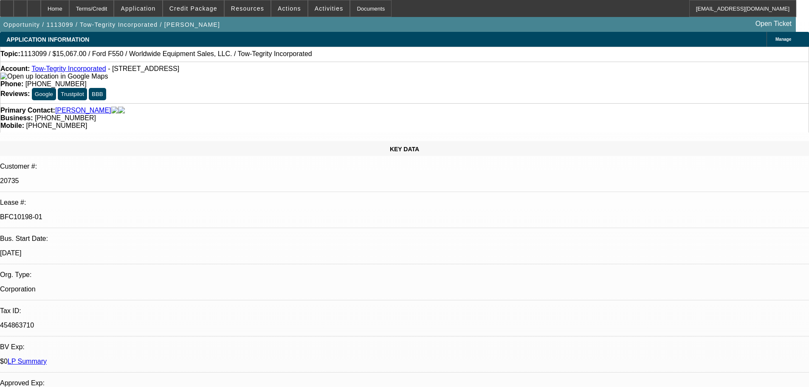
select select "0"
select select "2"
select select "0.1"
select select "4"
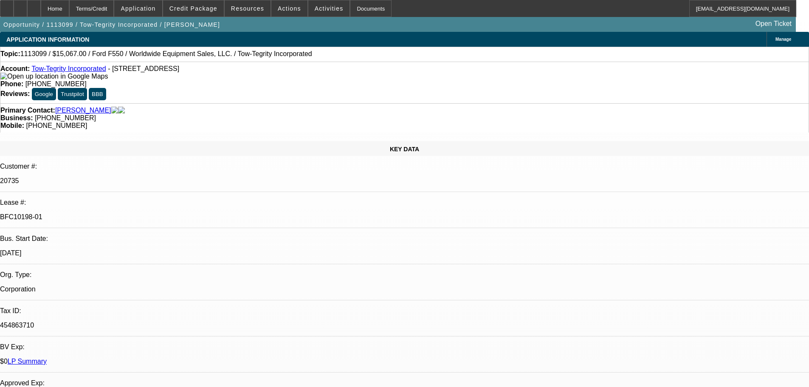
select select "0"
select select "2"
select select "0"
select select "2"
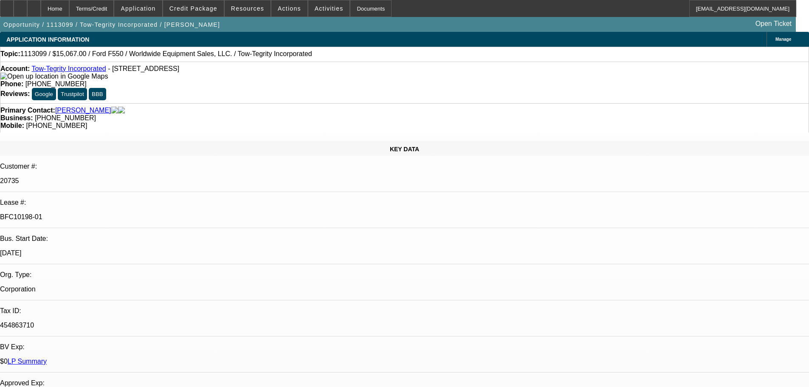
select select "0"
select select "2"
select select "0.1"
select select "4"
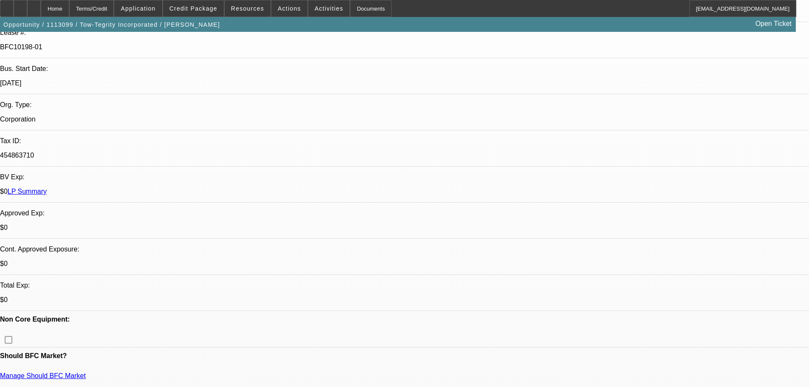
scroll to position [297, 0]
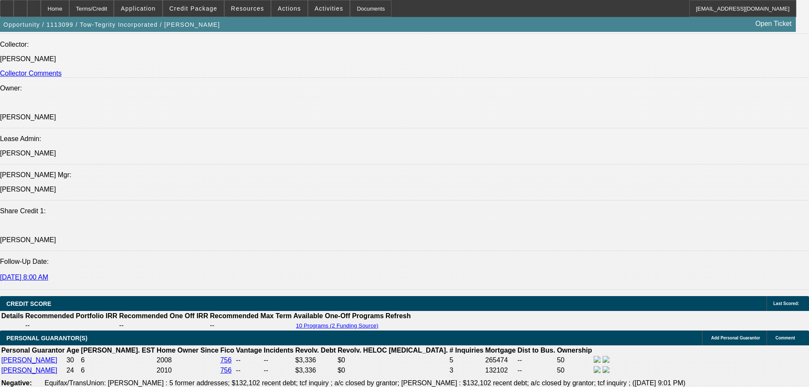
drag, startPoint x: 319, startPoint y: 168, endPoint x: 319, endPoint y: 278, distance: 109.9
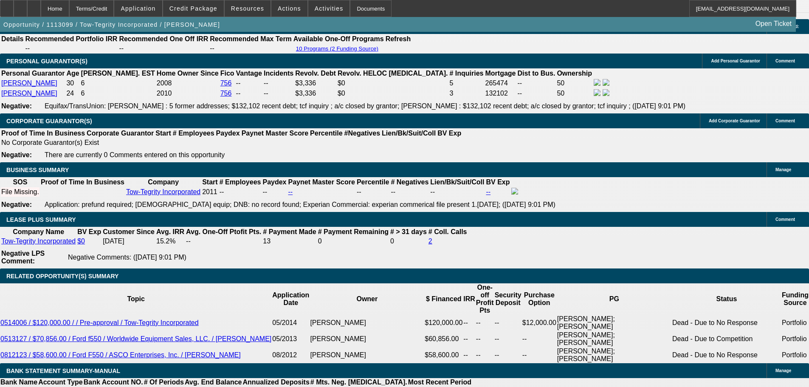
scroll to position [127, 0]
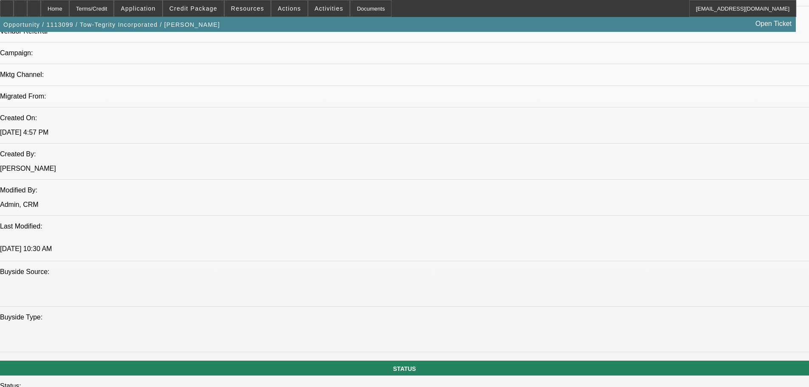
drag, startPoint x: 59, startPoint y: 236, endPoint x: 60, endPoint y: 49, distance: 186.7
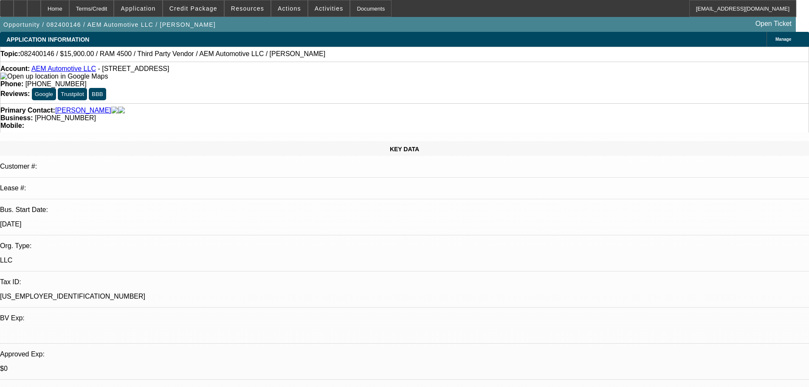
select select "0"
select select "2"
select select "0.15"
select select "16"
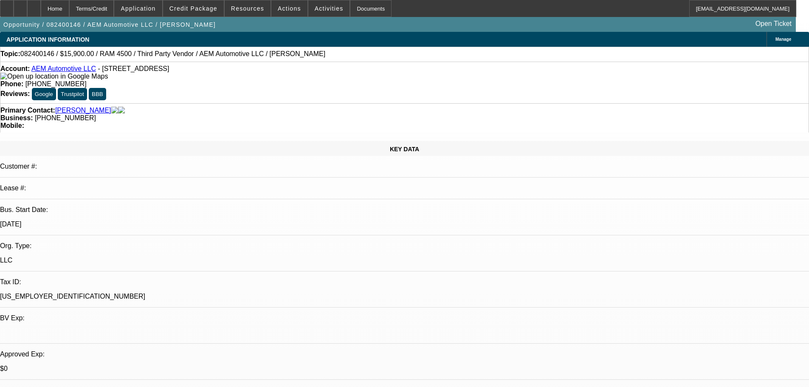
select select "0"
select select "2"
select select "0.15"
select select "16"
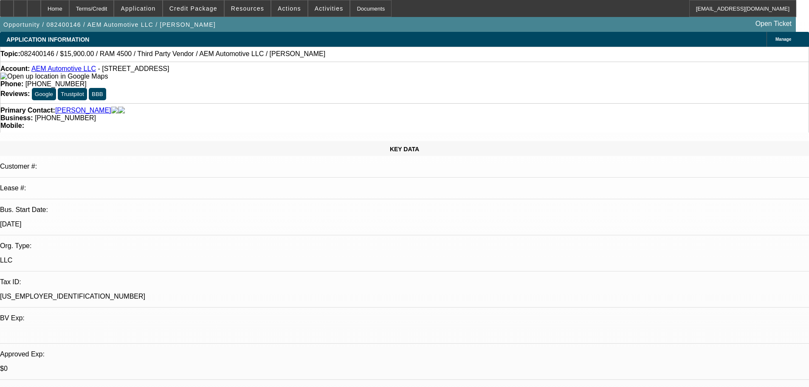
select select "0"
select select "2"
select select "0.15"
select select "16"
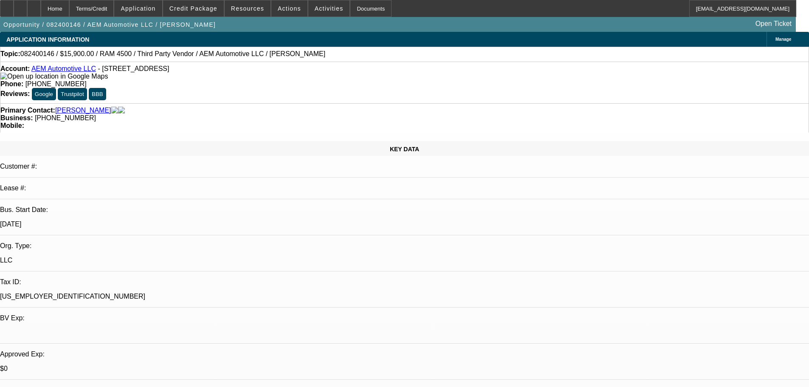
select select "0"
select select "2"
select select "0.15"
select select "16"
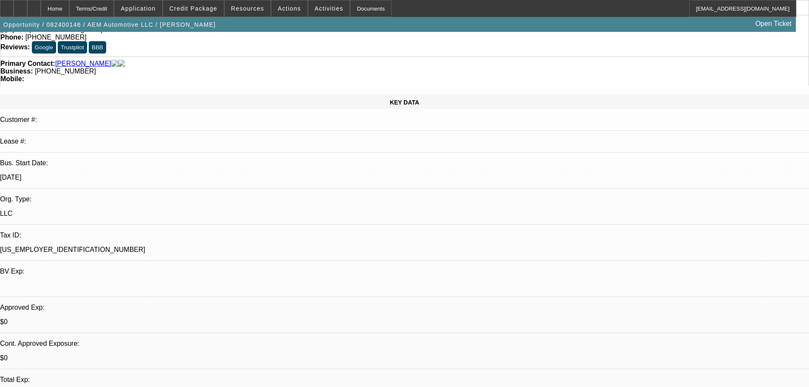
scroll to position [127, 0]
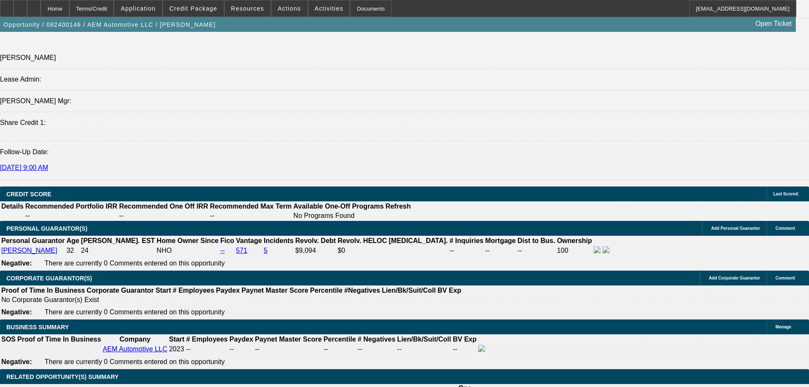
drag, startPoint x: 393, startPoint y: 381, endPoint x: 388, endPoint y: 361, distance: 20.9
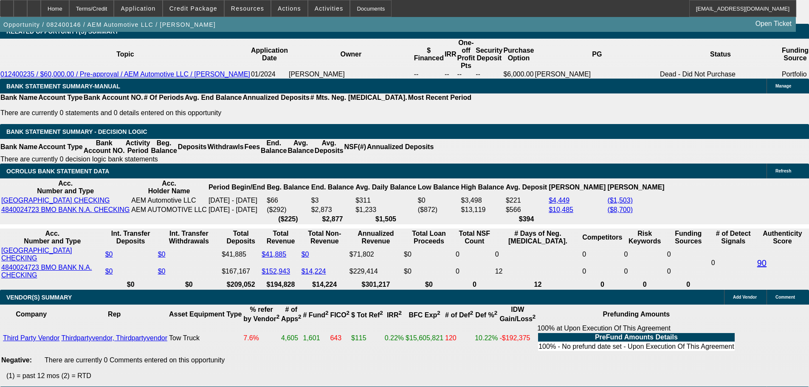
scroll to position [1291, 0]
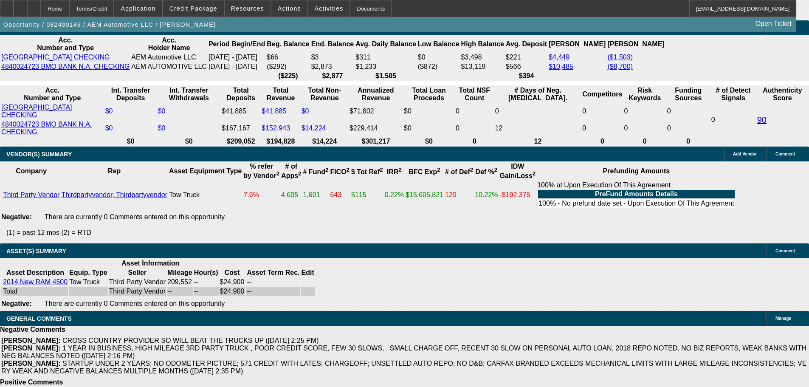
scroll to position [1588, 0]
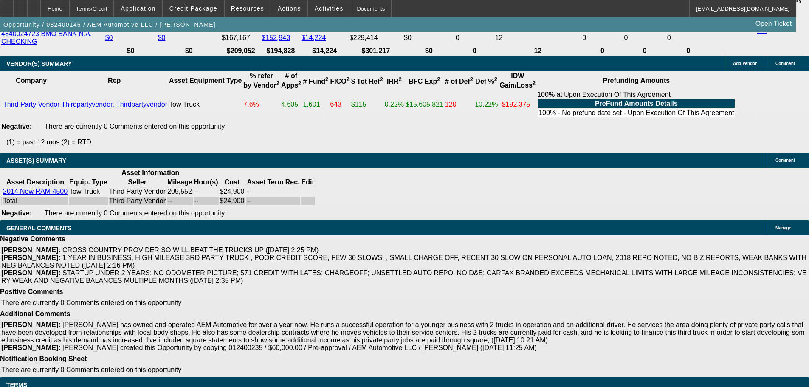
scroll to position [1630, 0]
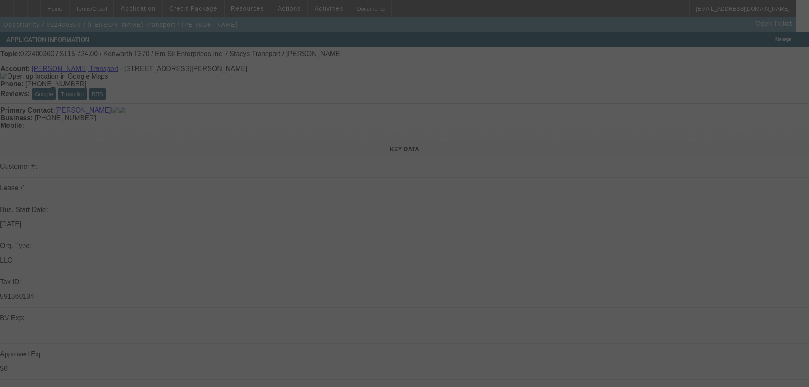
scroll to position [212, 0]
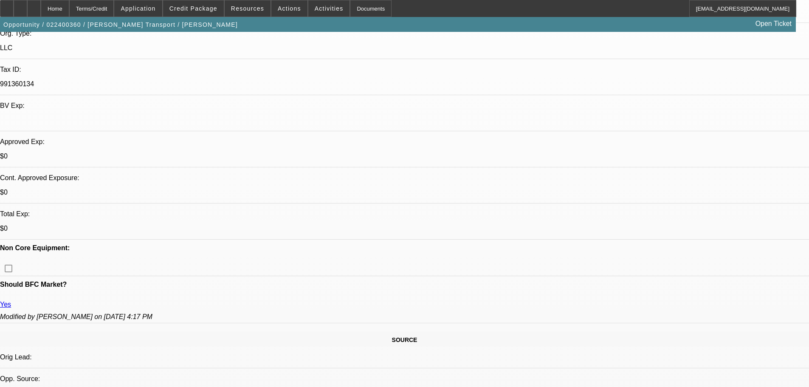
select select "0"
select select "2"
select select "0"
select select "6"
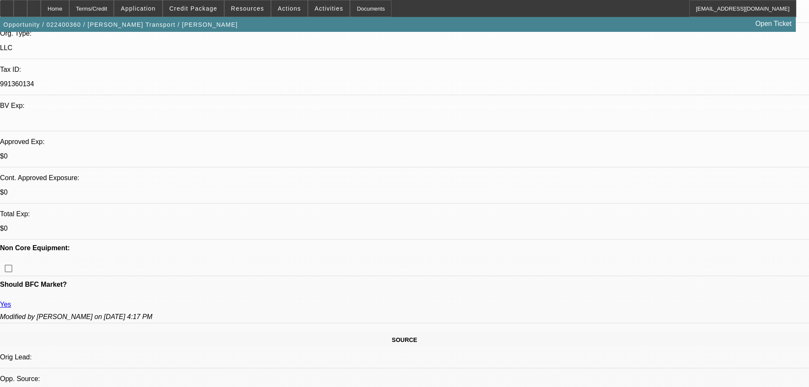
select select "0"
select select "2"
select select "0"
select select "6"
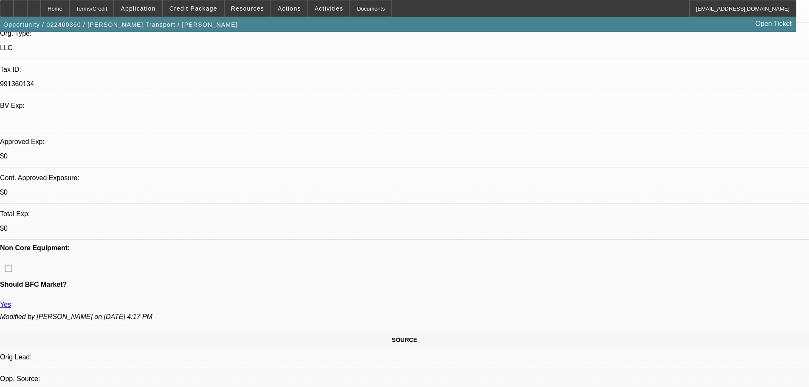
select select "0"
select select "2"
select select "0"
select select "6"
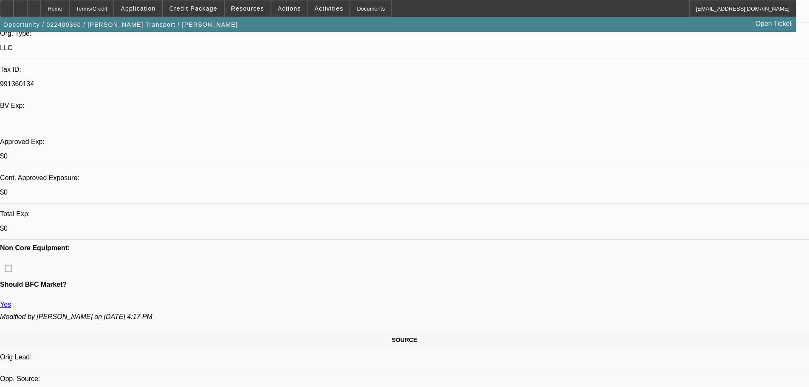
select select "0"
select select "2"
select select "0"
select select "6"
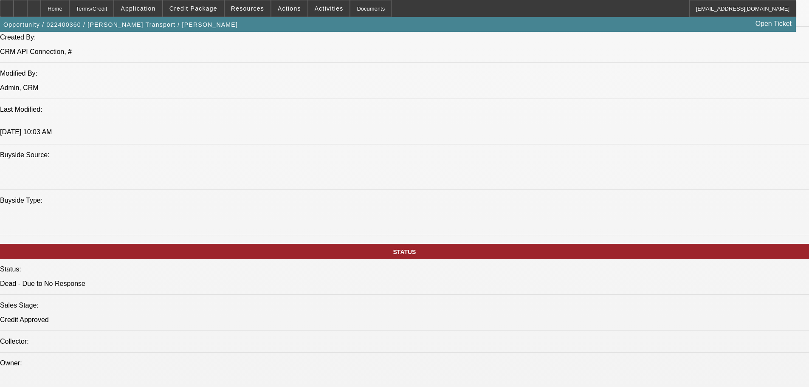
scroll to position [656, 0]
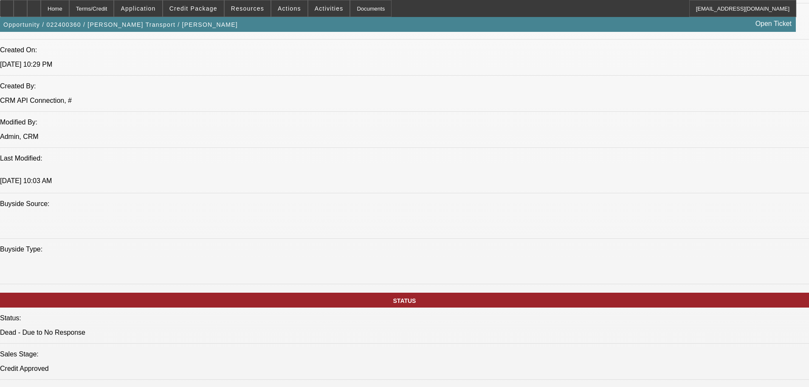
drag, startPoint x: 297, startPoint y: 186, endPoint x: 294, endPoint y: 132, distance: 54.4
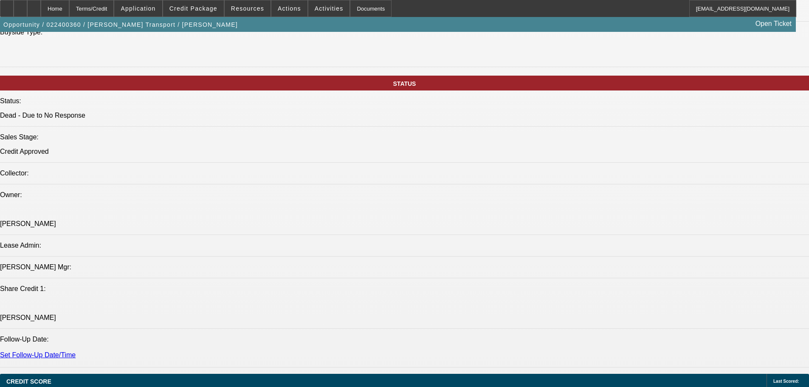
drag, startPoint x: 298, startPoint y: 163, endPoint x: 309, endPoint y: 288, distance: 126.0
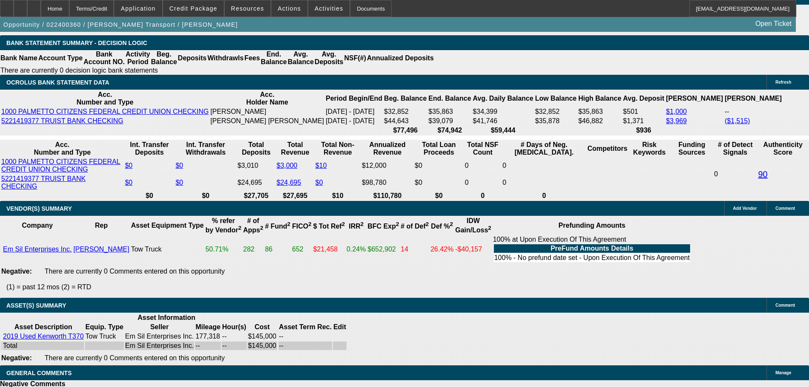
scroll to position [1534, 0]
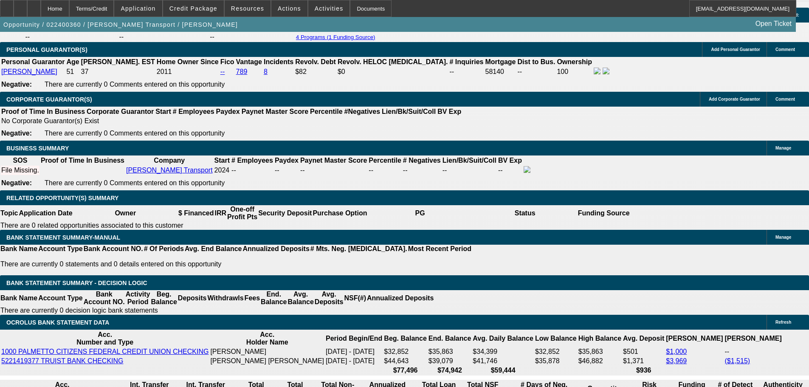
scroll to position [369, 0]
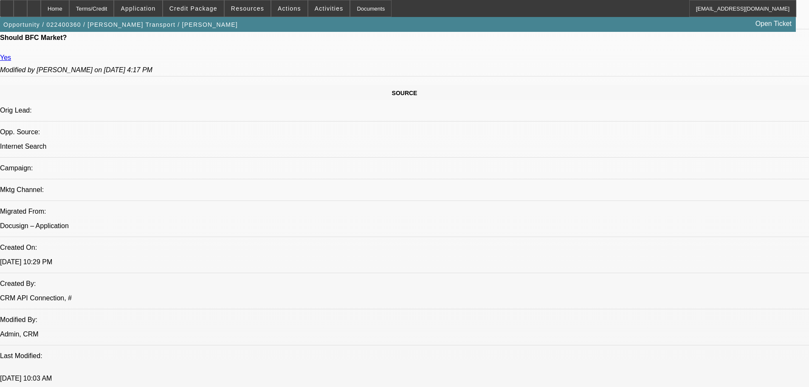
drag, startPoint x: 488, startPoint y: 301, endPoint x: 472, endPoint y: 185, distance: 117.8
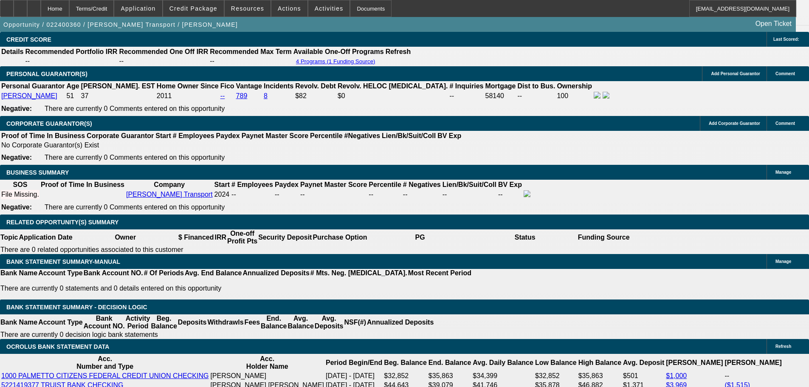
scroll to position [1218, 0]
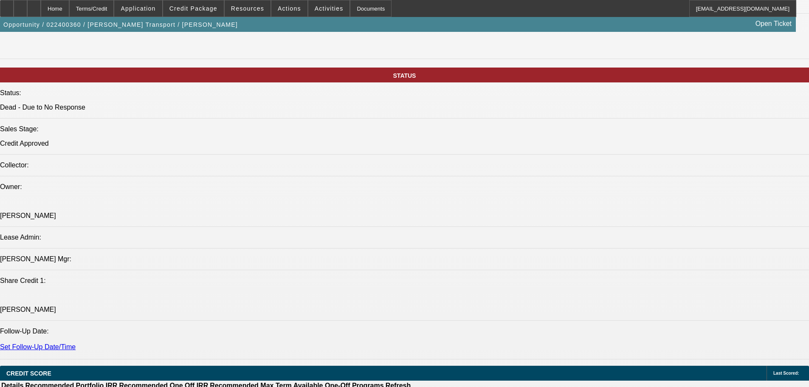
drag, startPoint x: 69, startPoint y: 293, endPoint x: 268, endPoint y: 243, distance: 205.3
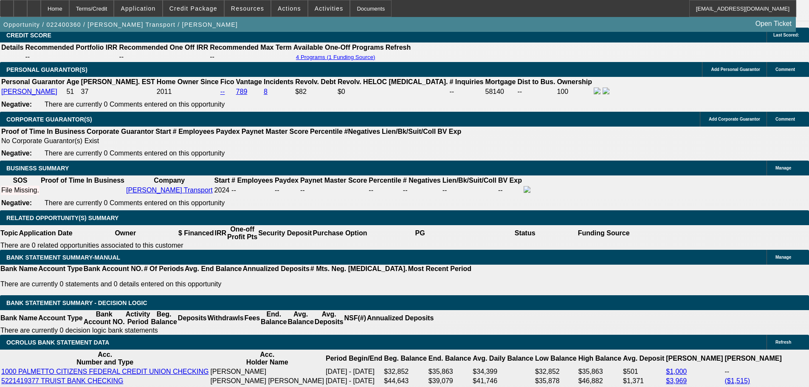
scroll to position [1308, 0]
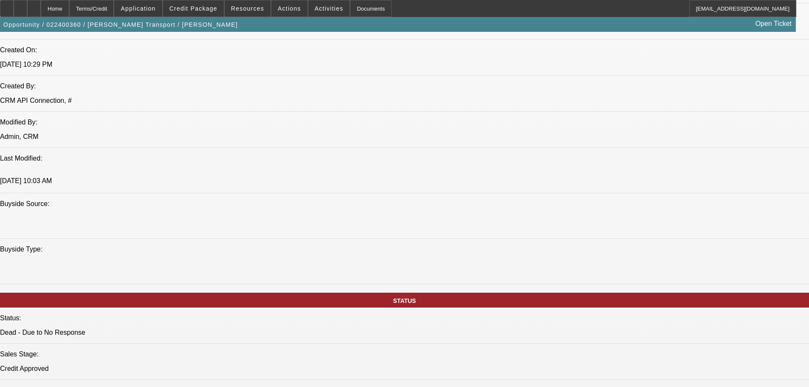
scroll to position [0, 0]
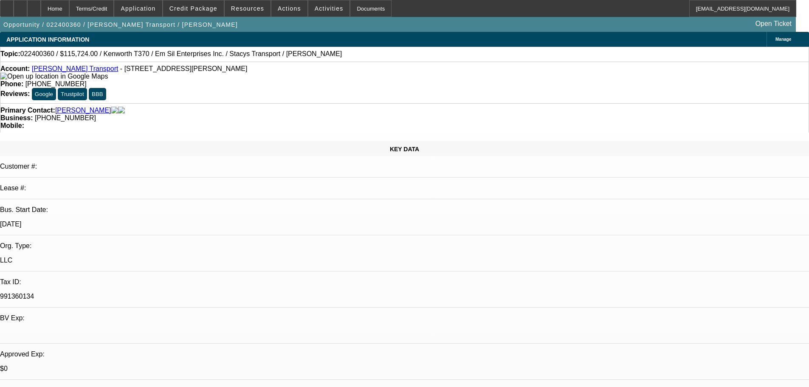
drag, startPoint x: 376, startPoint y: 121, endPoint x: 343, endPoint y: 97, distance: 40.9
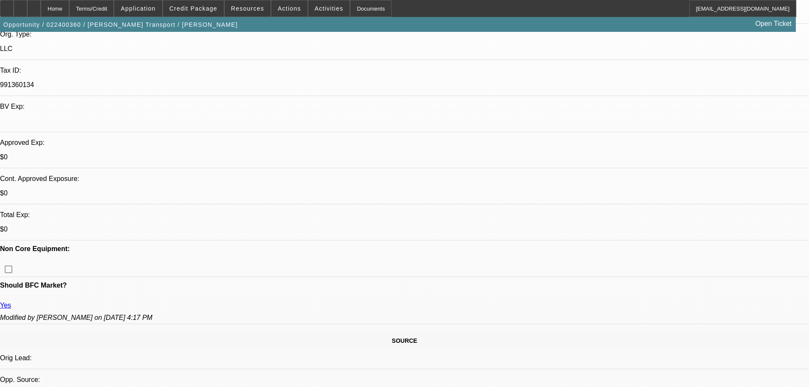
scroll to position [212, 0]
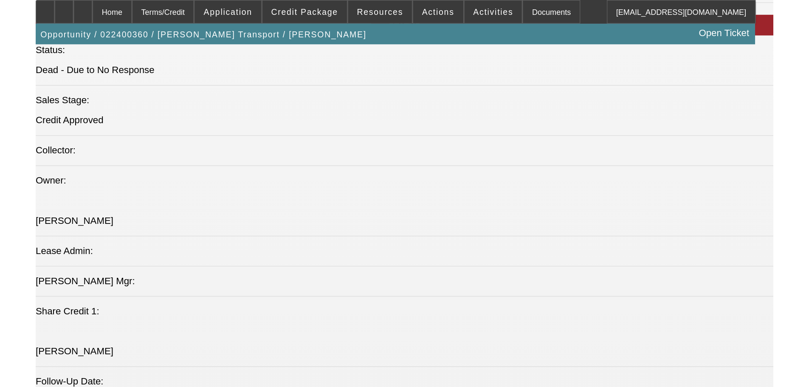
scroll to position [764, 0]
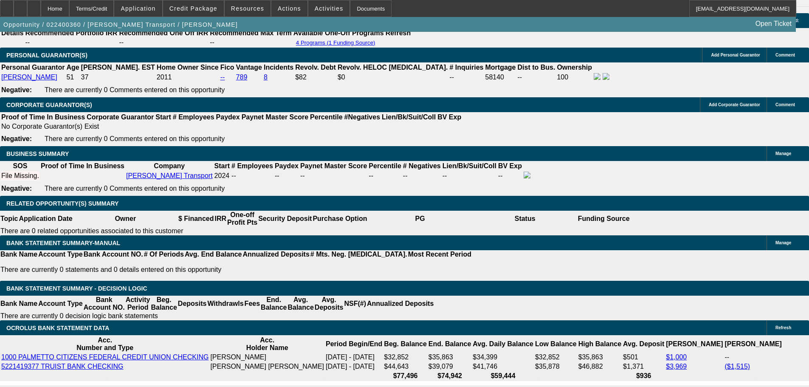
scroll to position [1401, 0]
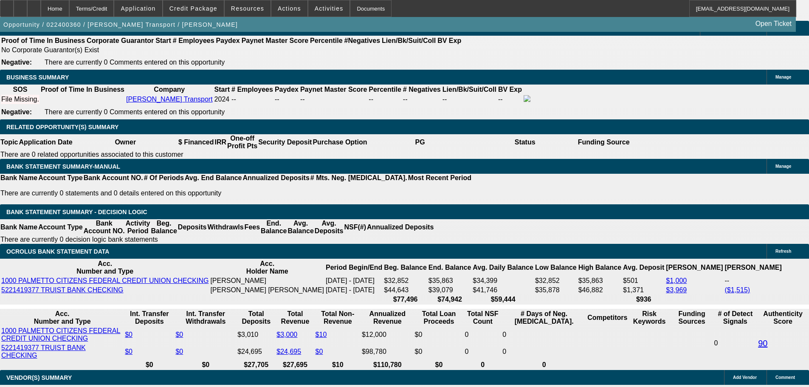
drag, startPoint x: 534, startPoint y: 218, endPoint x: 530, endPoint y: 130, distance: 88.0
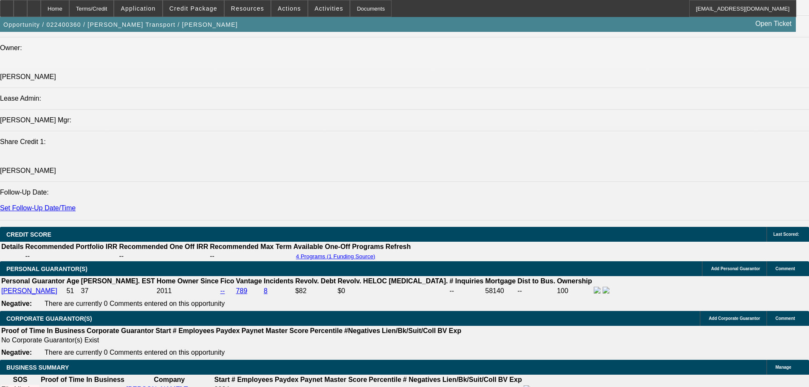
drag, startPoint x: 470, startPoint y: 92, endPoint x: 465, endPoint y: 78, distance: 14.9
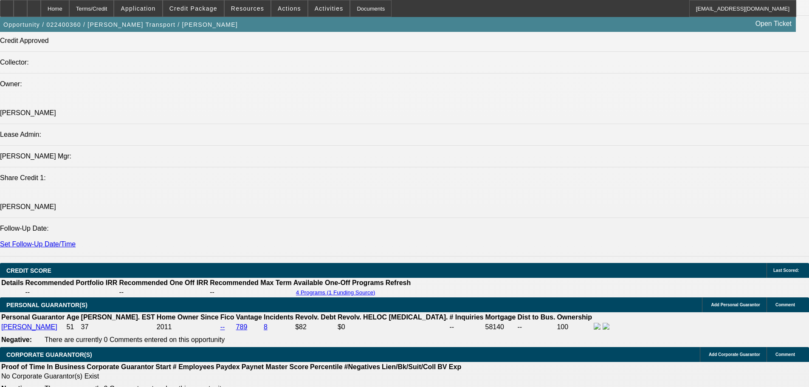
drag, startPoint x: 361, startPoint y: 258, endPoint x: 334, endPoint y: 137, distance: 124.0
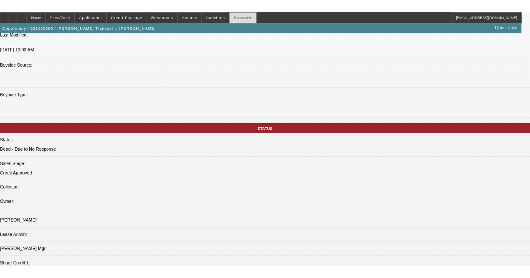
scroll to position [969, 0]
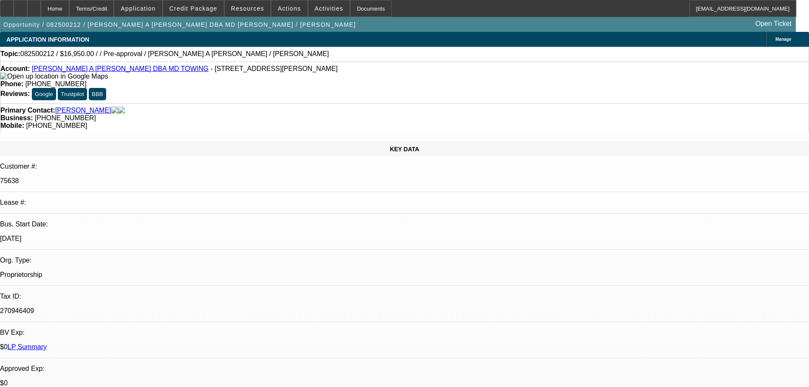
select select "0"
select select "2"
select select "0.1"
select select "4"
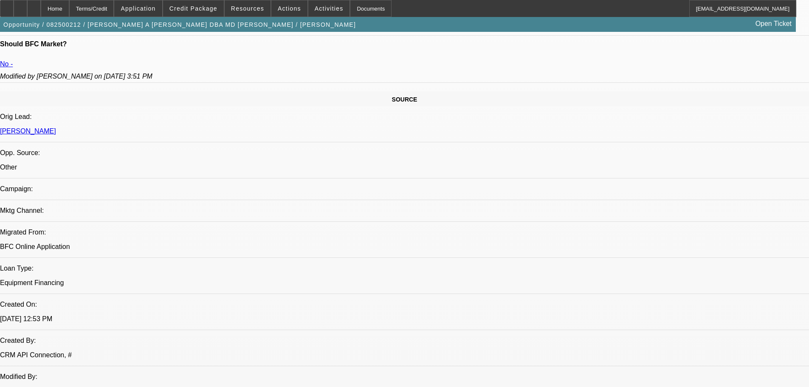
scroll to position [637, 0]
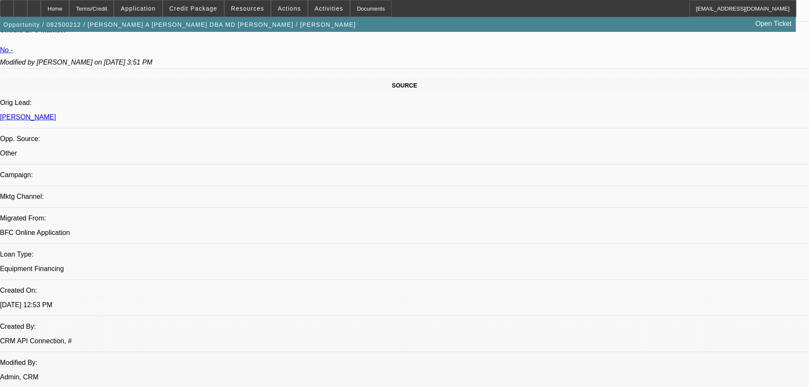
scroll to position [0, 0]
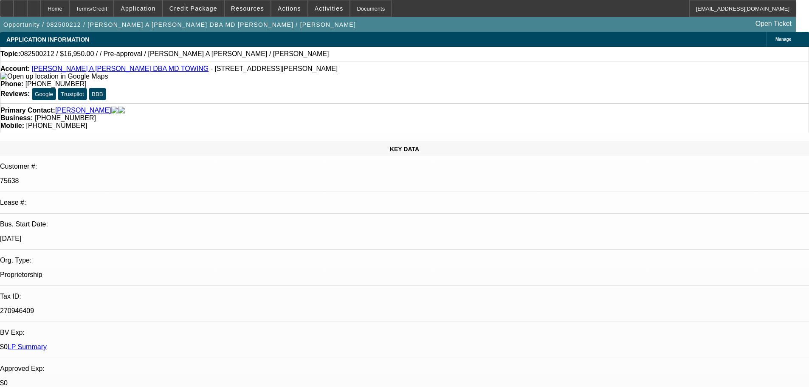
drag, startPoint x: 430, startPoint y: 306, endPoint x: 402, endPoint y: 144, distance: 164.0
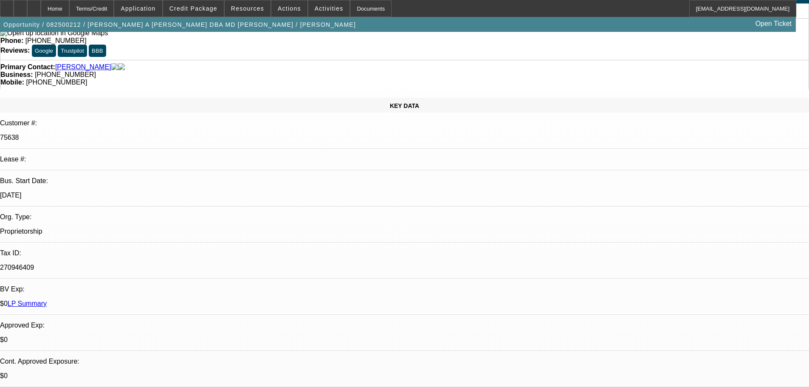
drag, startPoint x: 319, startPoint y: 264, endPoint x: 352, endPoint y: 282, distance: 38.2
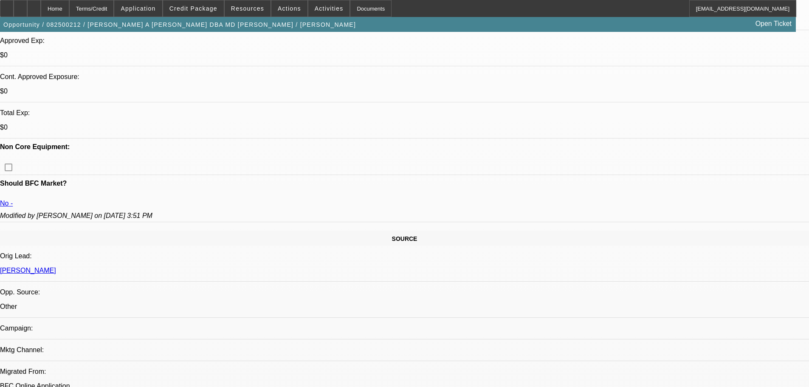
drag, startPoint x: 258, startPoint y: 314, endPoint x: 273, endPoint y: 351, distance: 39.2
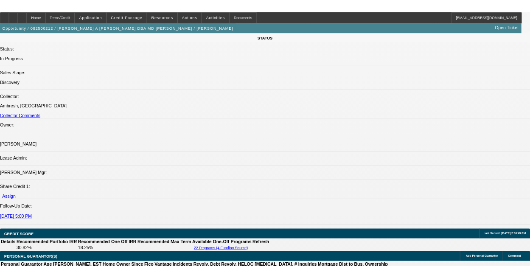
scroll to position [1233, 0]
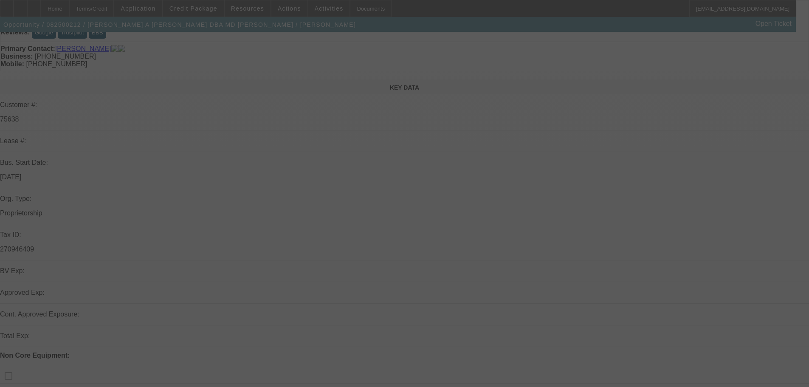
scroll to position [170, 0]
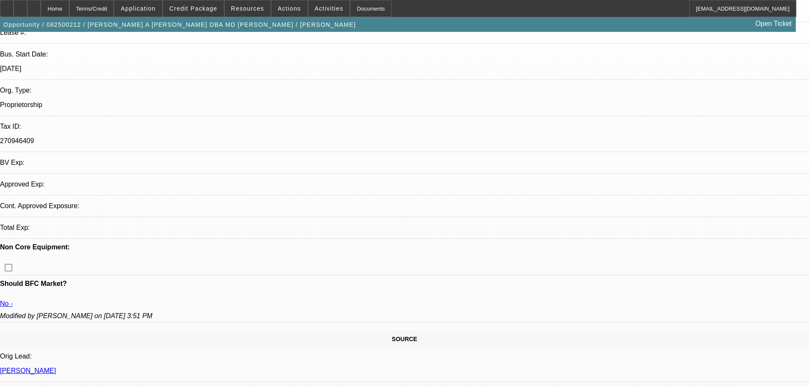
select select "0"
select select "2"
select select "0.1"
select select "4"
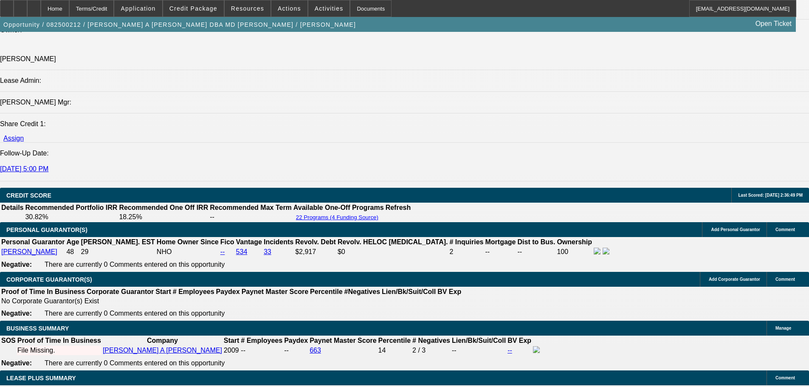
scroll to position [0, 0]
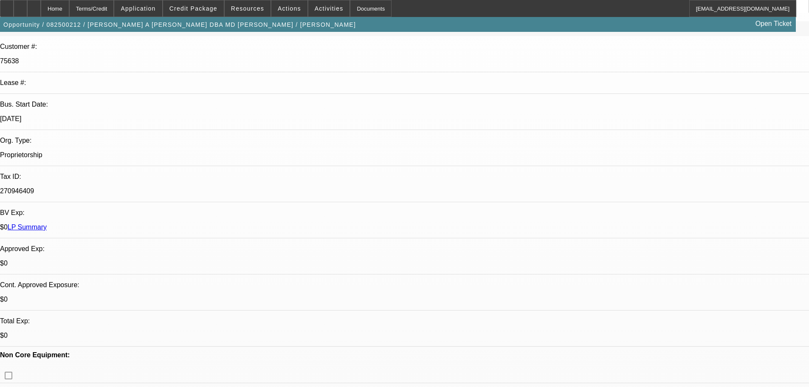
drag, startPoint x: 463, startPoint y: 284, endPoint x: 414, endPoint y: 79, distance: 210.7
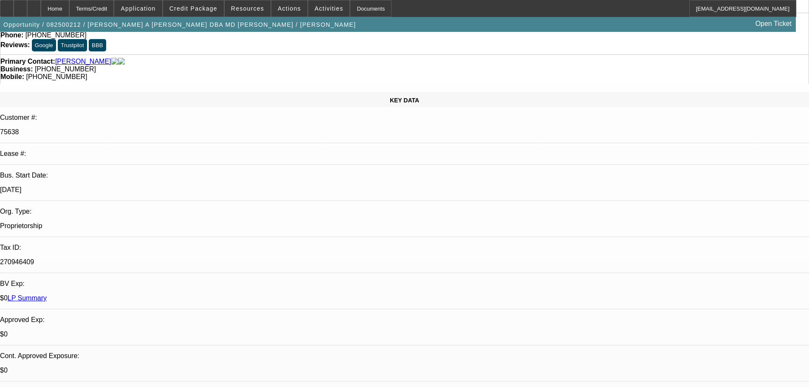
scroll to position [270, 0]
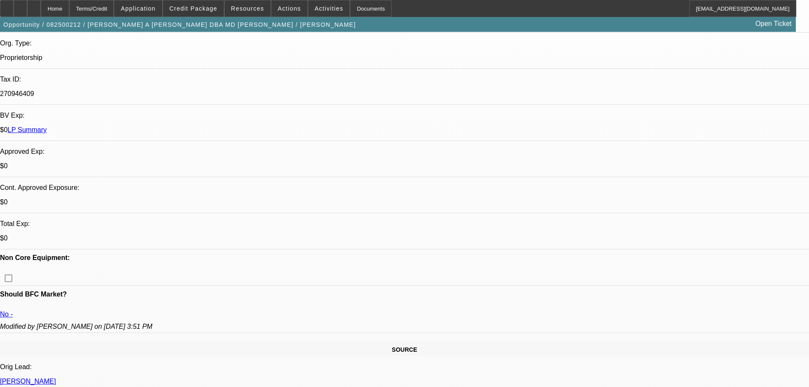
drag, startPoint x: 239, startPoint y: 258, endPoint x: 292, endPoint y: 255, distance: 53.6
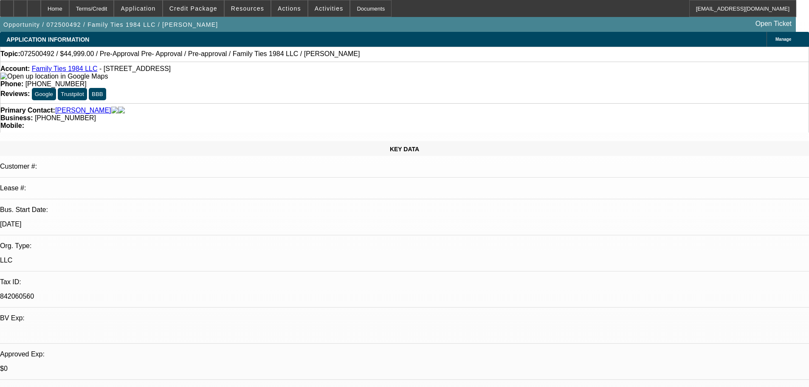
select select "0"
select select "2"
select select "0.1"
select select "4"
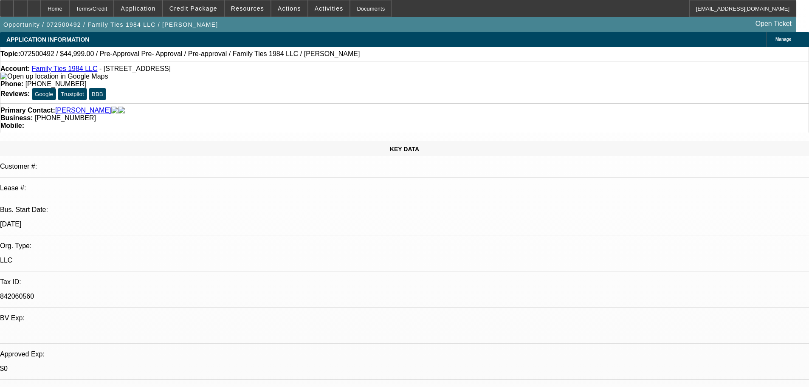
select select "0"
select select "0.1"
select select "4"
select select "0.2"
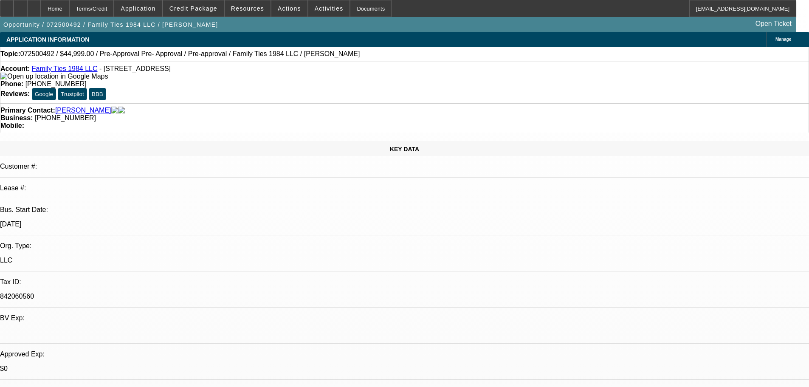
select select "2"
select select "0.1"
select select "4"
select select "0.1"
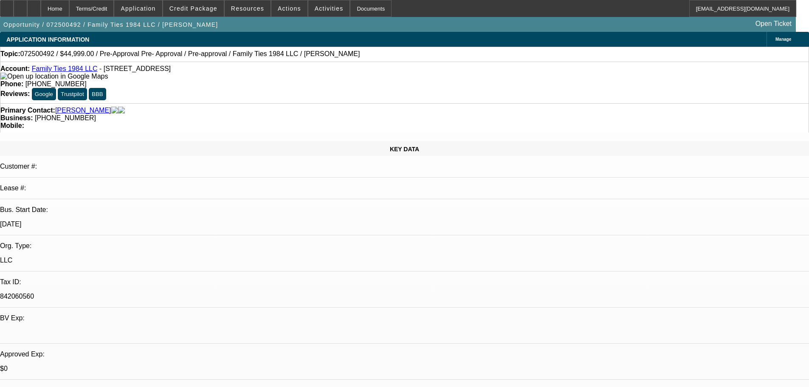
select select "2"
select select "0.1"
select select "4"
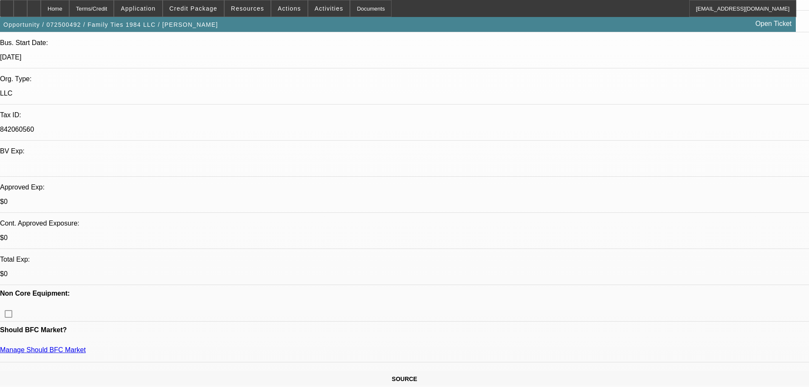
drag, startPoint x: 434, startPoint y: 188, endPoint x: 416, endPoint y: 304, distance: 117.3
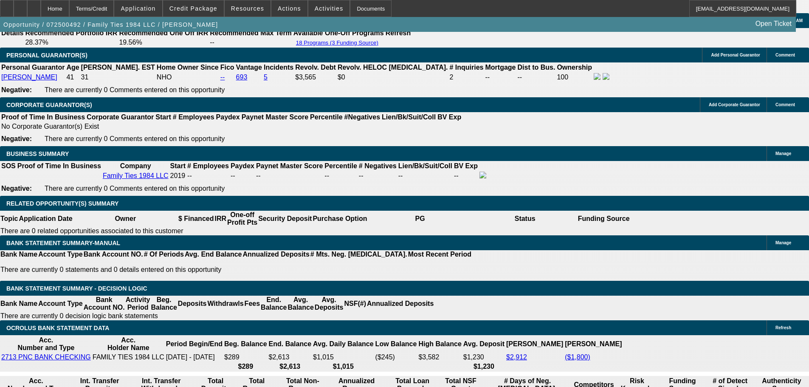
scroll to position [210, 0]
drag, startPoint x: 633, startPoint y: 210, endPoint x: 631, endPoint y: 166, distance: 44.2
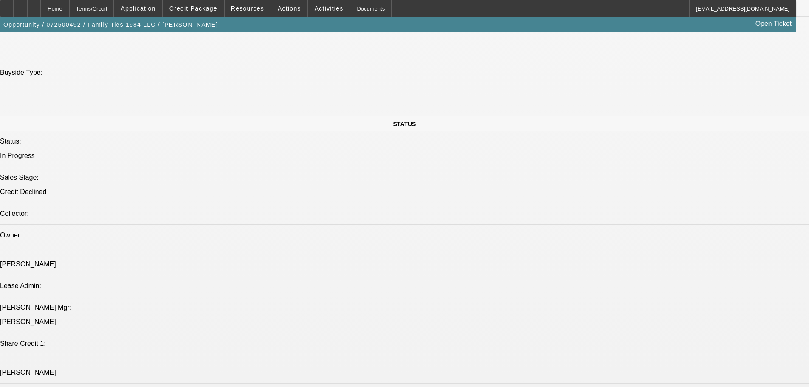
drag, startPoint x: 525, startPoint y: 320, endPoint x: 509, endPoint y: 214, distance: 107.3
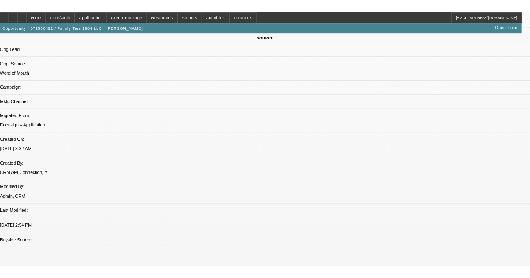
scroll to position [592, 0]
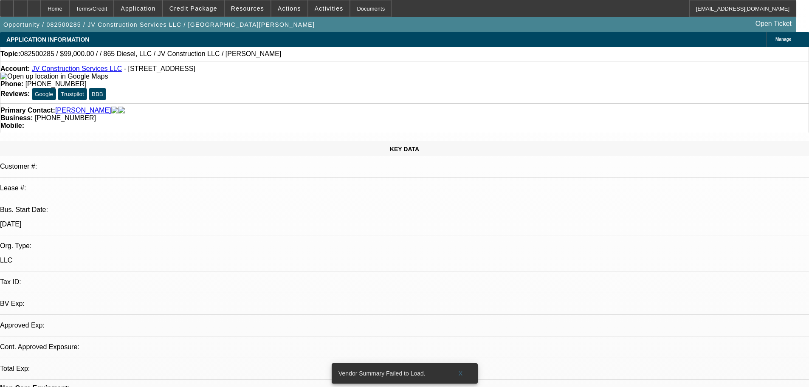
select select "0"
select select "2"
select select "0.1"
select select "4"
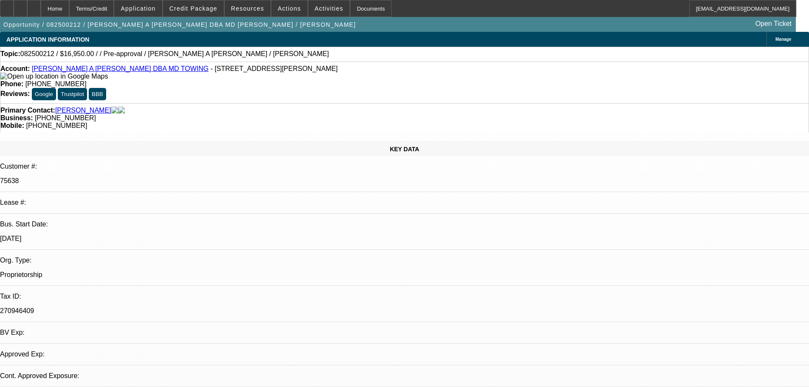
select select "0"
select select "2"
select select "0.1"
select select "4"
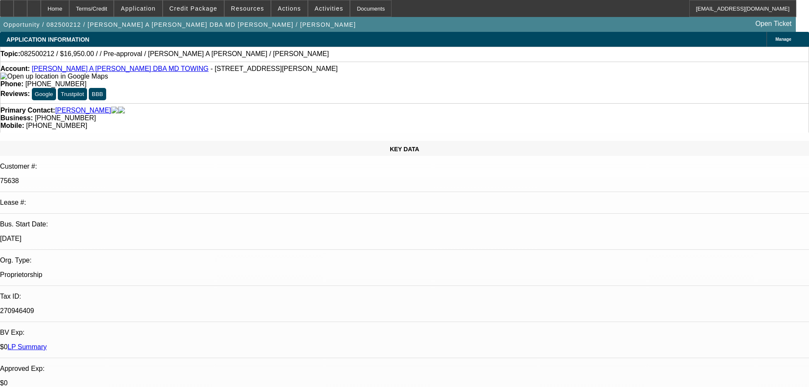
drag, startPoint x: 602, startPoint y: 72, endPoint x: 561, endPoint y: 83, distance: 43.0
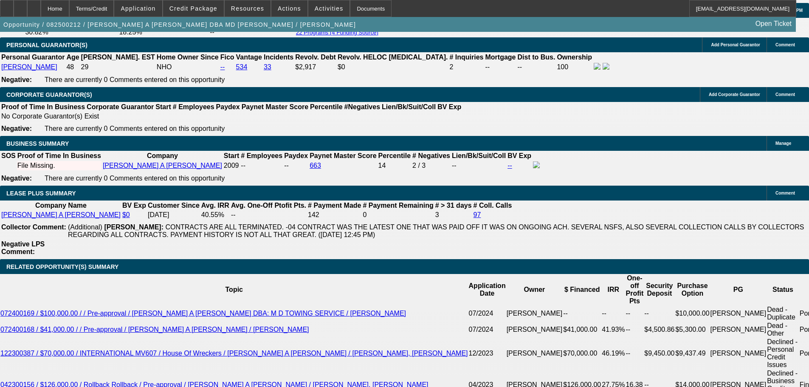
scroll to position [1316, 0]
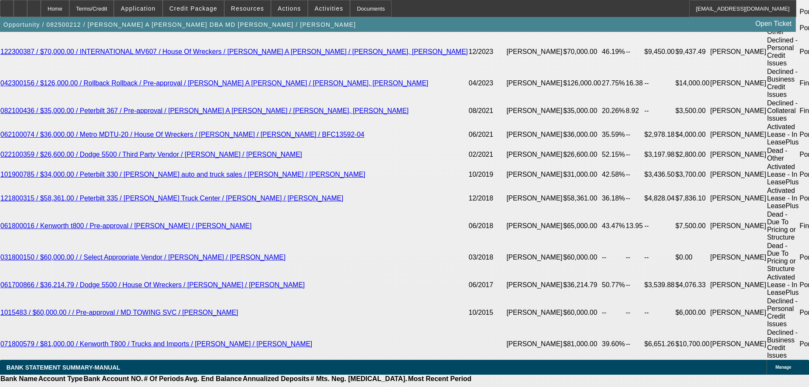
scroll to position [1613, 0]
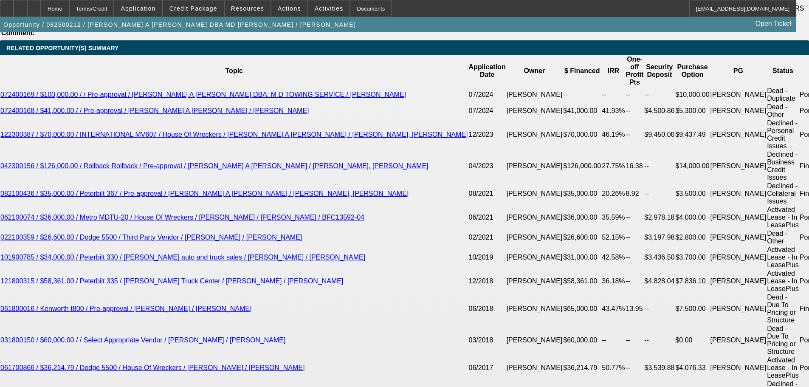
scroll to position [1401, 0]
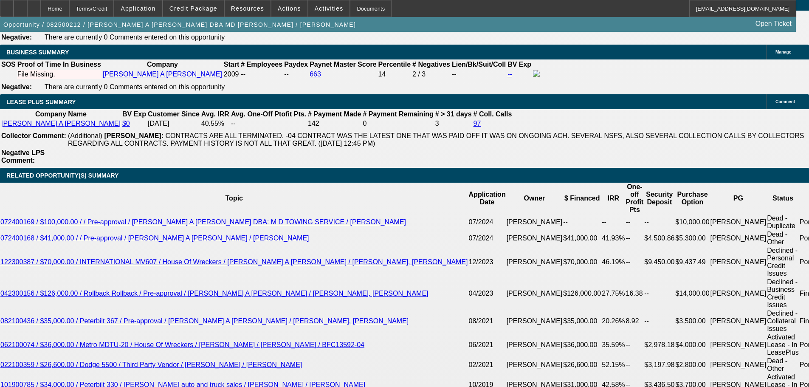
drag, startPoint x: 691, startPoint y: 275, endPoint x: 547, endPoint y: 276, distance: 143.5
copy div "8/12 sent me cab chassis, let him know we need tow truck"
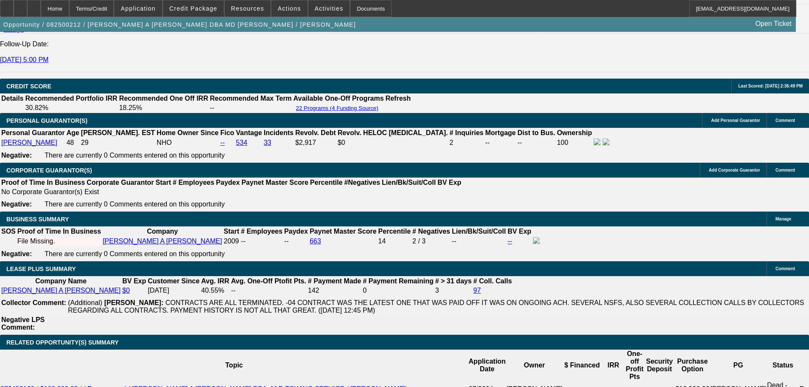
scroll to position [1231, 0]
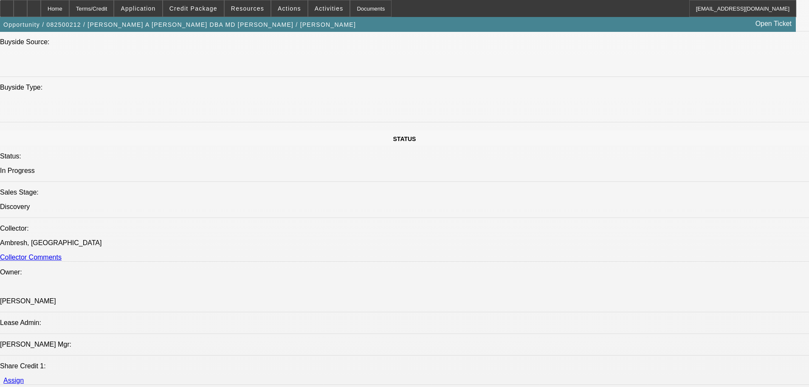
drag, startPoint x: 385, startPoint y: 171, endPoint x: 377, endPoint y: 52, distance: 119.1
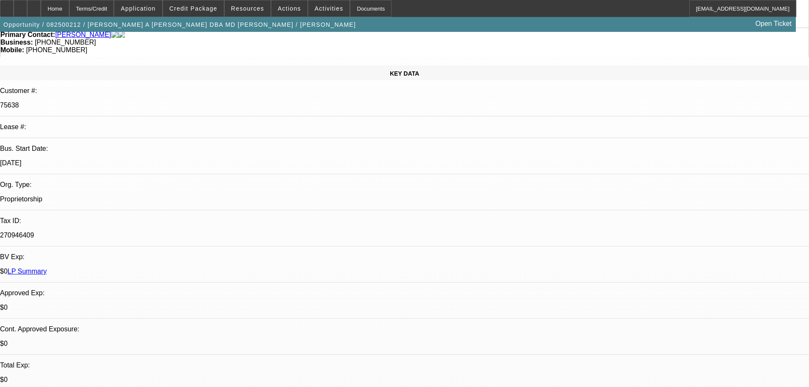
scroll to position [0, 0]
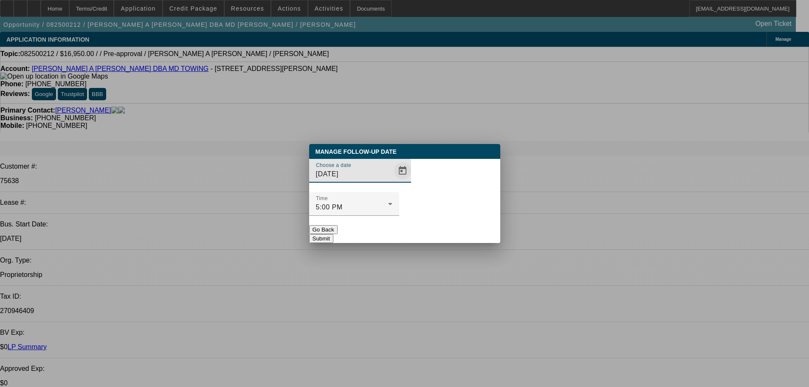
click at [392, 181] on span "Open calendar" at bounding box center [402, 170] width 20 height 20
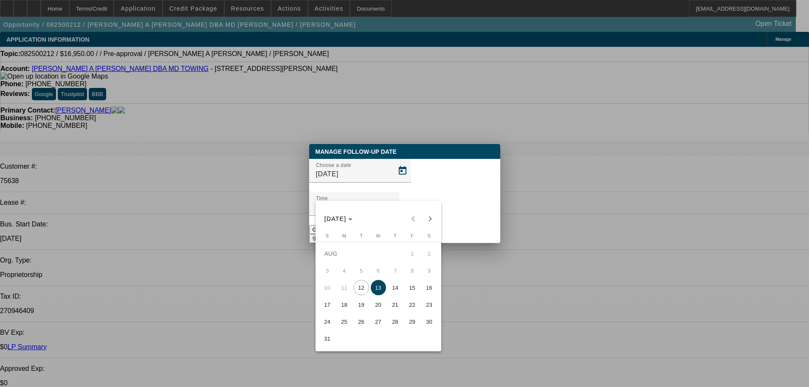
click at [391, 295] on span "14" at bounding box center [394, 287] width 15 height 15
type input "8/14/2025"
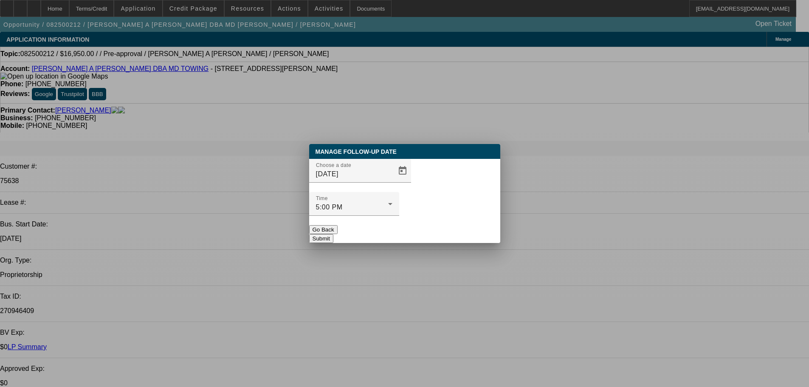
click at [452, 230] on div "Manage Follow-Up Date Choose a date 8/14/2025 Time 5:00 PM Go Back Submit" at bounding box center [404, 193] width 191 height 99
click at [333, 234] on button "Submit" at bounding box center [321, 238] width 24 height 9
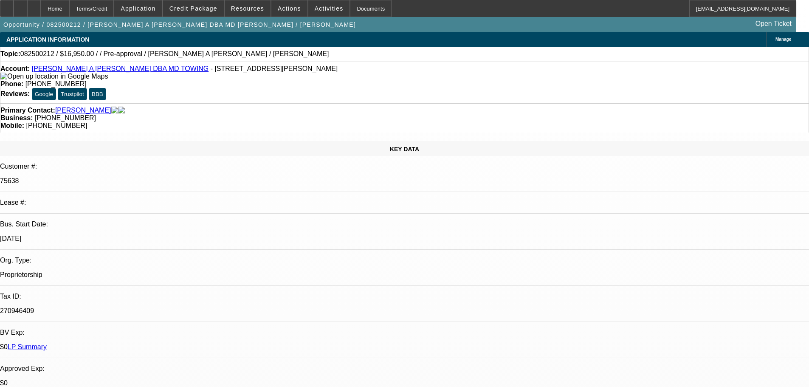
drag, startPoint x: 387, startPoint y: 293, endPoint x: 335, endPoint y: 286, distance: 53.1
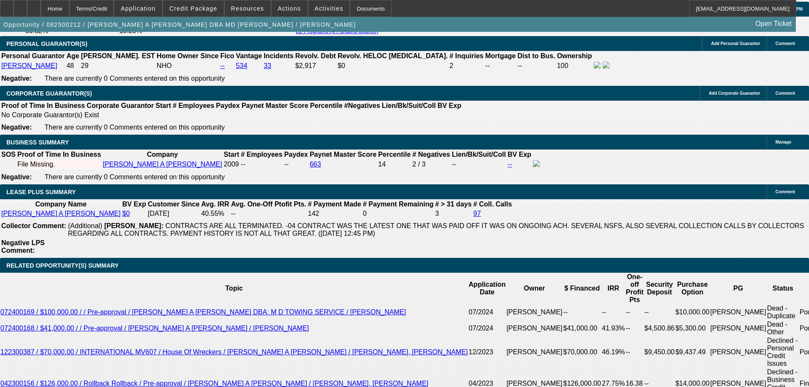
drag, startPoint x: 229, startPoint y: 275, endPoint x: 258, endPoint y: 407, distance: 134.7
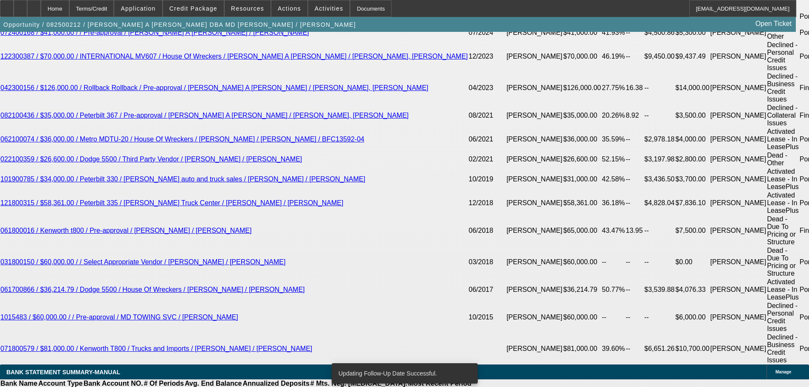
scroll to position [1587, 0]
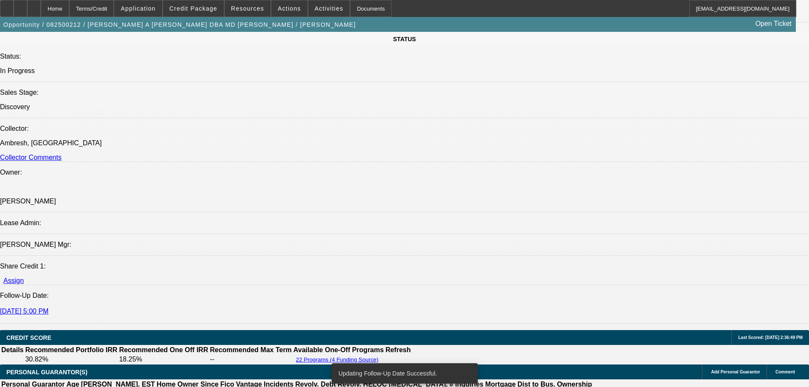
drag, startPoint x: 448, startPoint y: 185, endPoint x: 415, endPoint y: 9, distance: 179.1
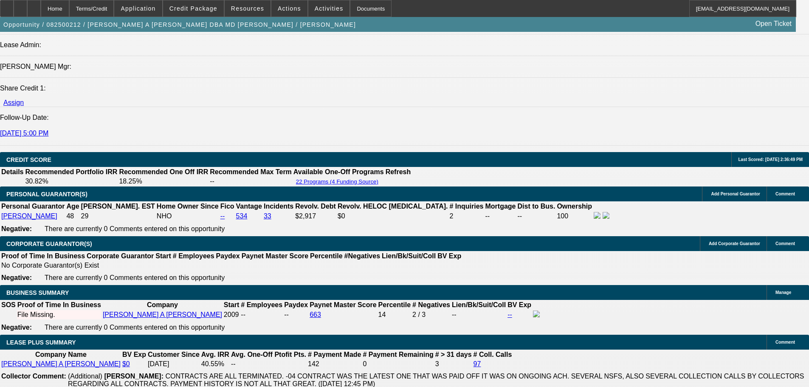
drag, startPoint x: 232, startPoint y: 288, endPoint x: 238, endPoint y: 406, distance: 117.7
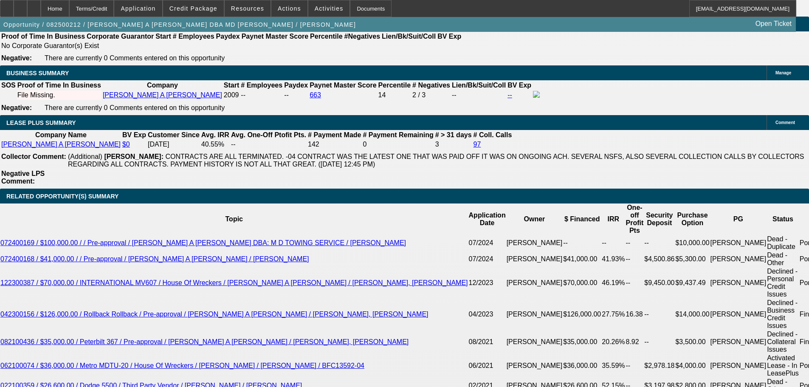
scroll to position [1507, 0]
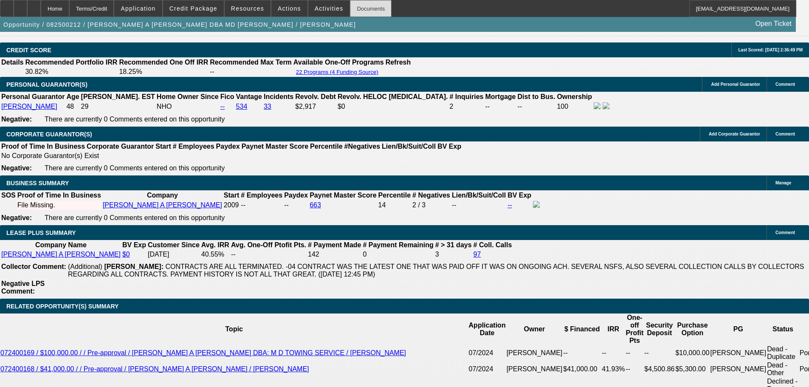
drag, startPoint x: 353, startPoint y: 112, endPoint x: 358, endPoint y: 12, distance: 100.7
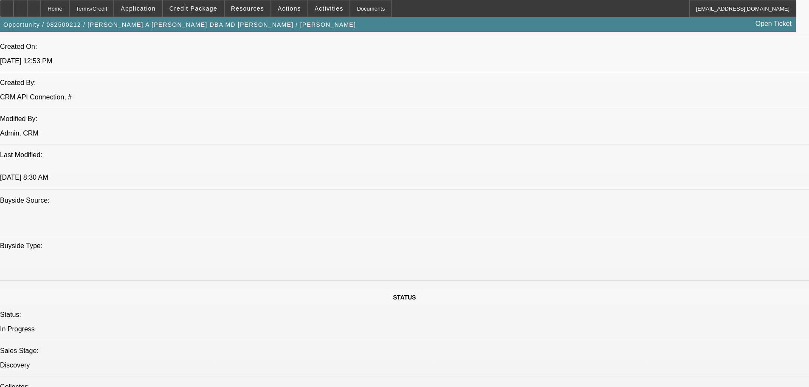
scroll to position [210, 0]
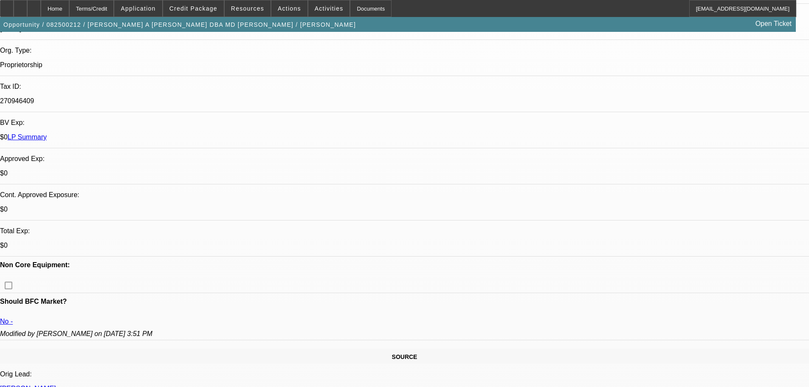
drag, startPoint x: 383, startPoint y: 279, endPoint x: 363, endPoint y: 99, distance: 180.6
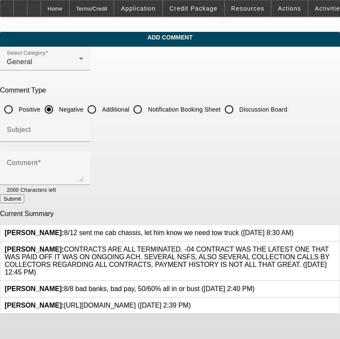
click at [293, 229] on icon at bounding box center [293, 229] width 0 height 0
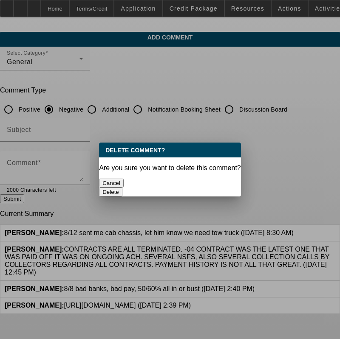
click at [122, 188] on button "Delete" at bounding box center [110, 192] width 23 height 9
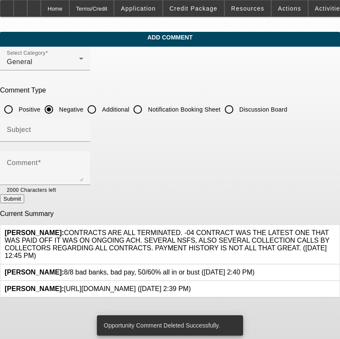
click at [237, 108] on input "Discussion Board" at bounding box center [228, 109] width 17 height 17
radio input "true"
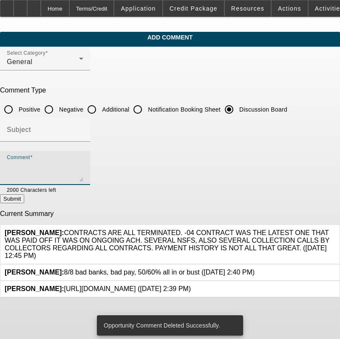
click at [83, 171] on textarea "Comment" at bounding box center [45, 171] width 76 height 20
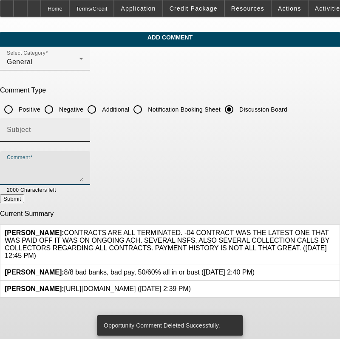
paste textarea "8/12 sent me cab chassis, let him know we need tow truck"
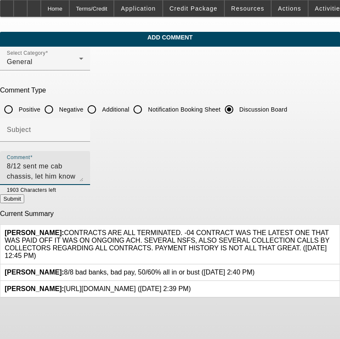
type textarea "8/12 sent me cab chassis, let him know we need tow truck------tt marco gonna lo…"
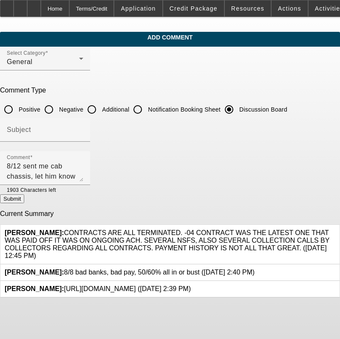
click at [24, 203] on button "Submit" at bounding box center [12, 198] width 24 height 9
radio input "true"
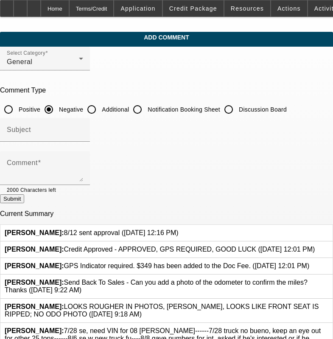
click at [179, 229] on icon at bounding box center [179, 229] width 0 height 0
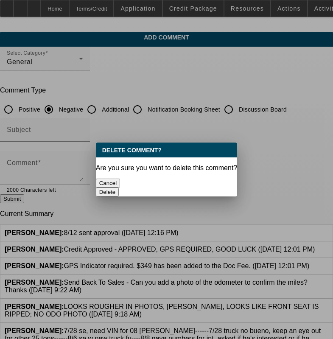
click at [119, 188] on button "Delete" at bounding box center [107, 192] width 23 height 9
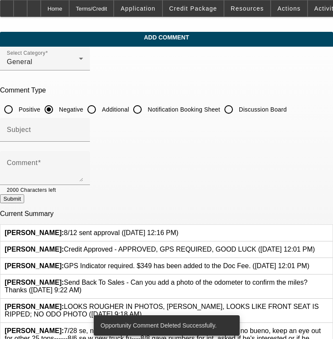
click at [231, 107] on div at bounding box center [166, 169] width 333 height 339
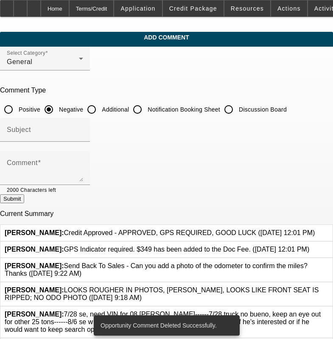
click at [237, 111] on input "Discussion Board" at bounding box center [228, 109] width 17 height 17
radio input "true"
click at [83, 192] on div at bounding box center [69, 189] width 27 height 9
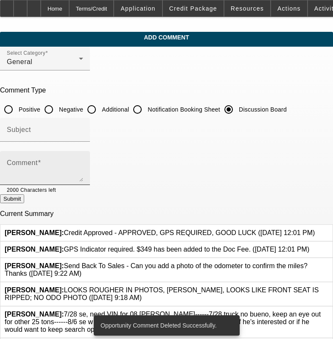
click at [83, 182] on div "Comment" at bounding box center [45, 168] width 76 height 34
click at [83, 177] on textarea "Comment" at bounding box center [45, 171] width 76 height 20
paste textarea "8/12 sent approval"
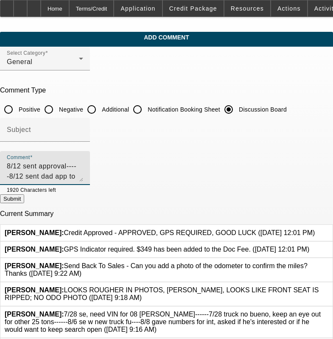
type textarea "8/12 sent approval-----8/12 sent dad app to see if we can lower DP requirements."
click at [24, 199] on button "Submit" at bounding box center [12, 198] width 24 height 9
radio input "true"
